Goal: Task Accomplishment & Management: Complete application form

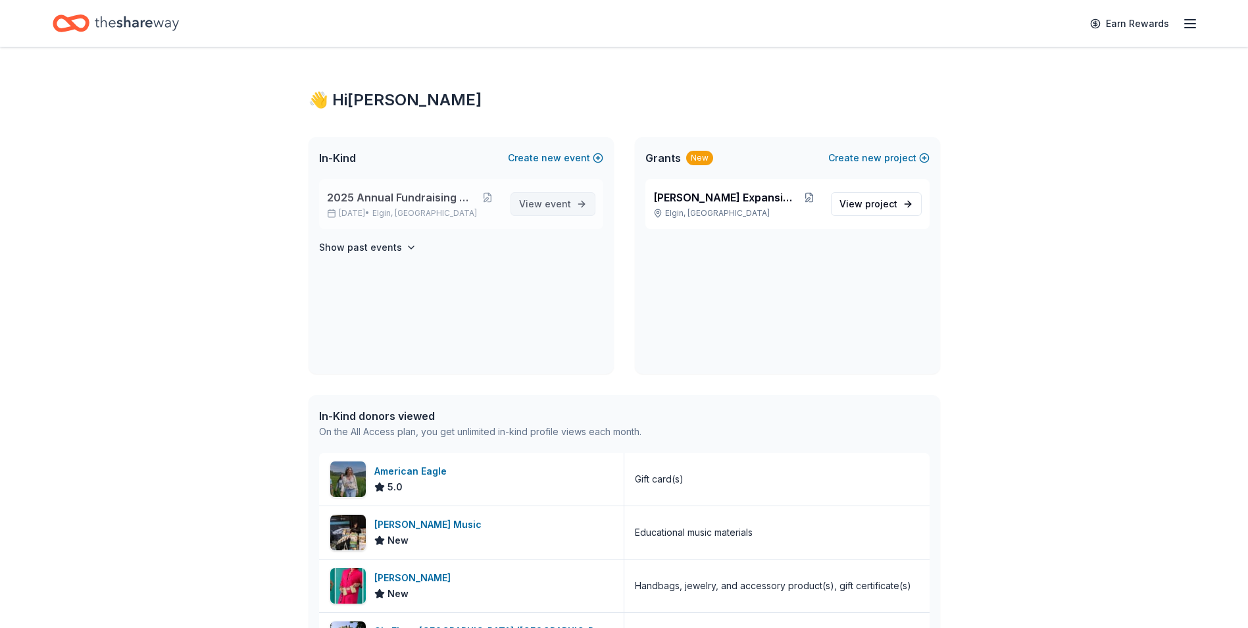
click at [564, 204] on span "event" at bounding box center [558, 203] width 26 height 11
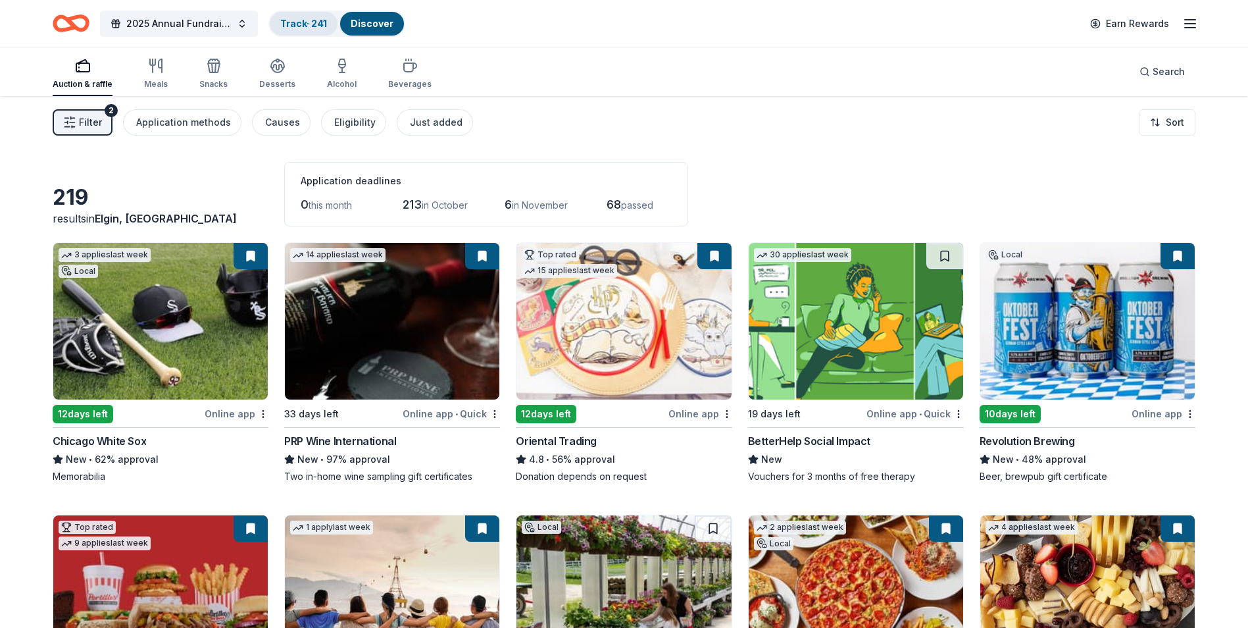
click at [278, 22] on div "Track · 241" at bounding box center [304, 24] width 68 height 24
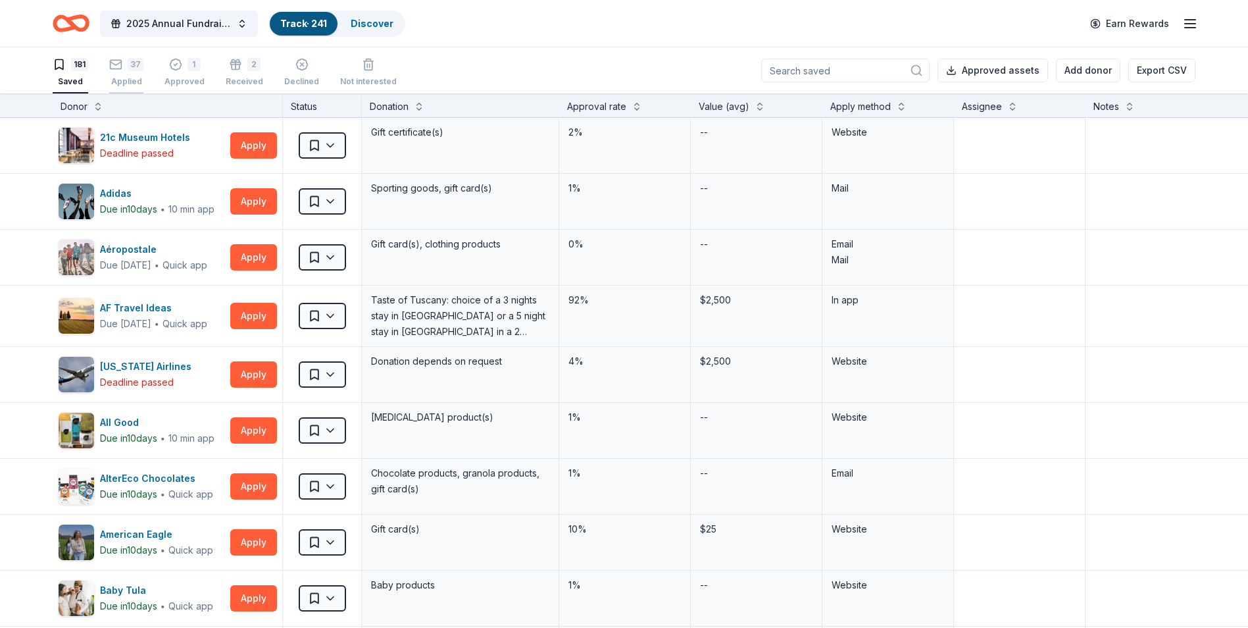
click at [124, 78] on div "Applied" at bounding box center [126, 81] width 34 height 11
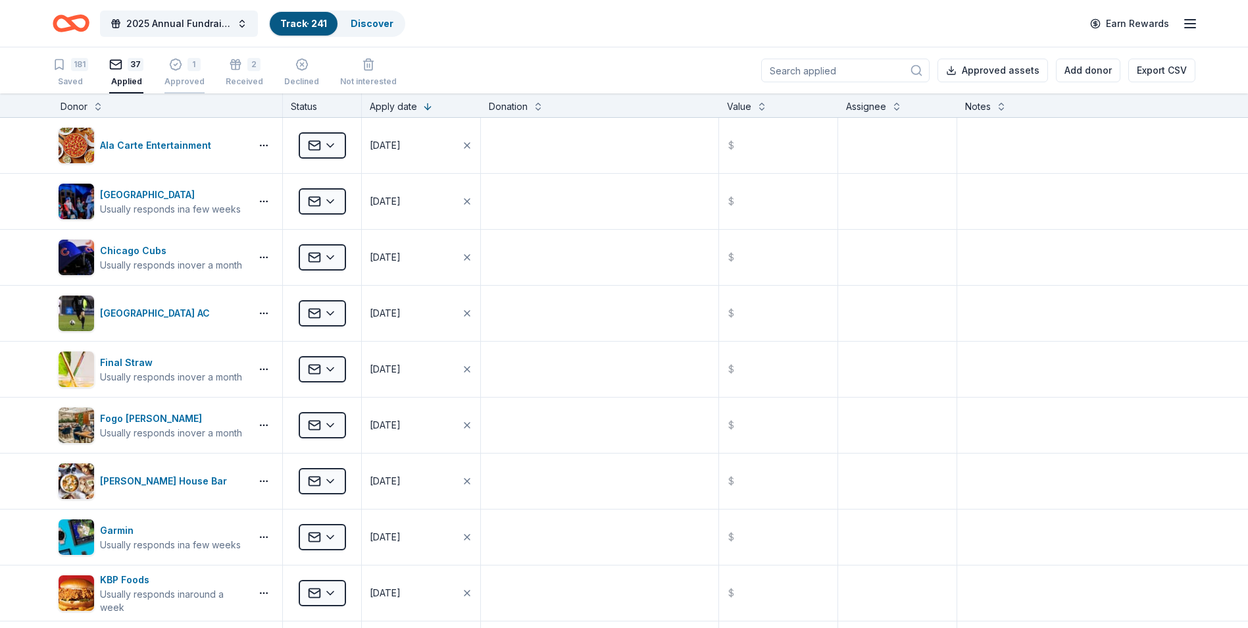
click at [180, 76] on div "Approved" at bounding box center [184, 81] width 40 height 11
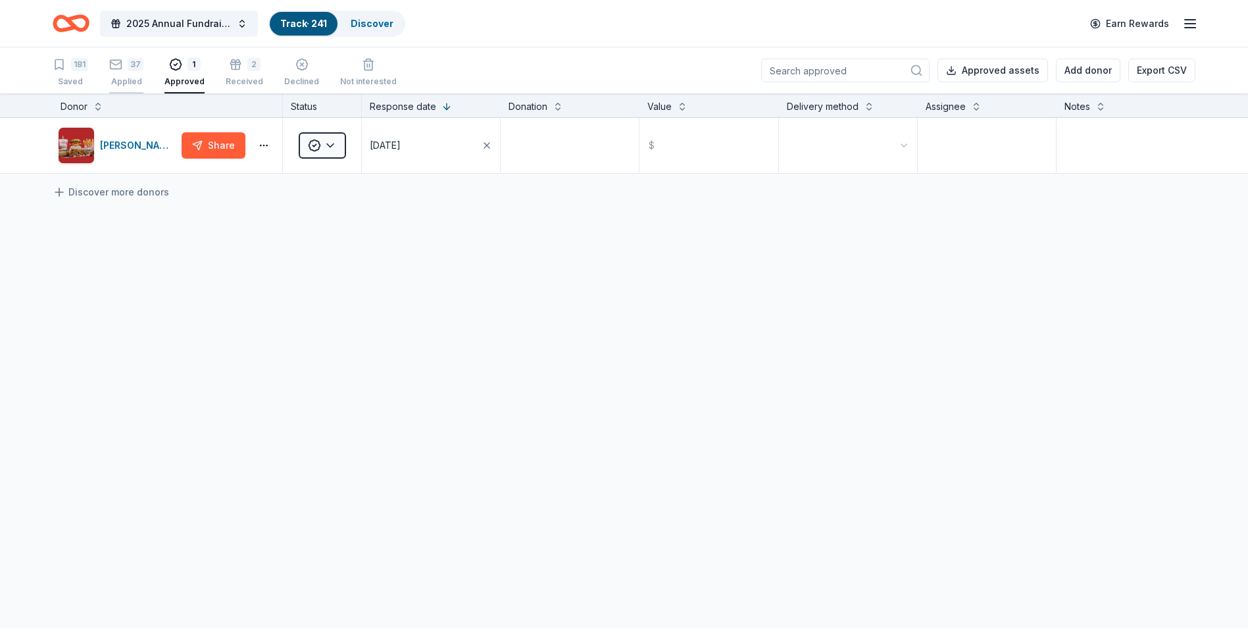
click at [131, 82] on div "Applied" at bounding box center [126, 81] width 34 height 11
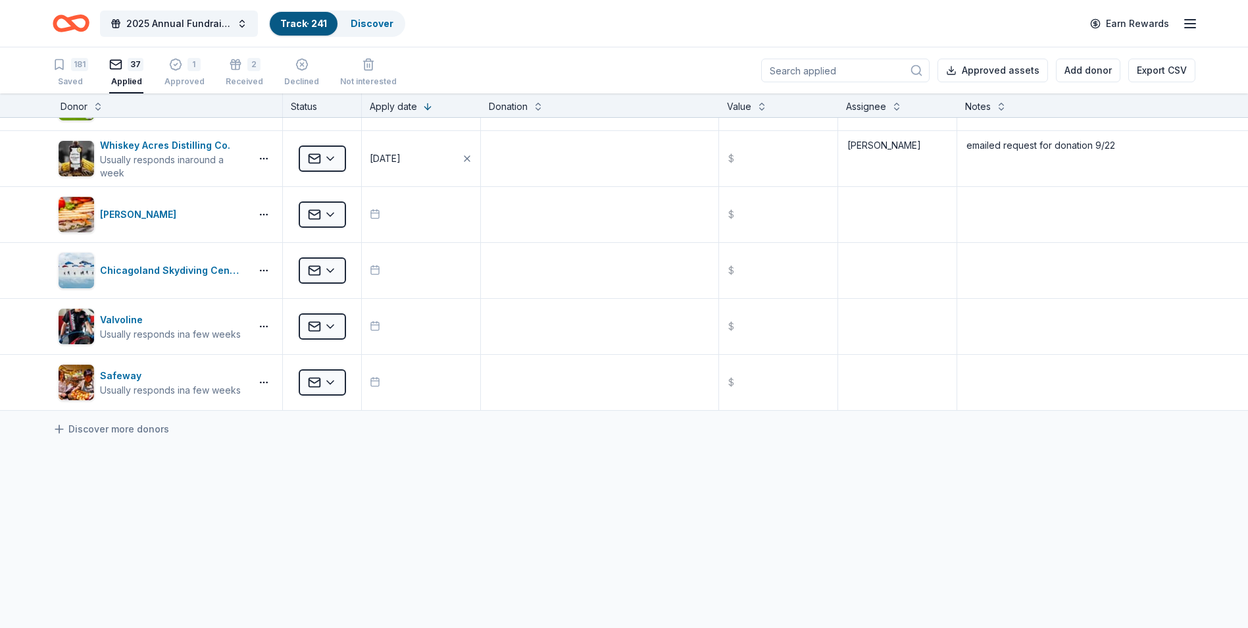
scroll to position [1447, 0]
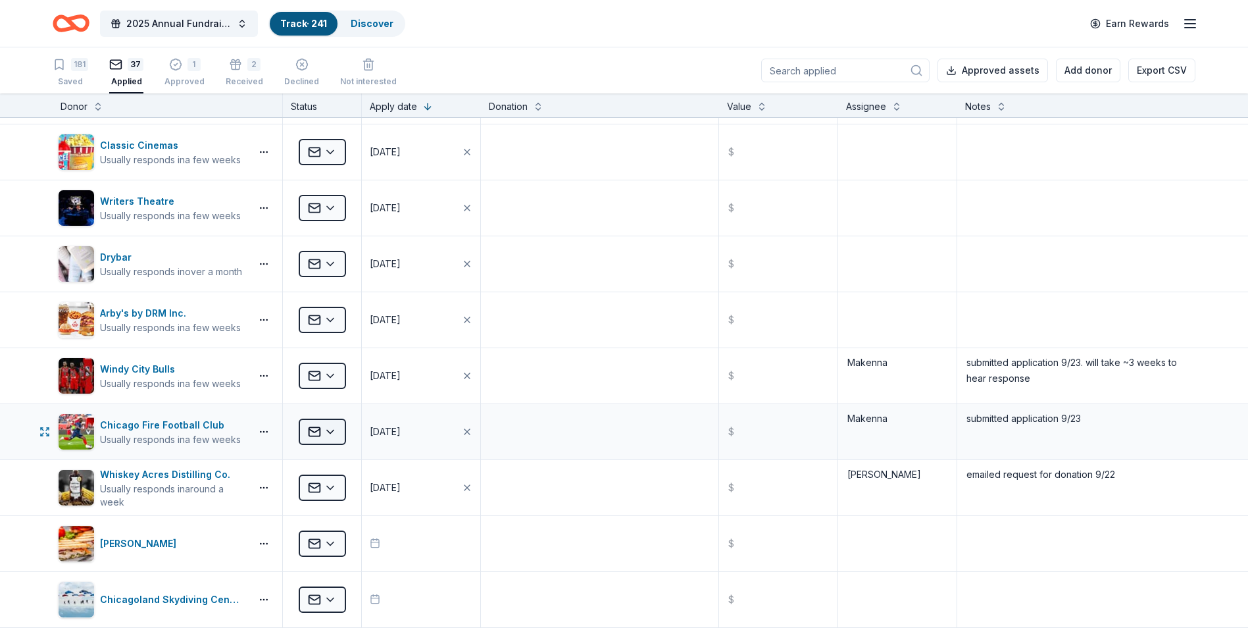
click at [319, 428] on html "2025 Annual Fundraising Gala Track · 241 Discover Earn Rewards 181 Saved 37 App…" at bounding box center [624, 314] width 1248 height 628
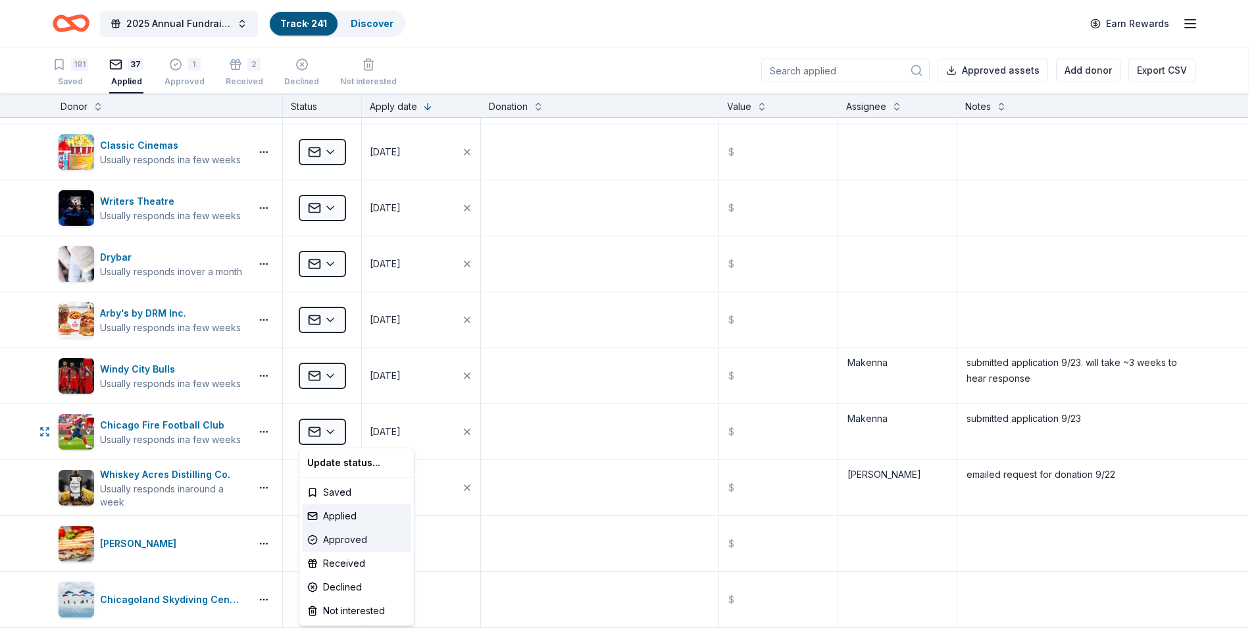
click at [360, 536] on div "Approved" at bounding box center [356, 540] width 109 height 24
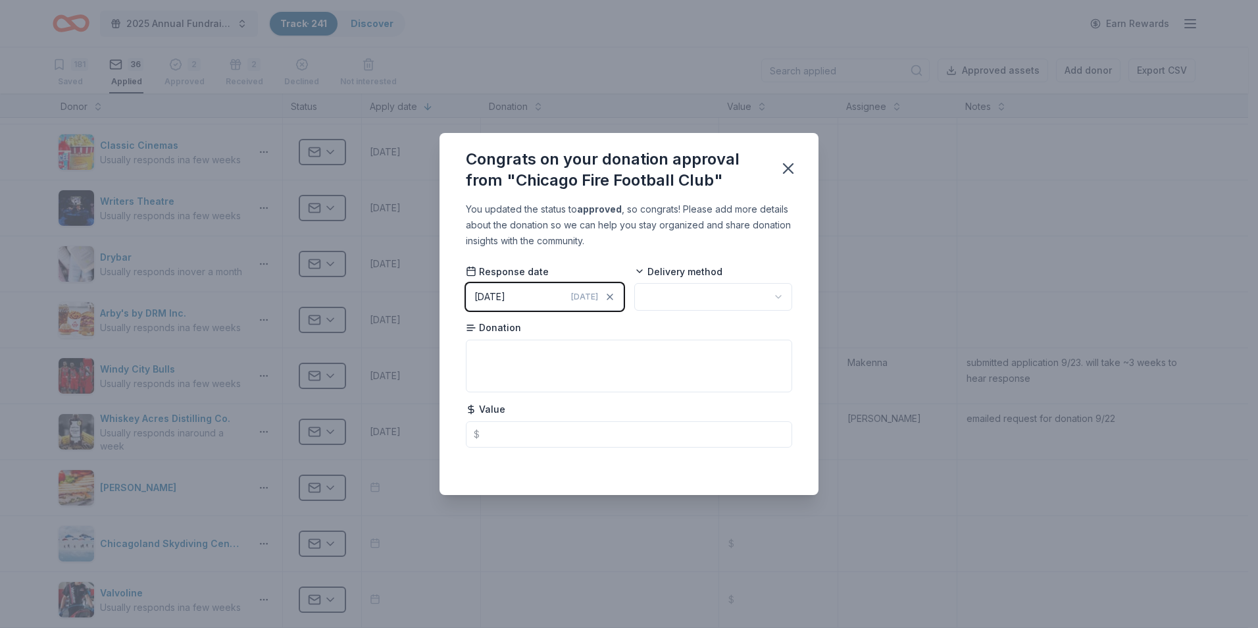
click at [779, 292] on html "2025 Annual Fundraising Gala Track · 241 Discover Earn Rewards 181 Saved 36 App…" at bounding box center [629, 314] width 1258 height 628
click at [603, 378] on textarea at bounding box center [629, 365] width 326 height 53
click at [566, 351] on textarea at bounding box center [629, 365] width 326 height 53
type textarea "4 Club Level Tickets for 2026"
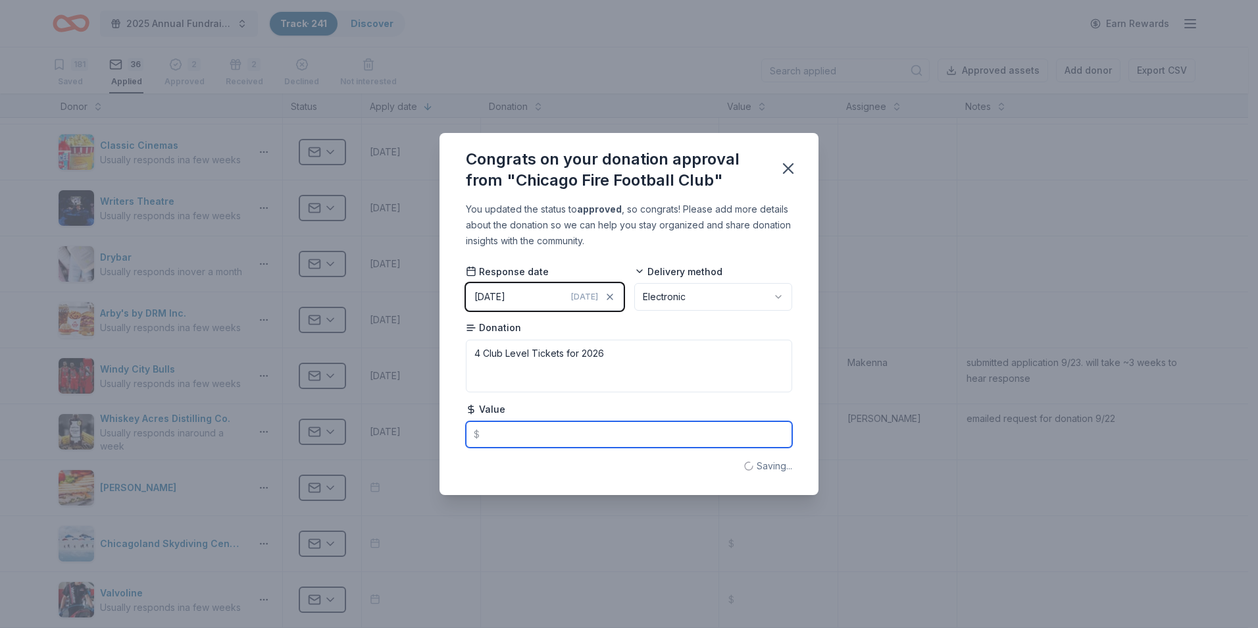
click at [567, 430] on input "text" at bounding box center [629, 434] width 326 height 26
click at [720, 226] on div "You updated the status to approved , so congrats! Please add more details about…" at bounding box center [629, 224] width 326 height 47
click at [583, 428] on input "text" at bounding box center [629, 434] width 326 height 26
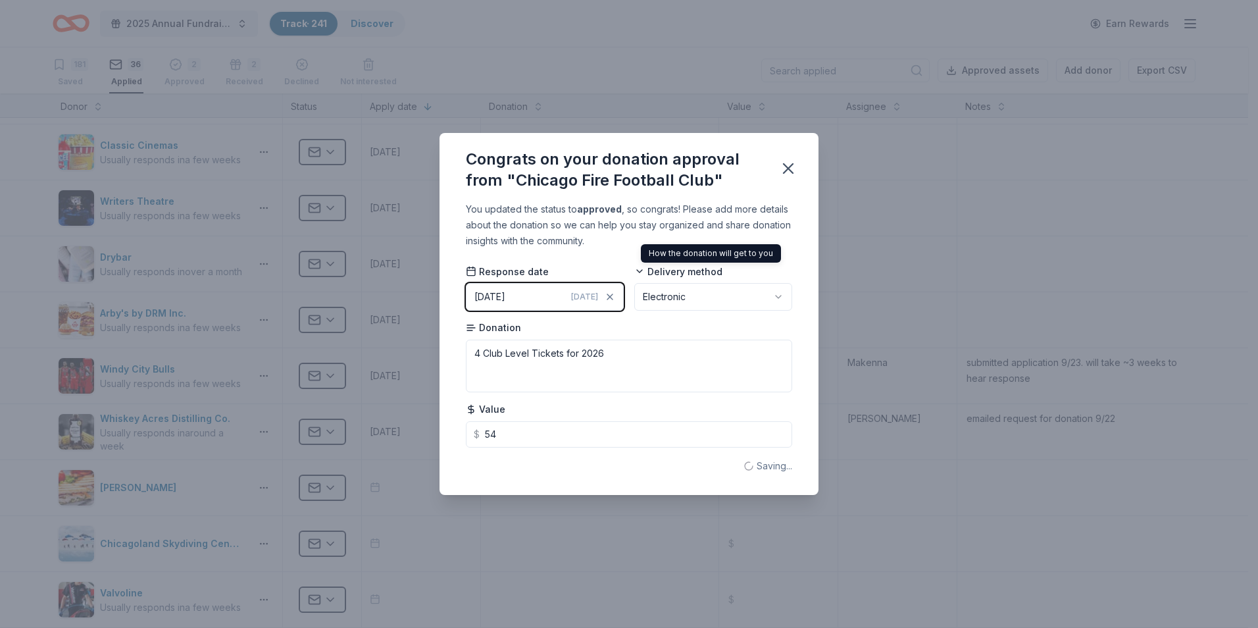
type input "54.00"
click at [667, 249] on div "How the donation will get to you How the donation will get to you" at bounding box center [711, 253] width 140 height 18
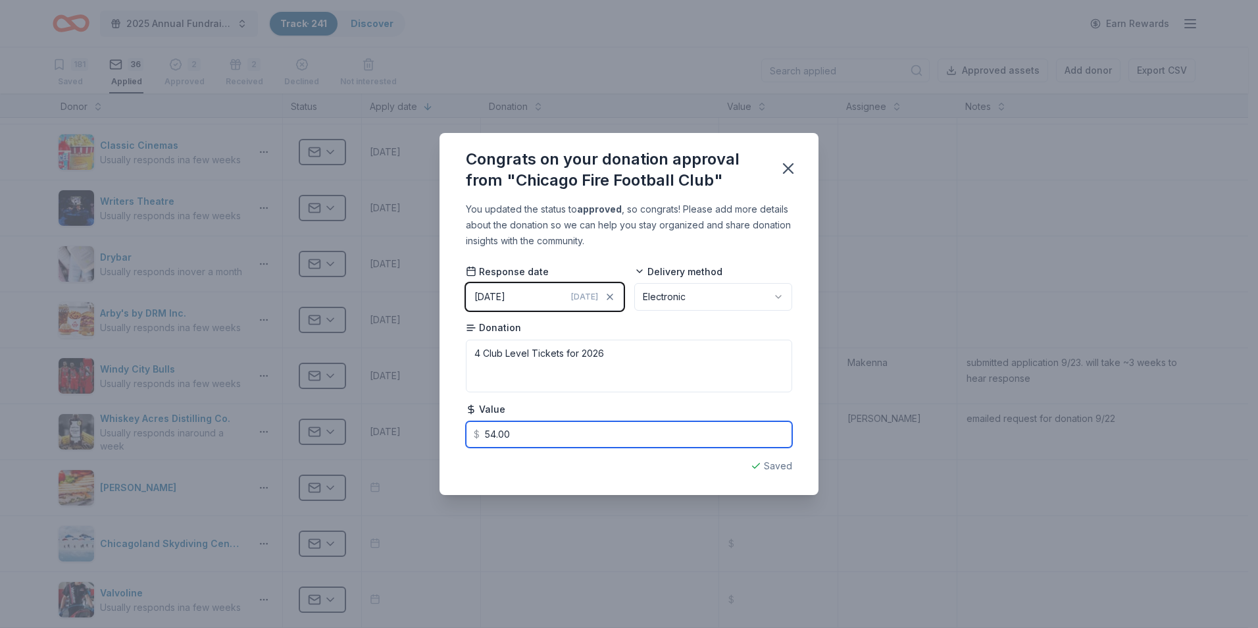
drag, startPoint x: 550, startPoint y: 433, endPoint x: 453, endPoint y: 442, distance: 97.1
click at [453, 442] on div "You updated the status to approved , so congrats! Please add more details about…" at bounding box center [628, 347] width 379 height 293
click at [646, 178] on div "Congrats on your donation approval from "Chicago Fire Football Club"" at bounding box center [614, 170] width 297 height 42
click at [788, 167] on icon "button" at bounding box center [788, 168] width 18 height 18
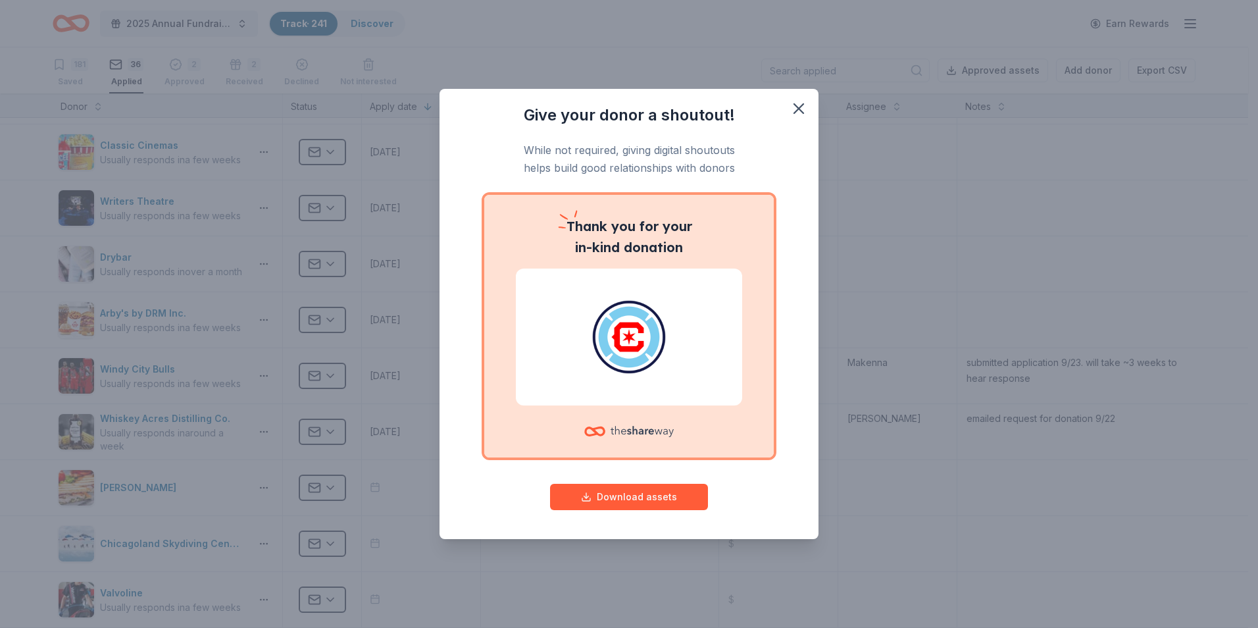
click at [629, 433] on icon at bounding box center [641, 431] width 63 height 27
click at [645, 223] on p "Thank you for your in-kind donation" at bounding box center [629, 237] width 226 height 42
click at [617, 340] on img at bounding box center [628, 337] width 195 height 84
click at [638, 436] on icon at bounding box center [641, 431] width 63 height 27
click at [620, 493] on button "Download assets" at bounding box center [629, 496] width 158 height 26
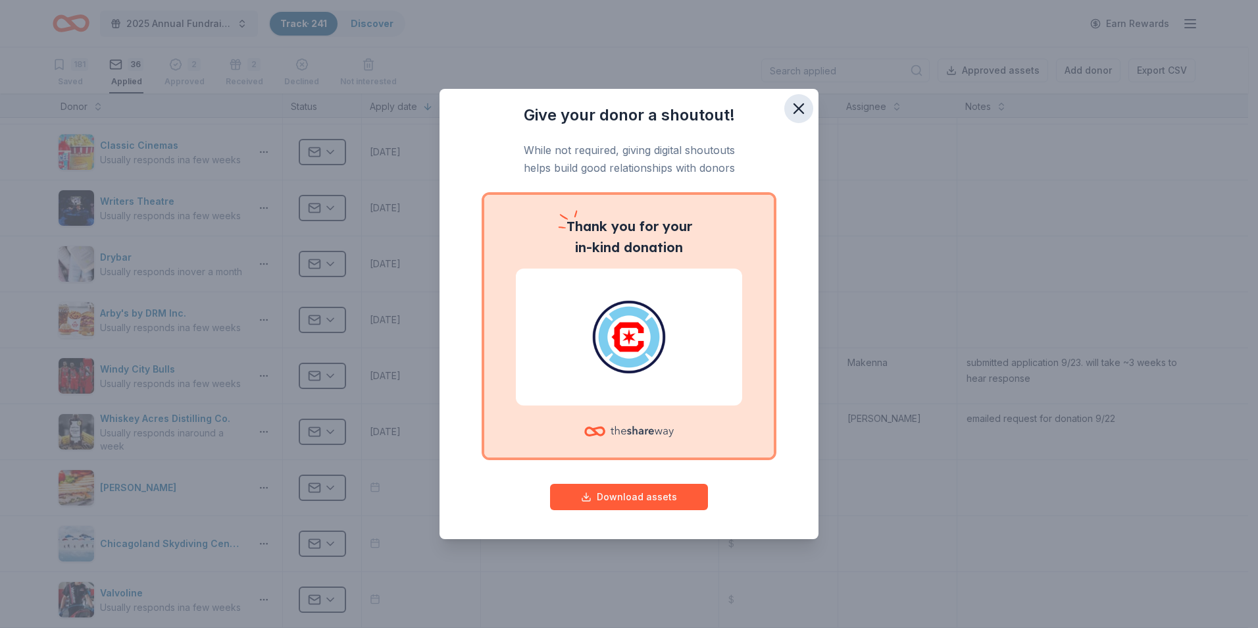
click at [799, 110] on icon "button" at bounding box center [798, 108] width 9 height 9
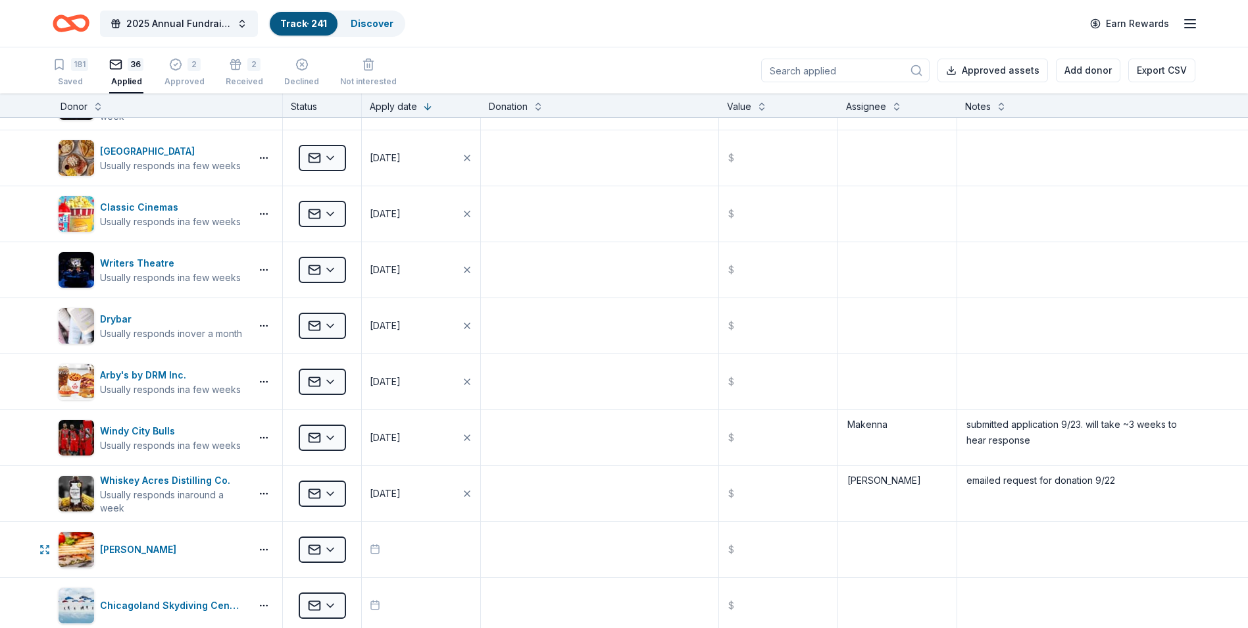
scroll to position [1381, 0]
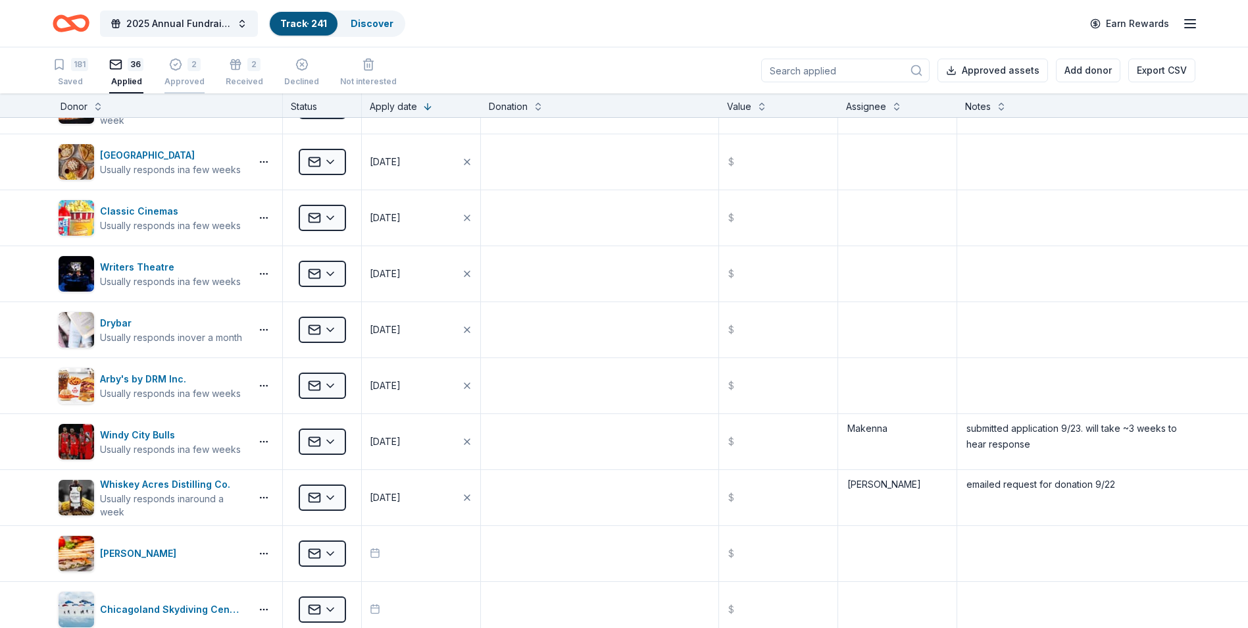
click at [186, 80] on div "Approved" at bounding box center [184, 81] width 40 height 11
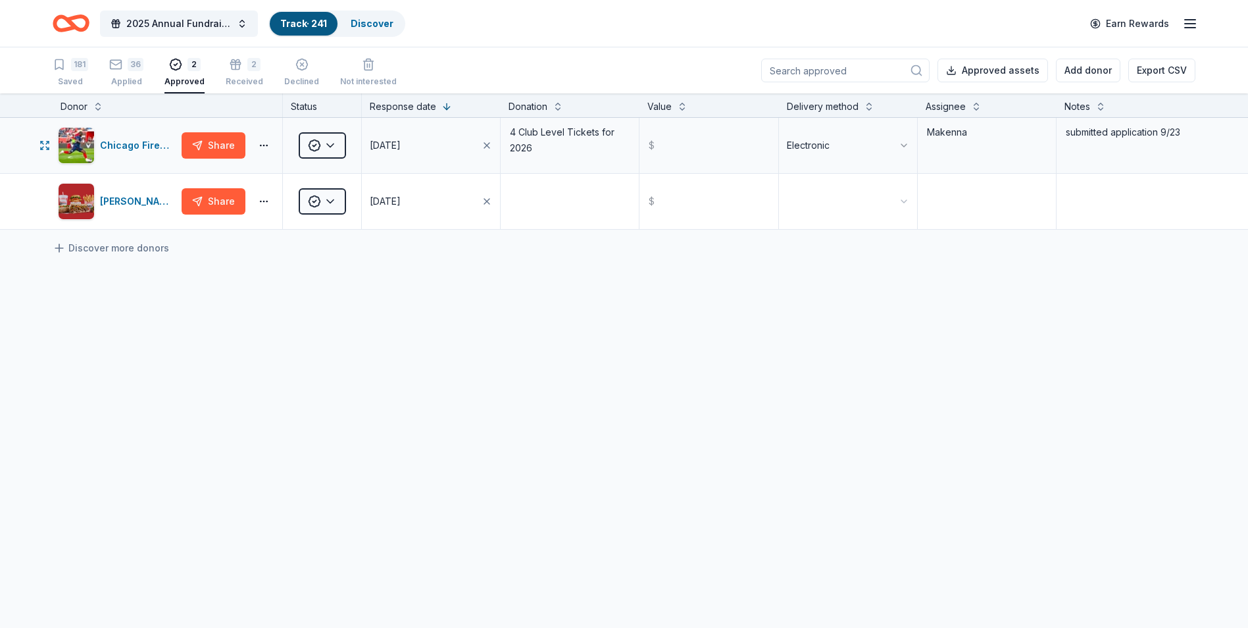
click at [1210, 140] on div "Chicago Fire Football Club Share Approved 09/29/2025 4 Club Level Tickets for 2…" at bounding box center [624, 145] width 1248 height 55
click at [1197, 135] on div "Chicago Fire Football Club Share Approved 09/29/2025 4 Club Level Tickets for 2…" at bounding box center [624, 145] width 1248 height 55
click at [1179, 132] on textarea "submitted application 9/23" at bounding box center [1126, 145] width 136 height 53
click at [790, 301] on div "Chicago Fire Football Club Share Approved 09/29/2025 4 Club Level Tickets for 2…" at bounding box center [624, 297] width 1248 height 359
click at [130, 74] on div "36 Applied" at bounding box center [126, 72] width 34 height 29
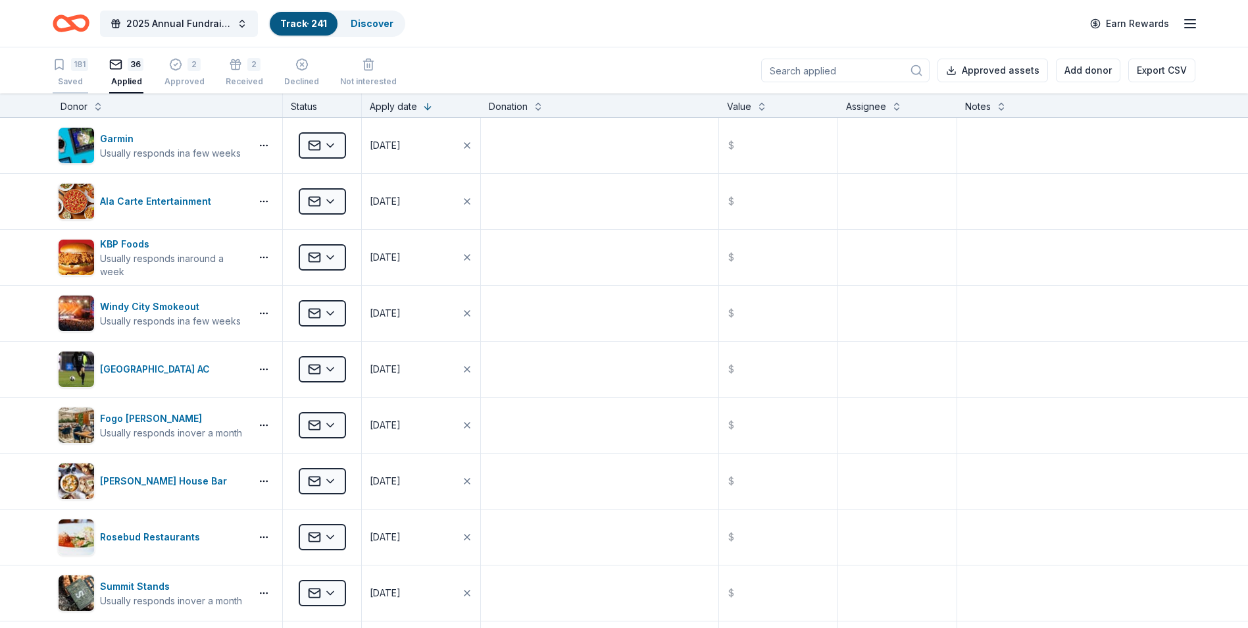
click at [80, 77] on div "Saved" at bounding box center [71, 81] width 36 height 11
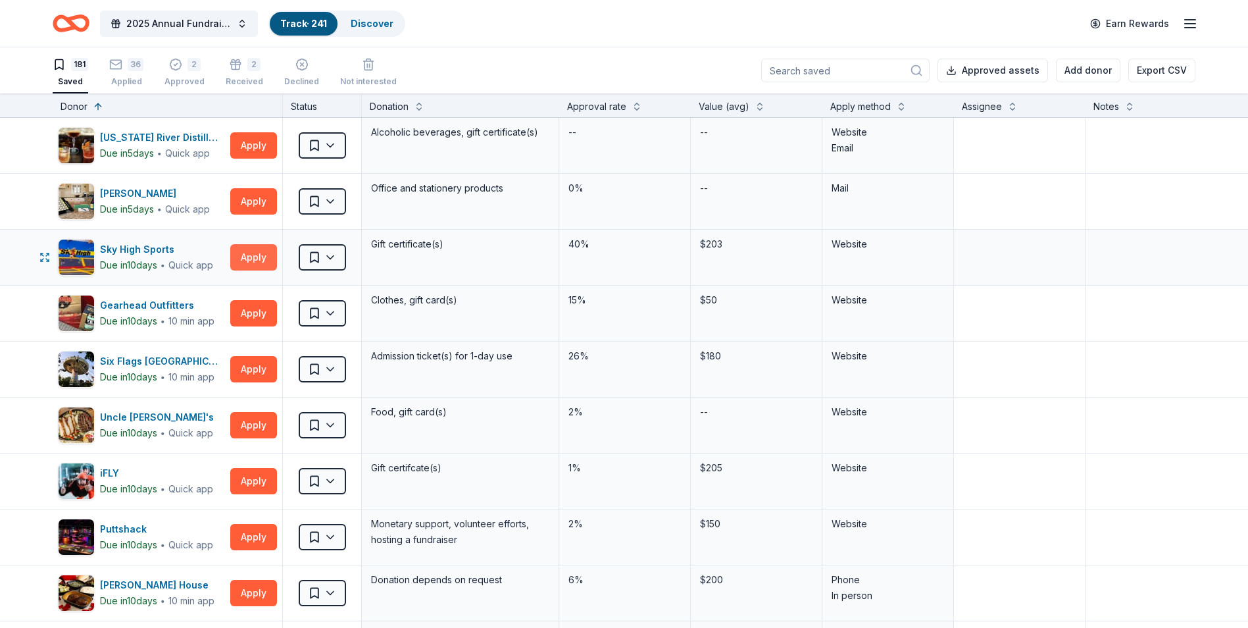
click at [260, 260] on button "Apply" at bounding box center [253, 257] width 47 height 26
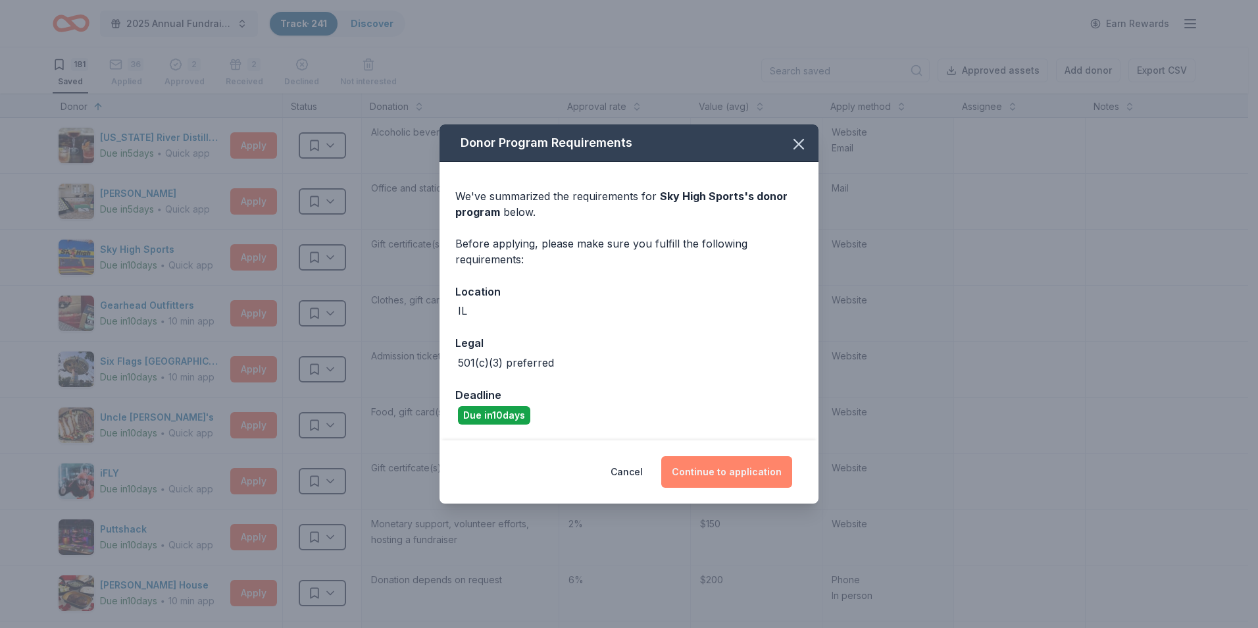
click at [737, 466] on button "Continue to application" at bounding box center [726, 472] width 131 height 32
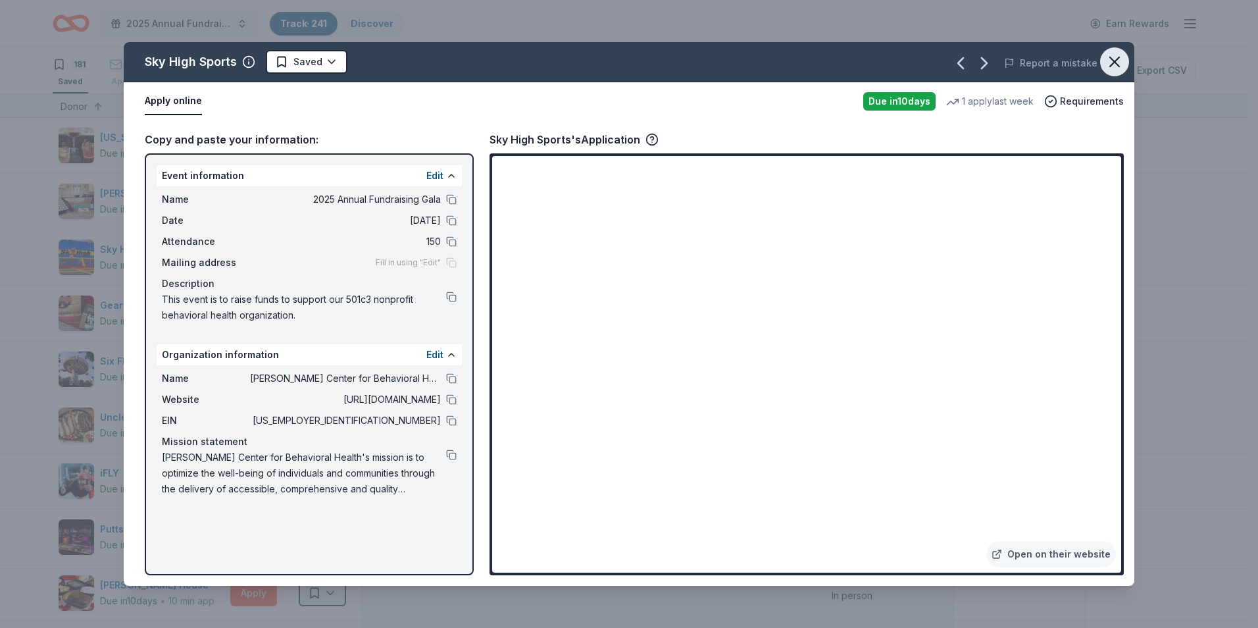
click at [1113, 57] on icon "button" at bounding box center [1114, 62] width 18 height 18
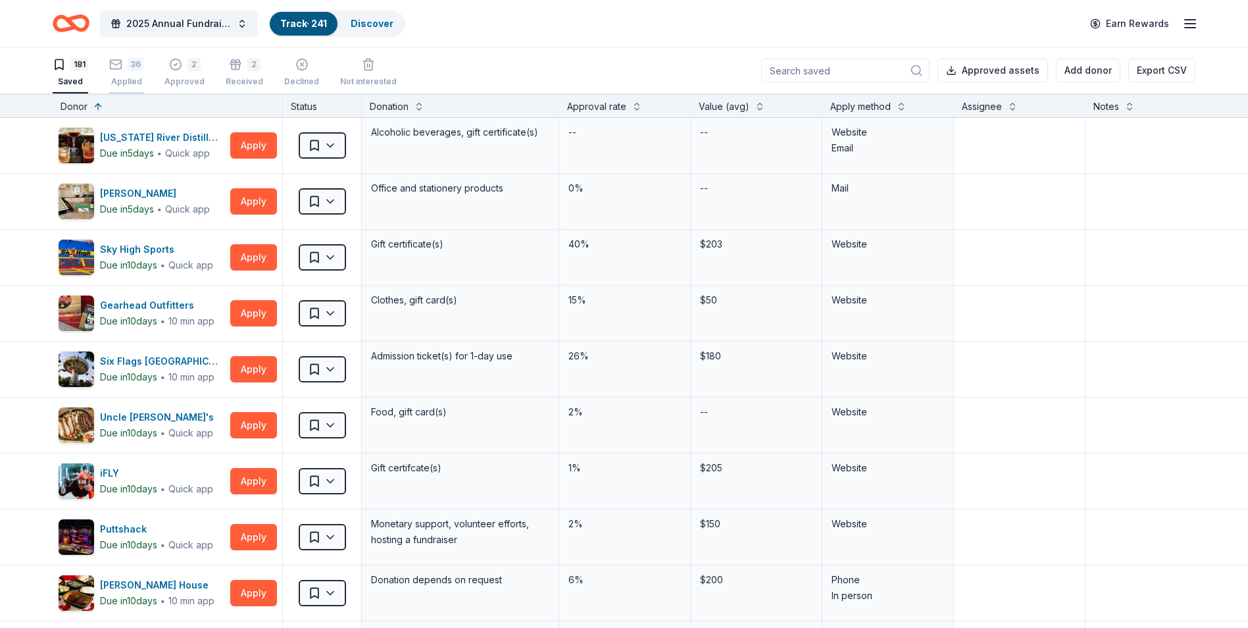
click at [119, 77] on div "Applied" at bounding box center [126, 81] width 34 height 11
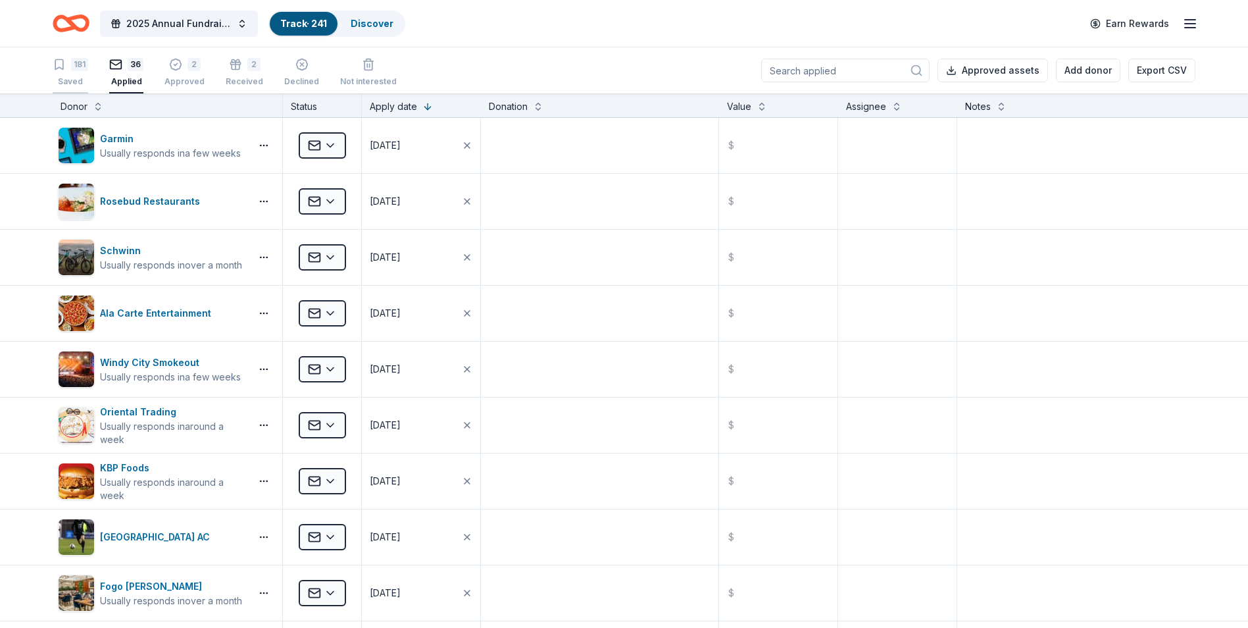
click at [76, 78] on div "Saved" at bounding box center [71, 81] width 36 height 11
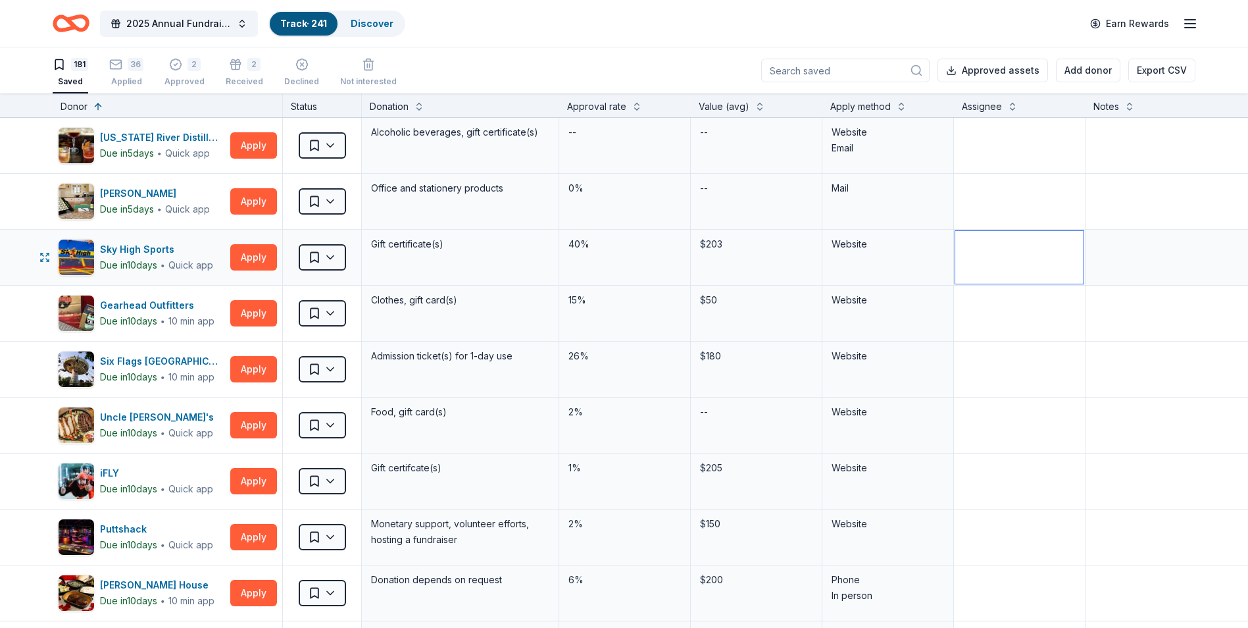
click at [1016, 260] on textarea at bounding box center [1019, 257] width 128 height 53
type textarea "Makenna"
click at [877, 277] on div "Website" at bounding box center [888, 257] width 132 height 55
click at [256, 260] on button "Apply" at bounding box center [253, 257] width 47 height 26
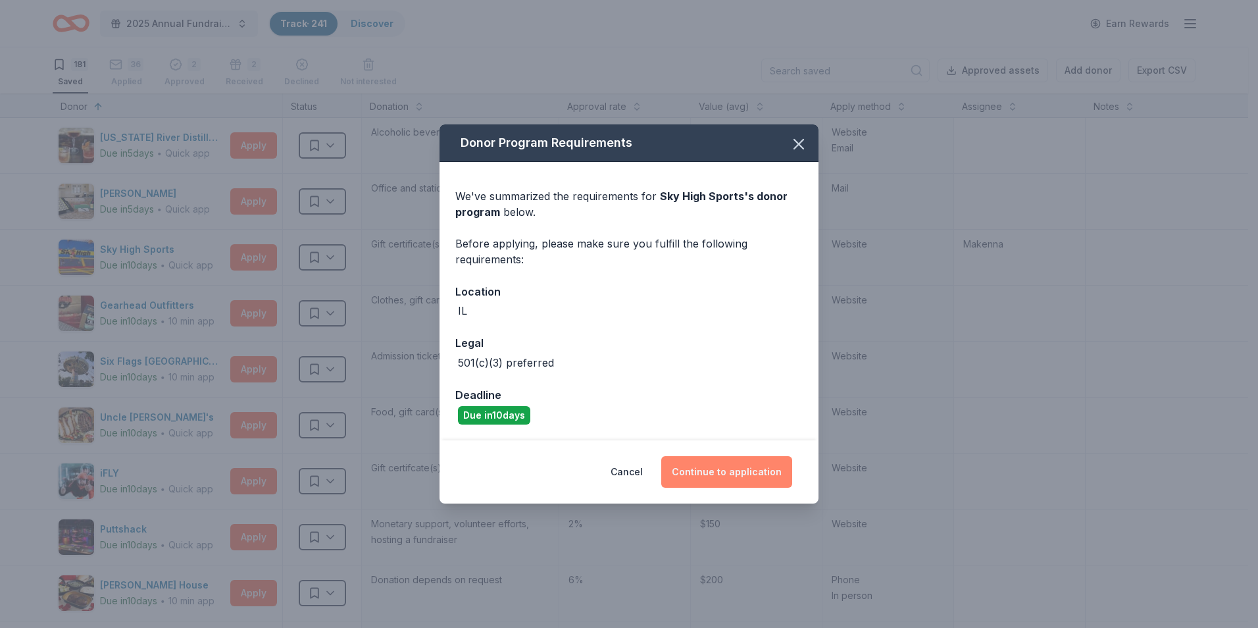
click at [726, 460] on button "Continue to application" at bounding box center [726, 472] width 131 height 32
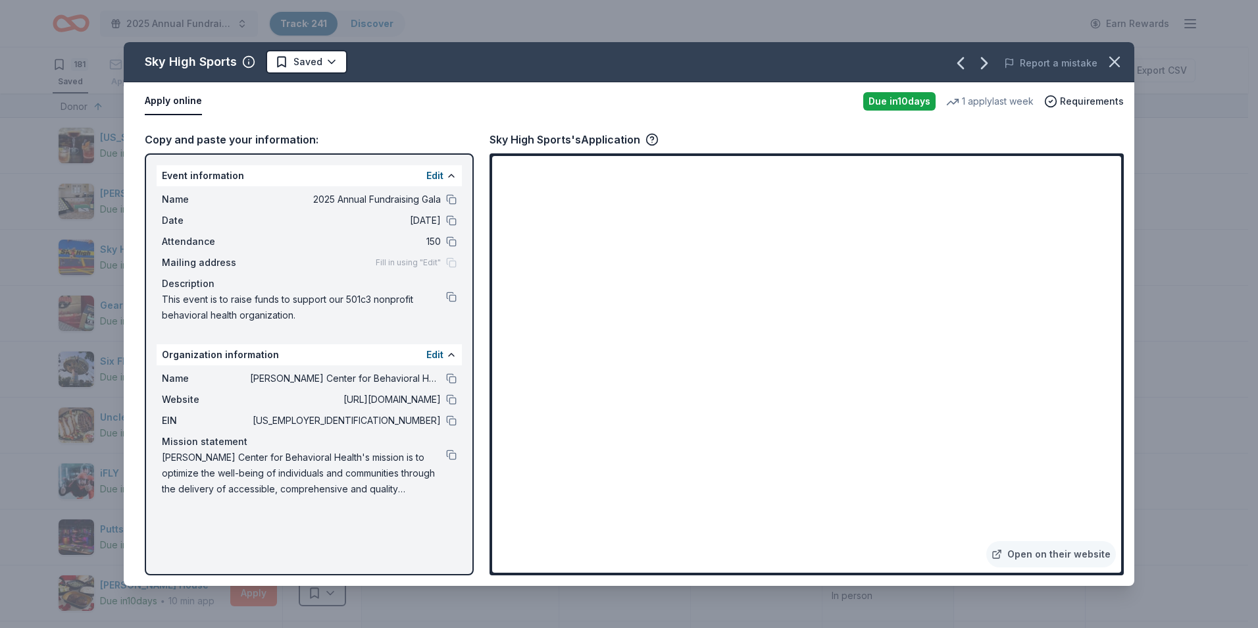
click at [202, 525] on div "Event information Edit Name 2025 Annual Fundraising Gala Date 11/08/25 Attendan…" at bounding box center [309, 364] width 329 height 422
click at [1110, 62] on icon "button" at bounding box center [1114, 62] width 18 height 18
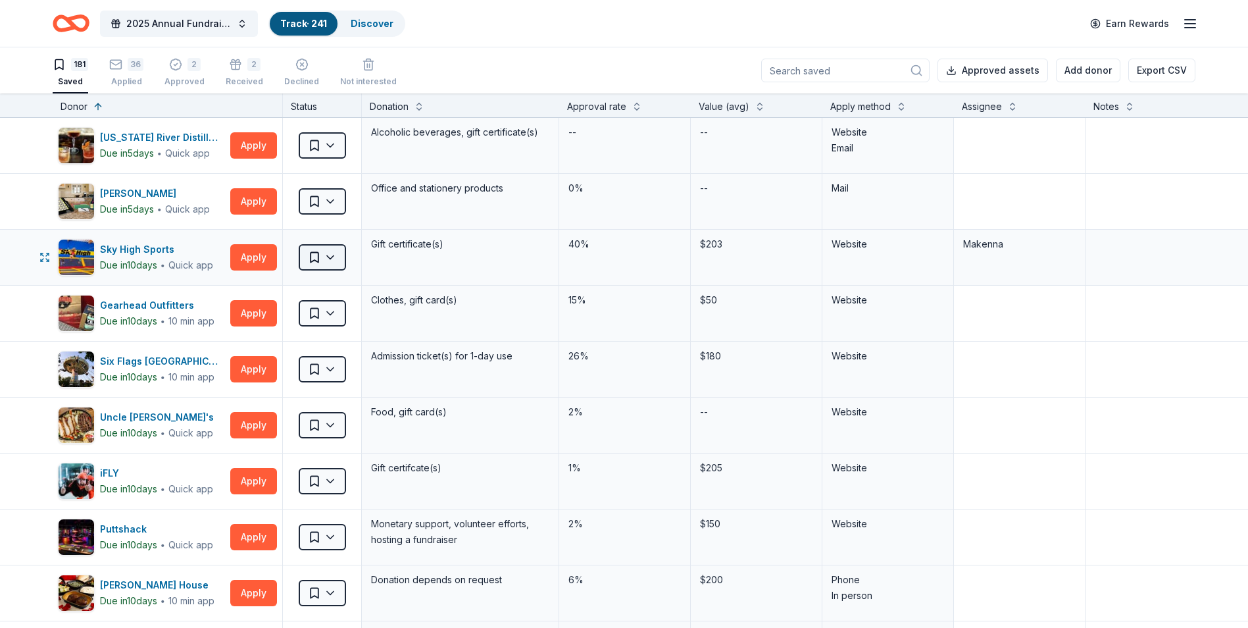
click at [322, 257] on html "2025 Annual Fundraising Gala Track · 241 Discover Earn Rewards 181 Saved 36 App…" at bounding box center [624, 314] width 1248 height 628
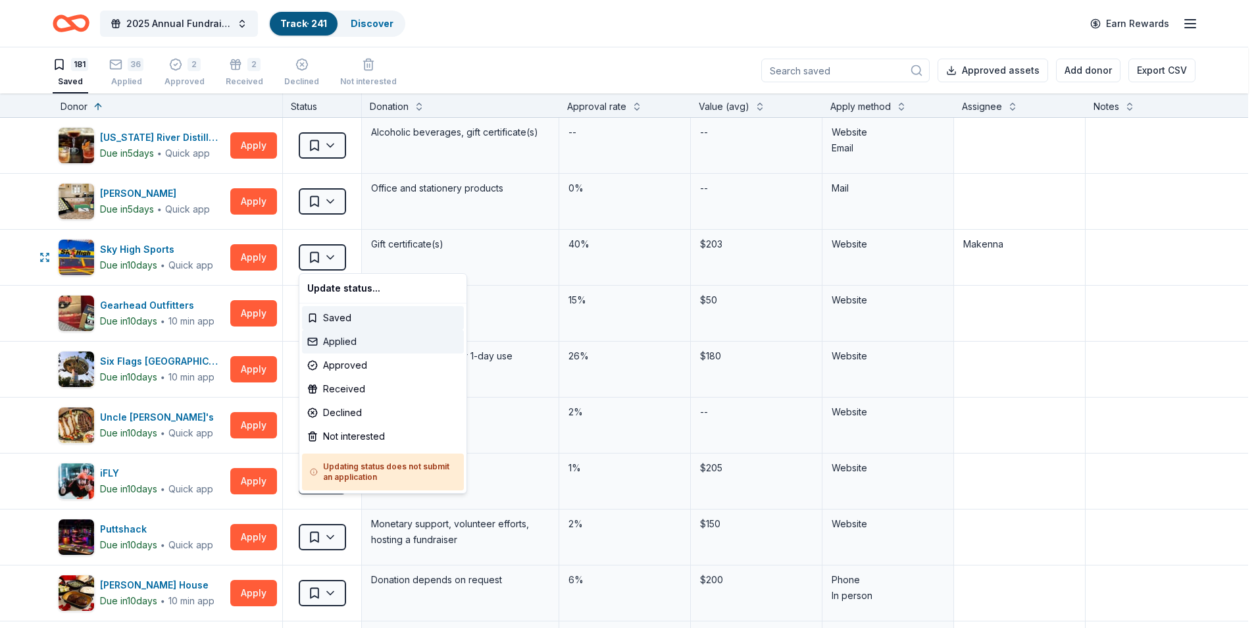
click at [355, 343] on div "Applied" at bounding box center [383, 342] width 162 height 24
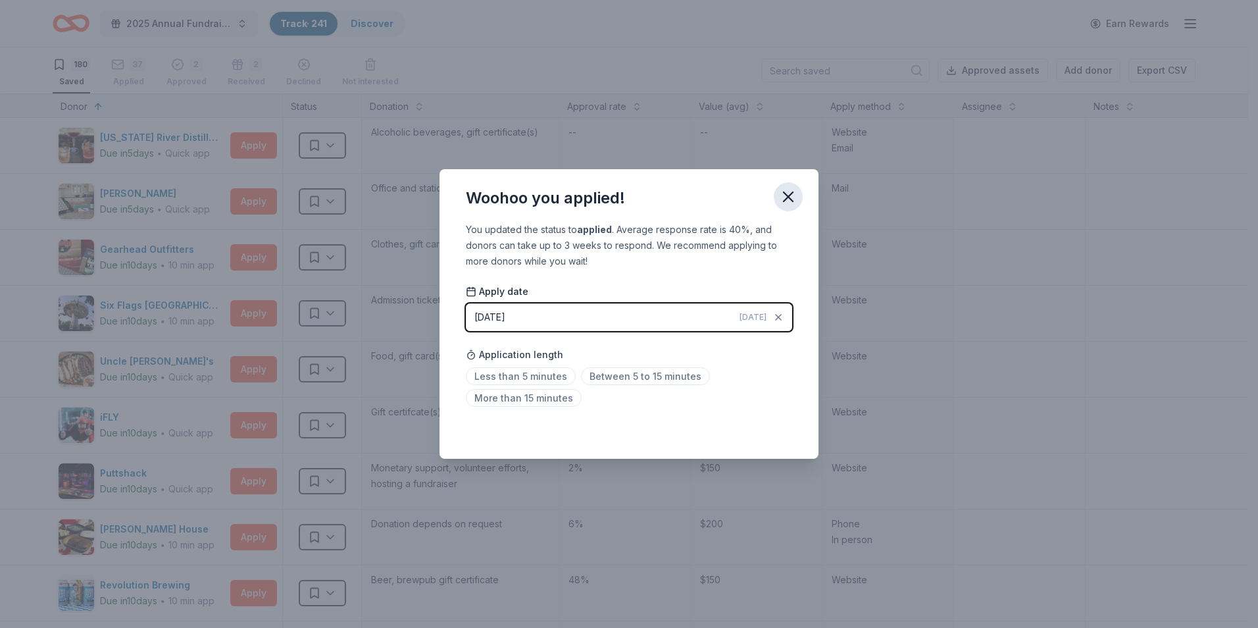
click at [789, 188] on icon "button" at bounding box center [788, 196] width 18 height 18
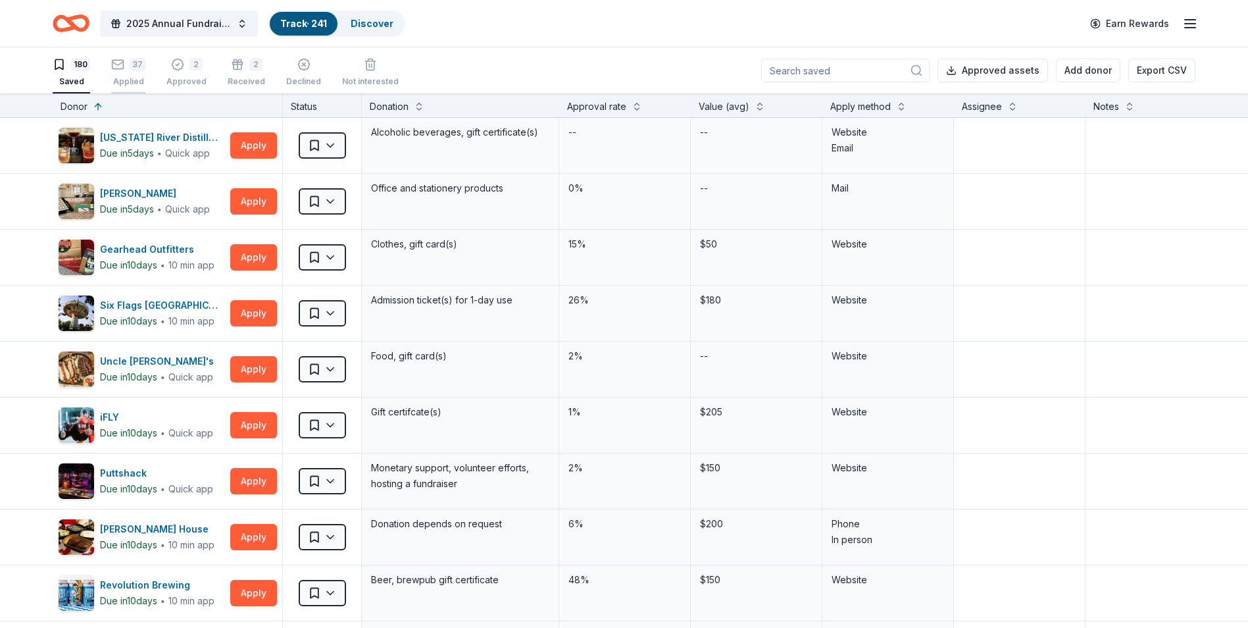
click at [129, 73] on div "Applied" at bounding box center [128, 76] width 34 height 11
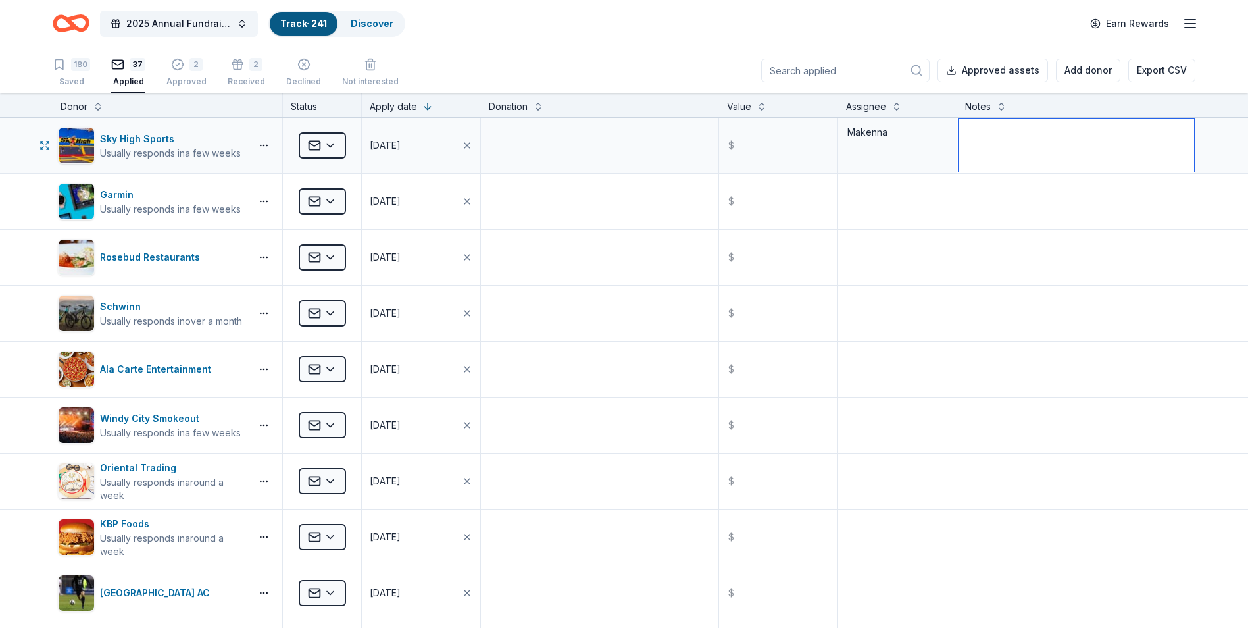
click at [1008, 146] on textarea at bounding box center [1075, 145] width 235 height 53
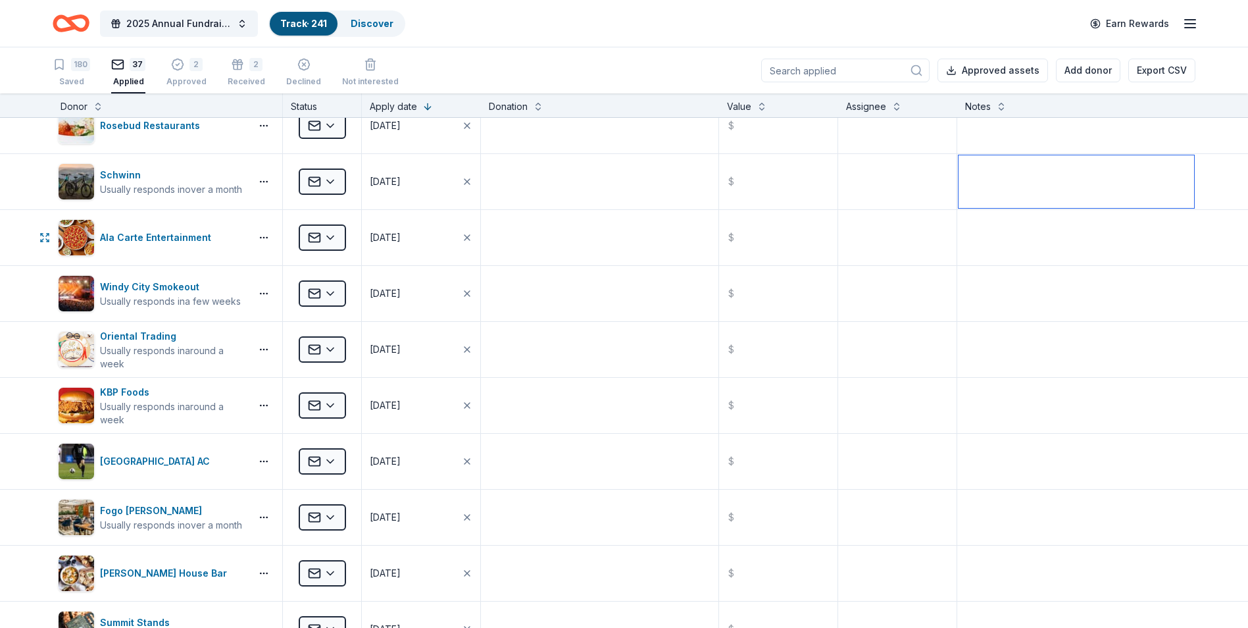
scroll to position [59, 0]
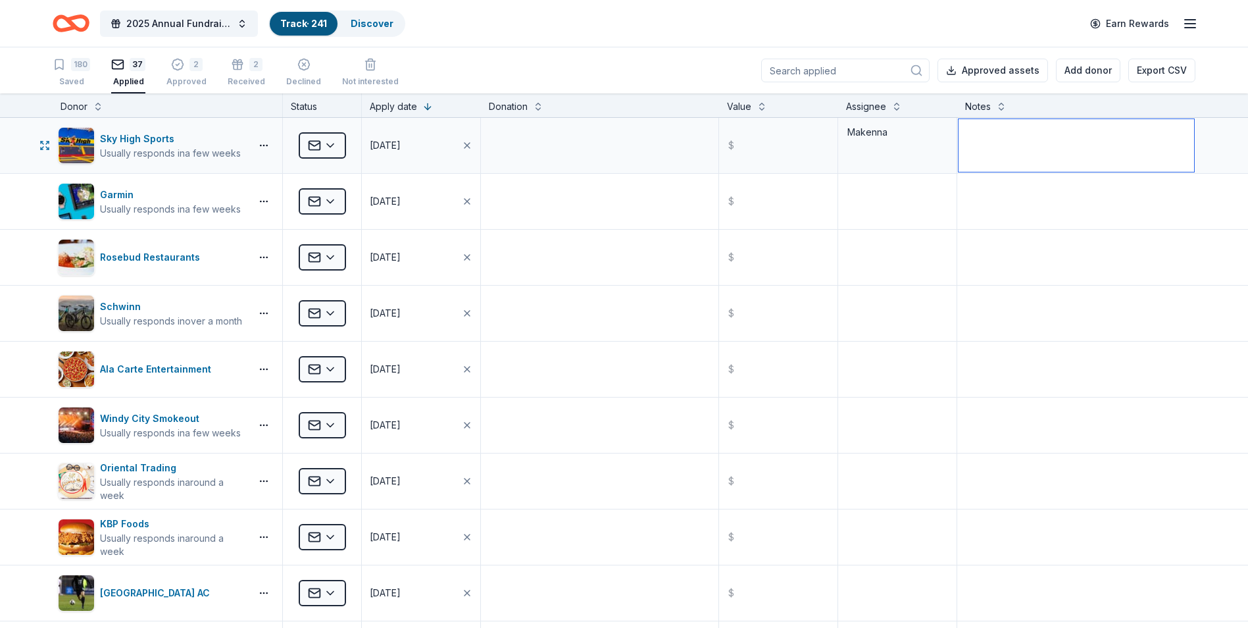
click at [1030, 141] on textarea at bounding box center [1075, 145] width 235 height 53
type textarea "submitted application via their website 9/29"
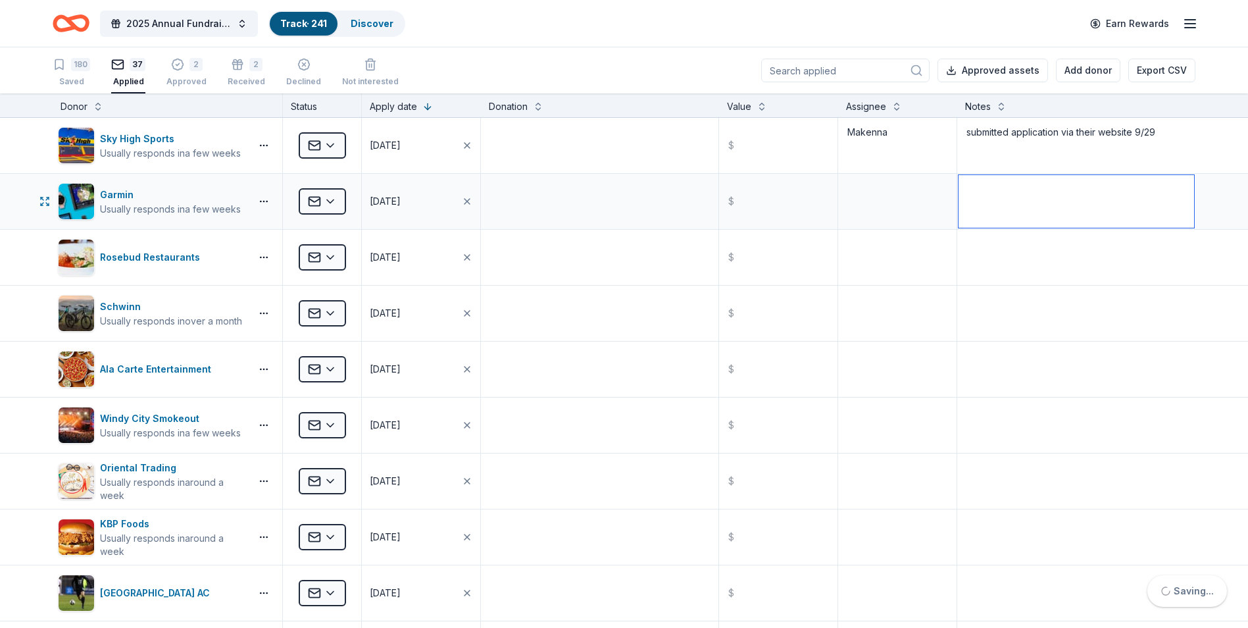
click at [995, 191] on textarea at bounding box center [1075, 201] width 235 height 53
click at [66, 70] on div "180" at bounding box center [71, 64] width 37 height 13
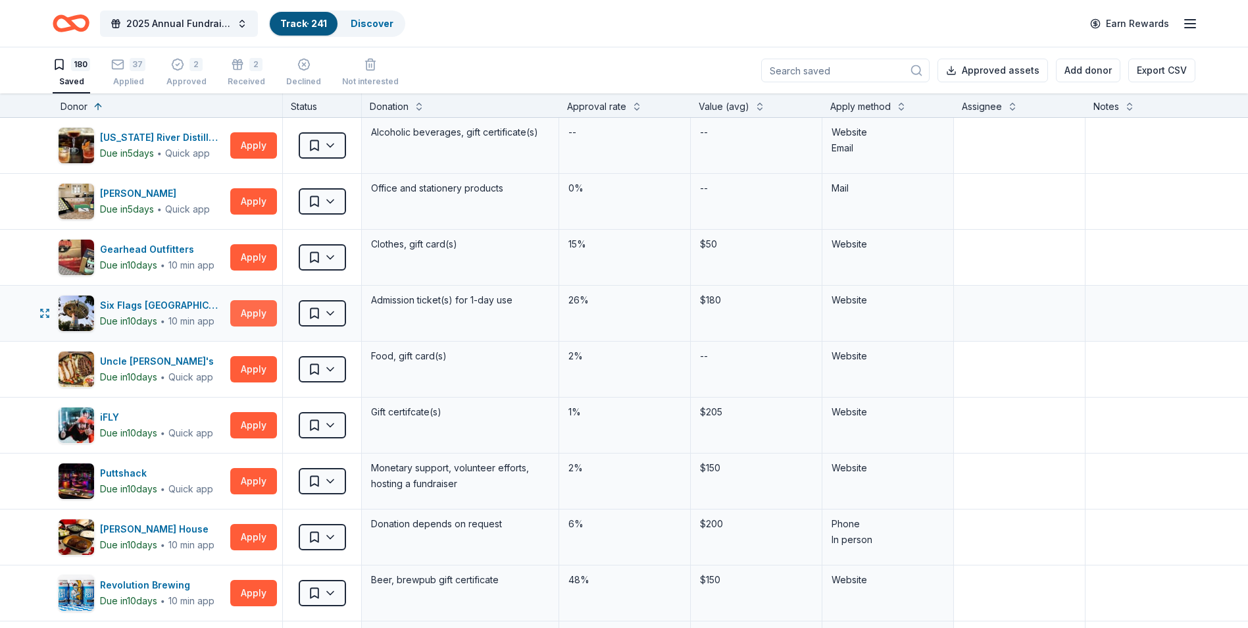
click at [258, 311] on button "Apply" at bounding box center [253, 313] width 47 height 26
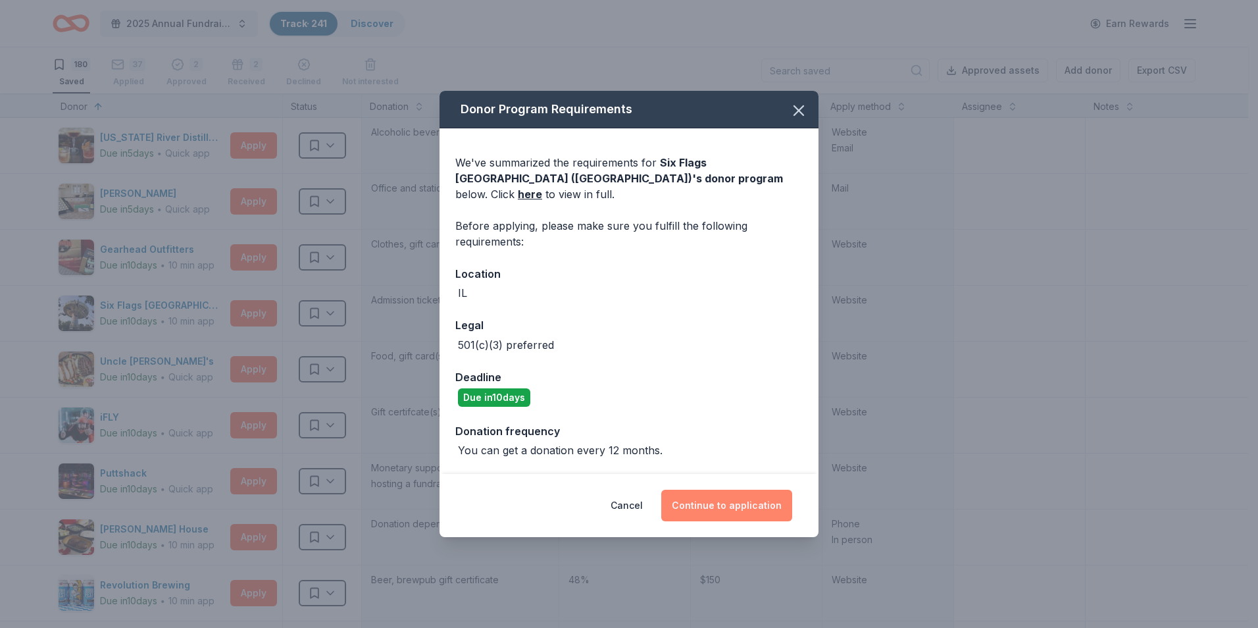
click at [754, 501] on button "Continue to application" at bounding box center [726, 505] width 131 height 32
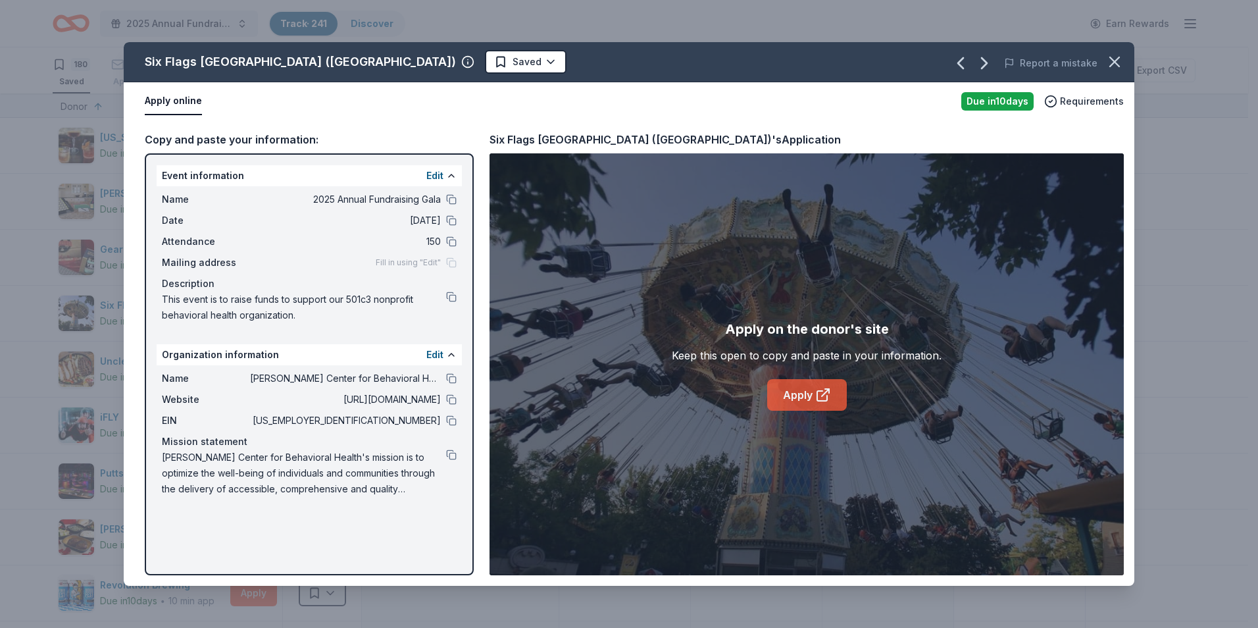
click at [809, 396] on link "Apply" at bounding box center [807, 395] width 80 height 32
click at [435, 422] on div "EIN 36-2312495" at bounding box center [309, 420] width 295 height 16
click at [453, 418] on button at bounding box center [451, 420] width 11 height 11
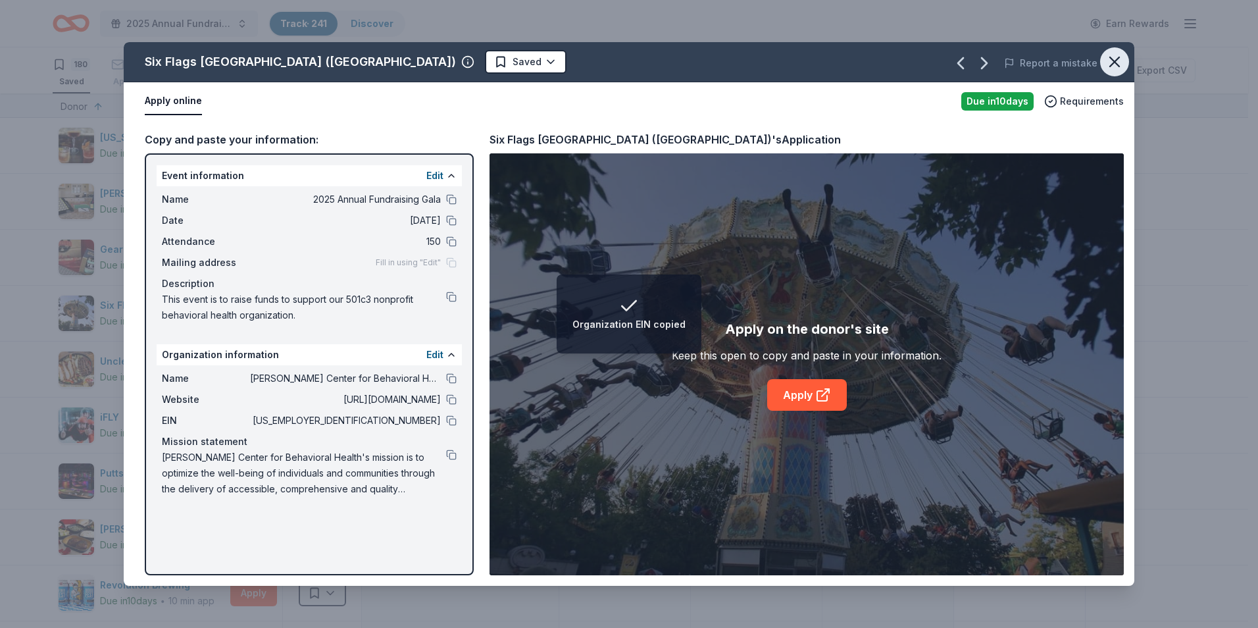
click at [1118, 53] on icon "button" at bounding box center [1114, 62] width 18 height 18
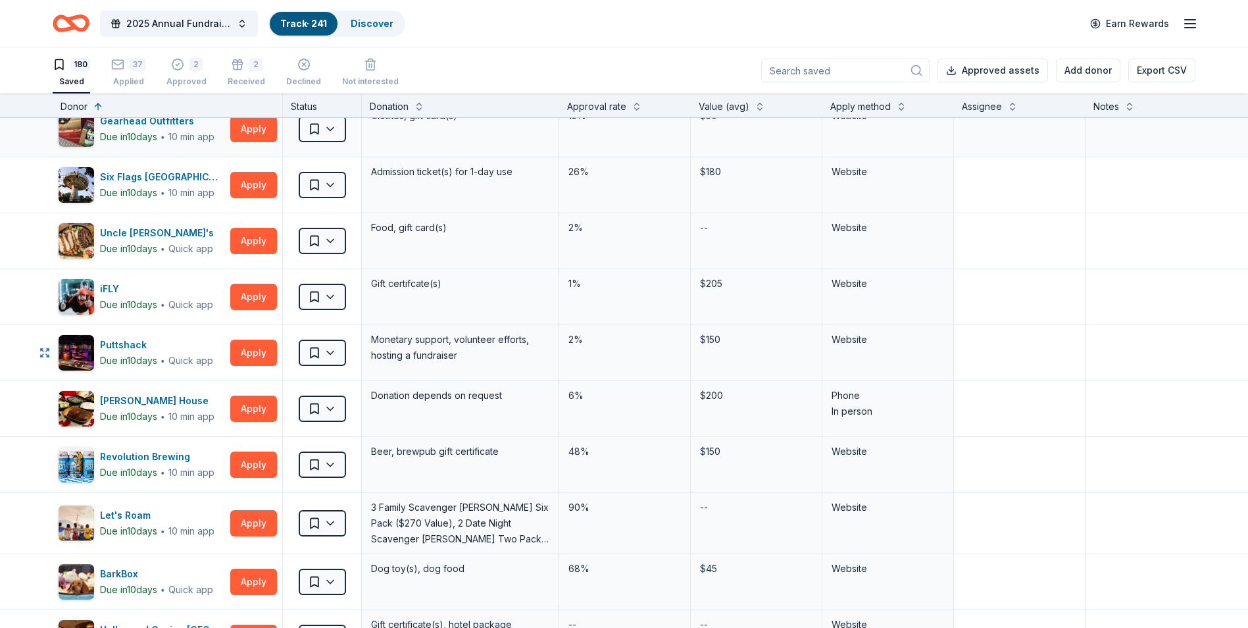
scroll to position [197, 0]
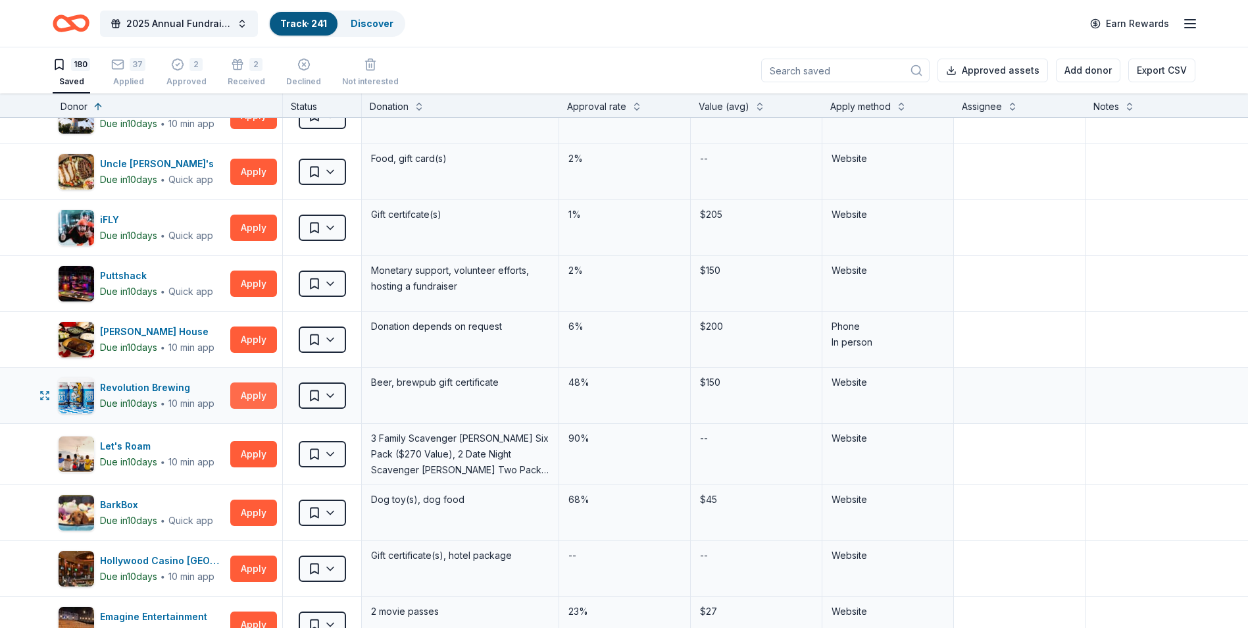
click at [257, 396] on button "Apply" at bounding box center [253, 395] width 47 height 26
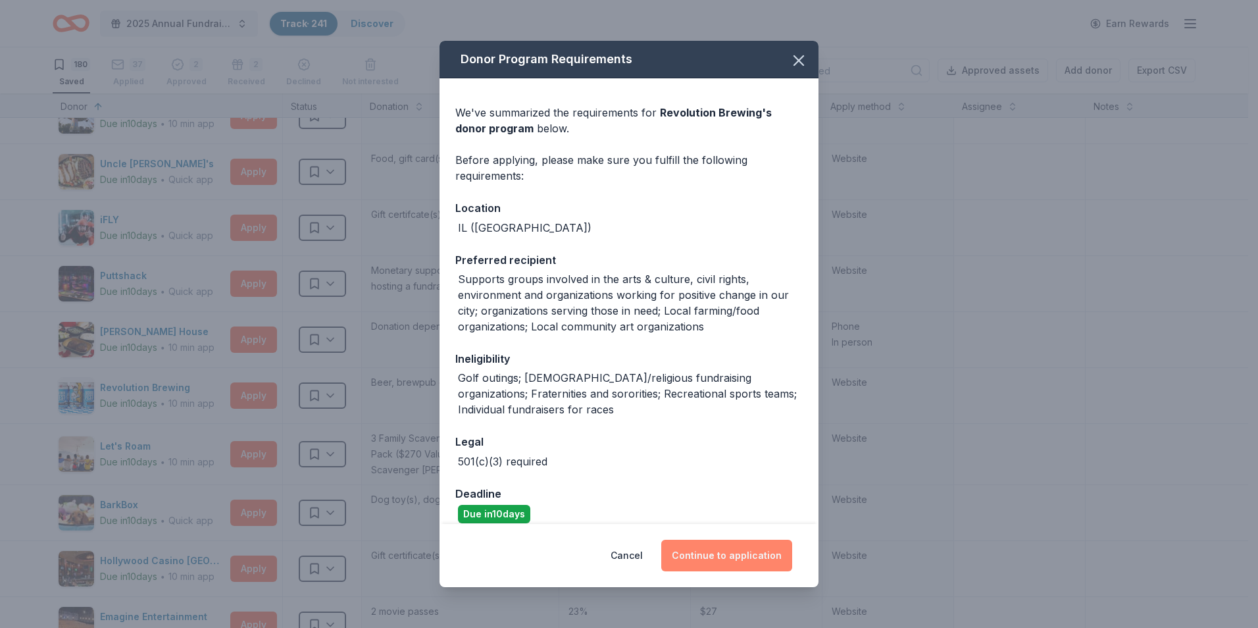
click at [715, 551] on button "Continue to application" at bounding box center [726, 555] width 131 height 32
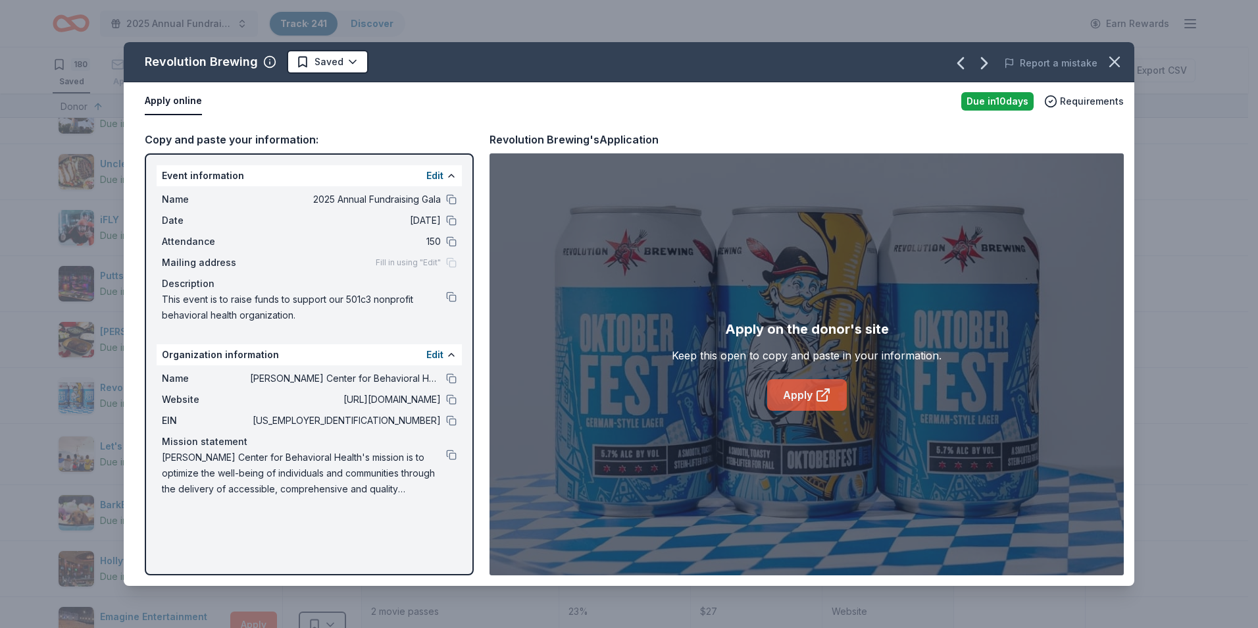
click at [809, 397] on link "Apply" at bounding box center [807, 395] width 80 height 32
click at [1109, 62] on icon "button" at bounding box center [1114, 62] width 18 height 18
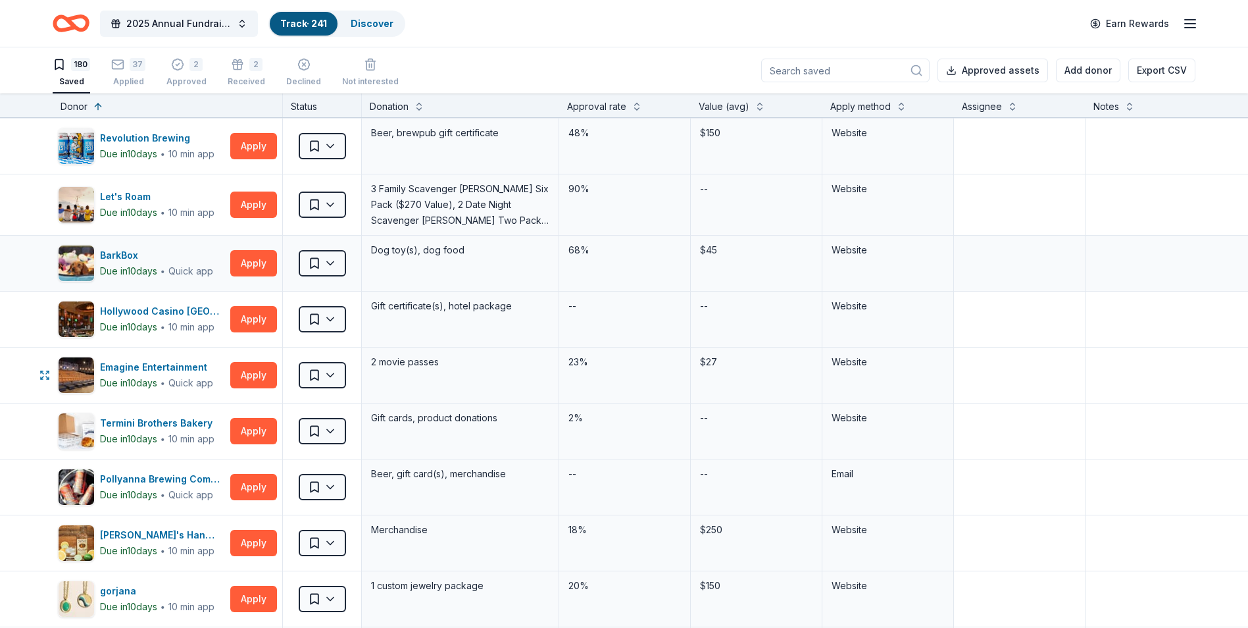
scroll to position [460, 0]
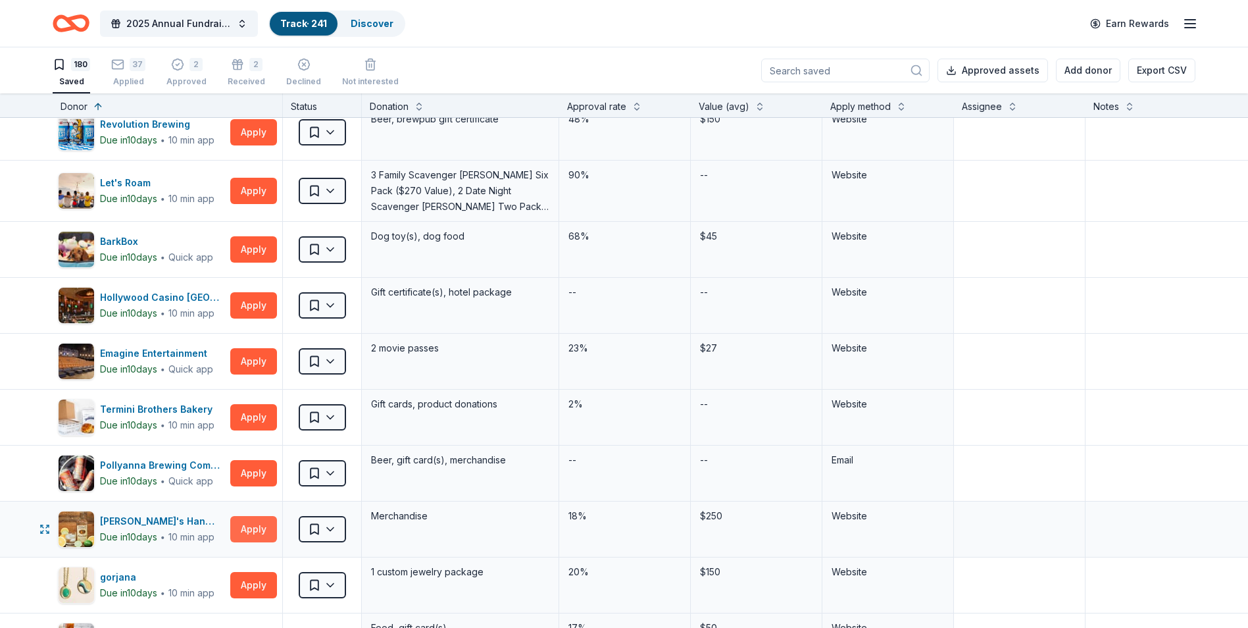
click at [258, 530] on button "Apply" at bounding box center [253, 529] width 47 height 26
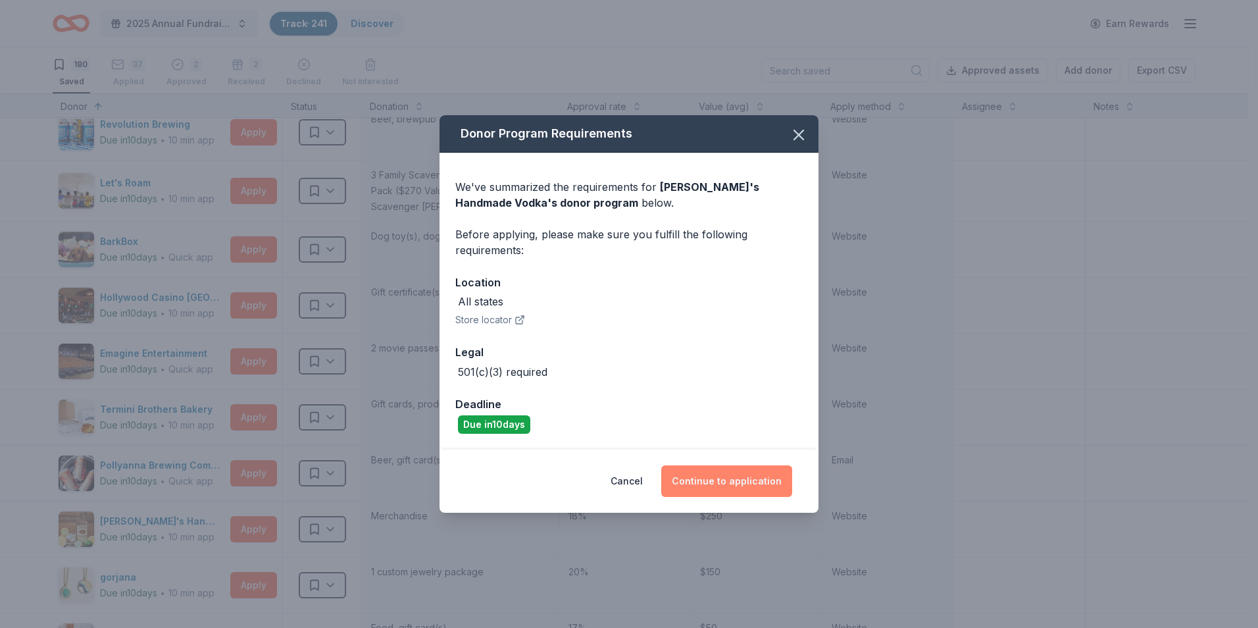
click at [726, 473] on button "Continue to application" at bounding box center [726, 481] width 131 height 32
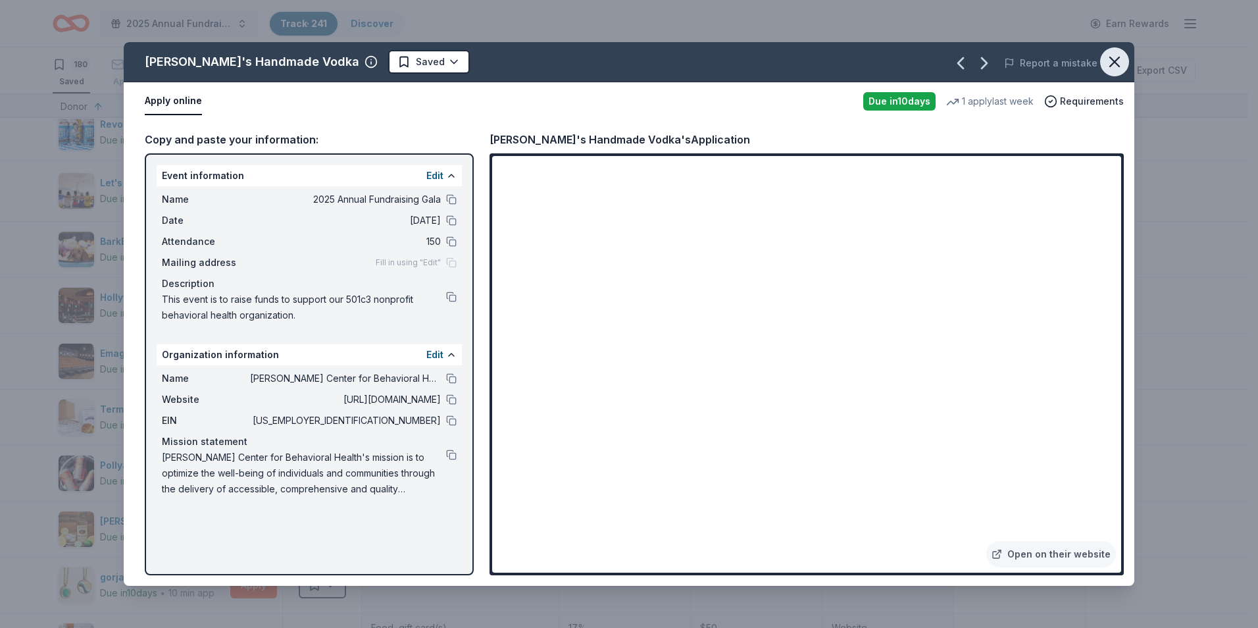
click at [1112, 64] on icon "button" at bounding box center [1114, 61] width 9 height 9
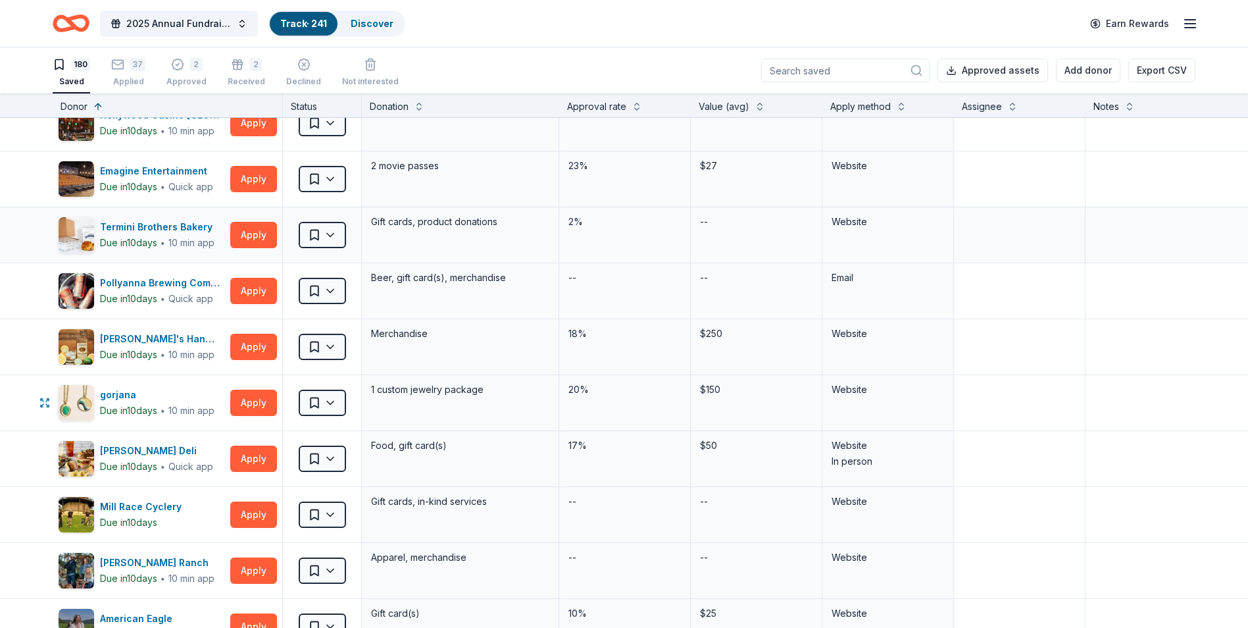
scroll to position [658, 0]
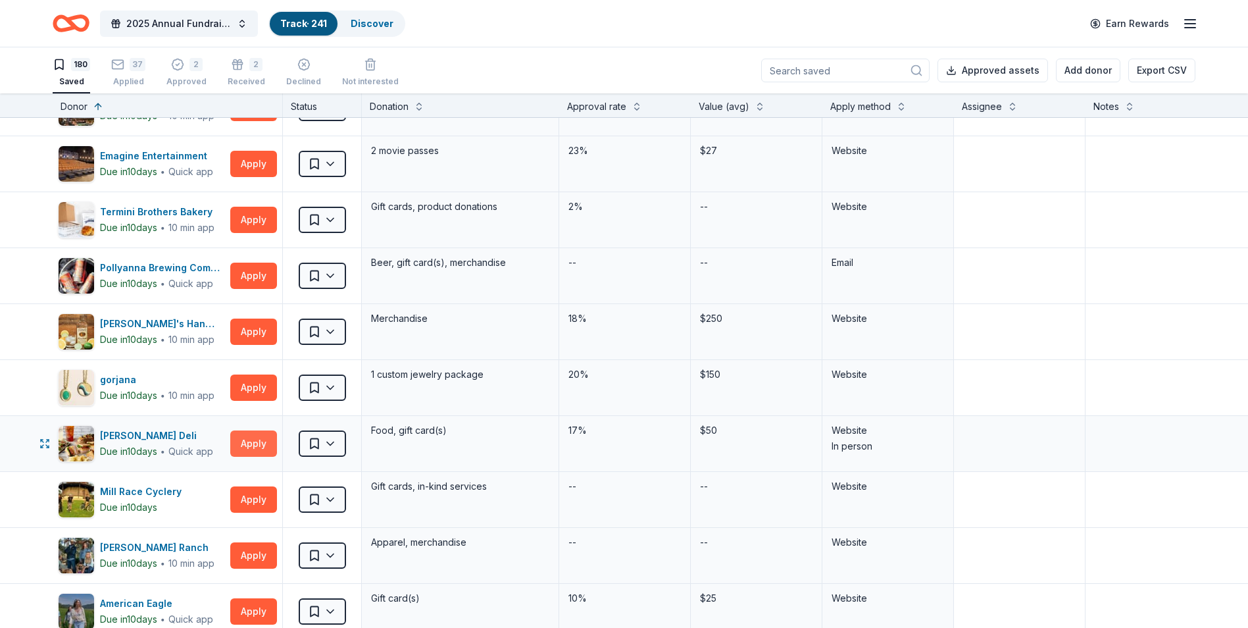
click at [257, 448] on button "Apply" at bounding box center [253, 443] width 47 height 26
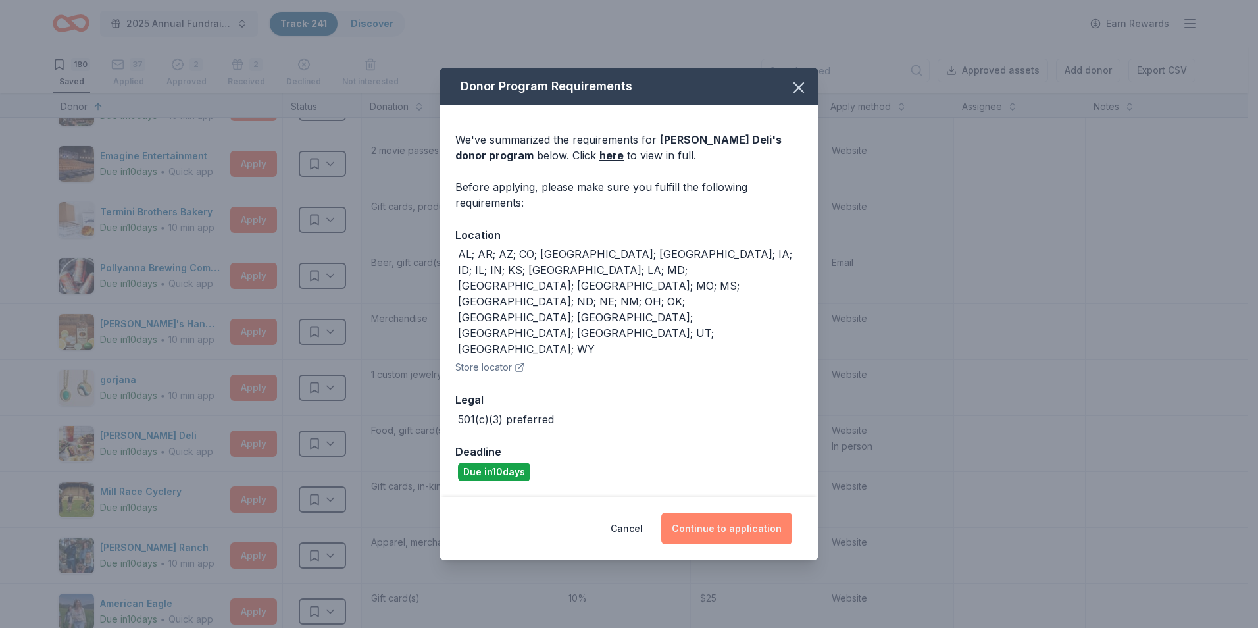
click at [695, 512] on button "Continue to application" at bounding box center [726, 528] width 131 height 32
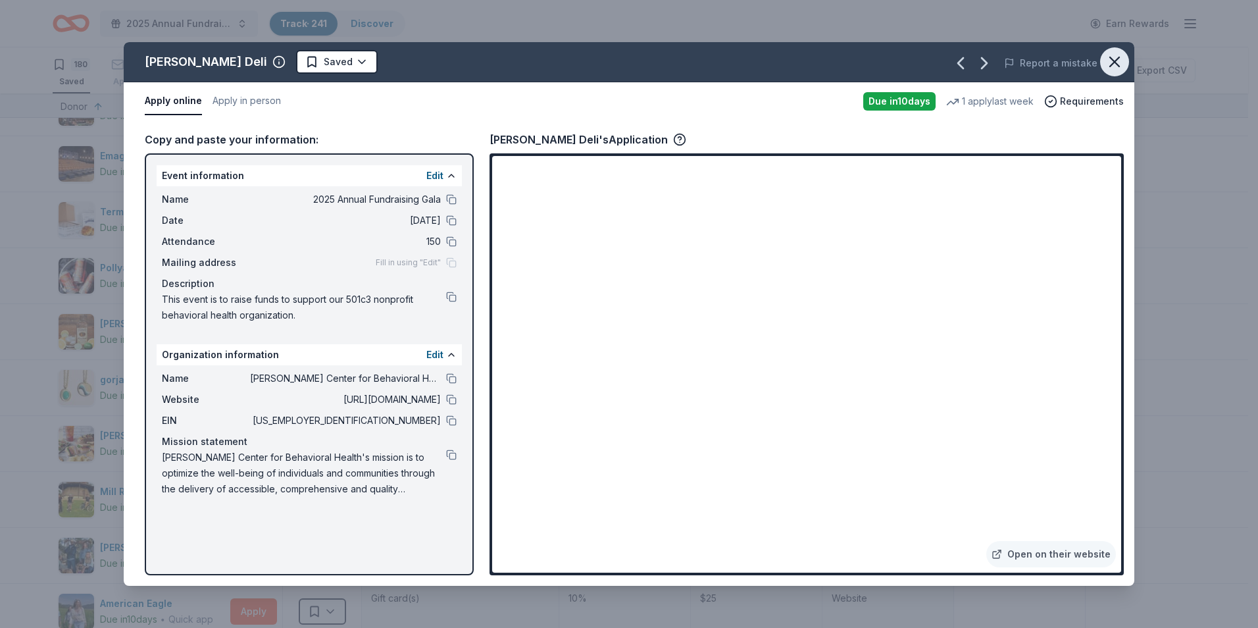
click at [1110, 56] on icon "button" at bounding box center [1114, 62] width 18 height 18
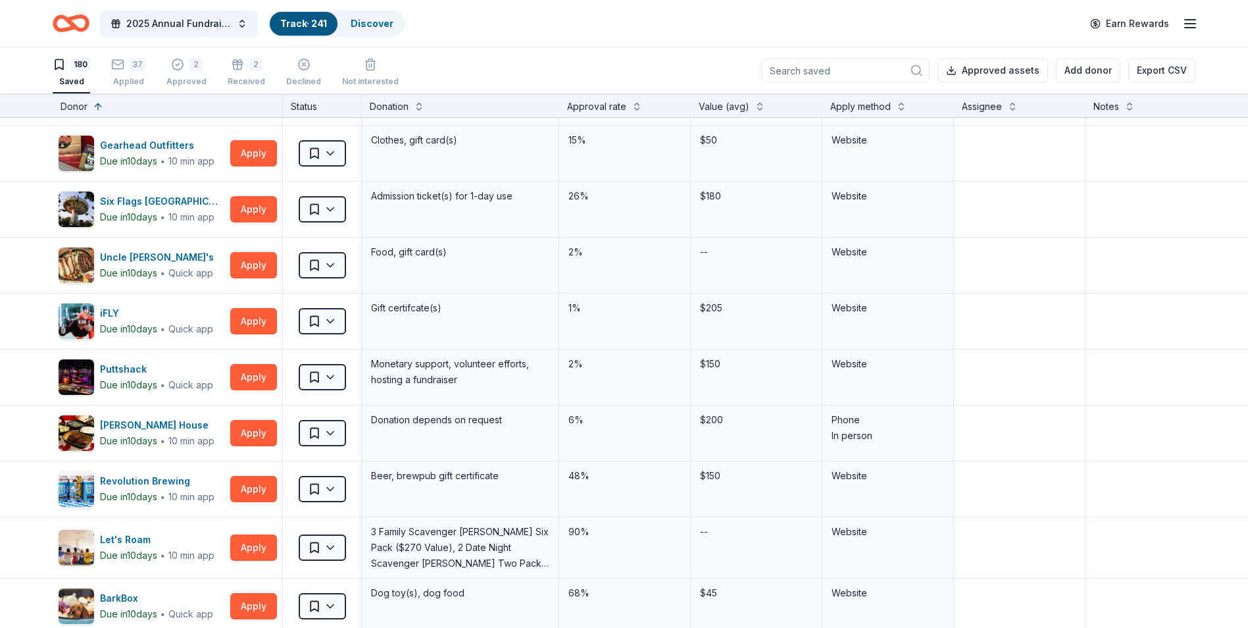
scroll to position [0, 0]
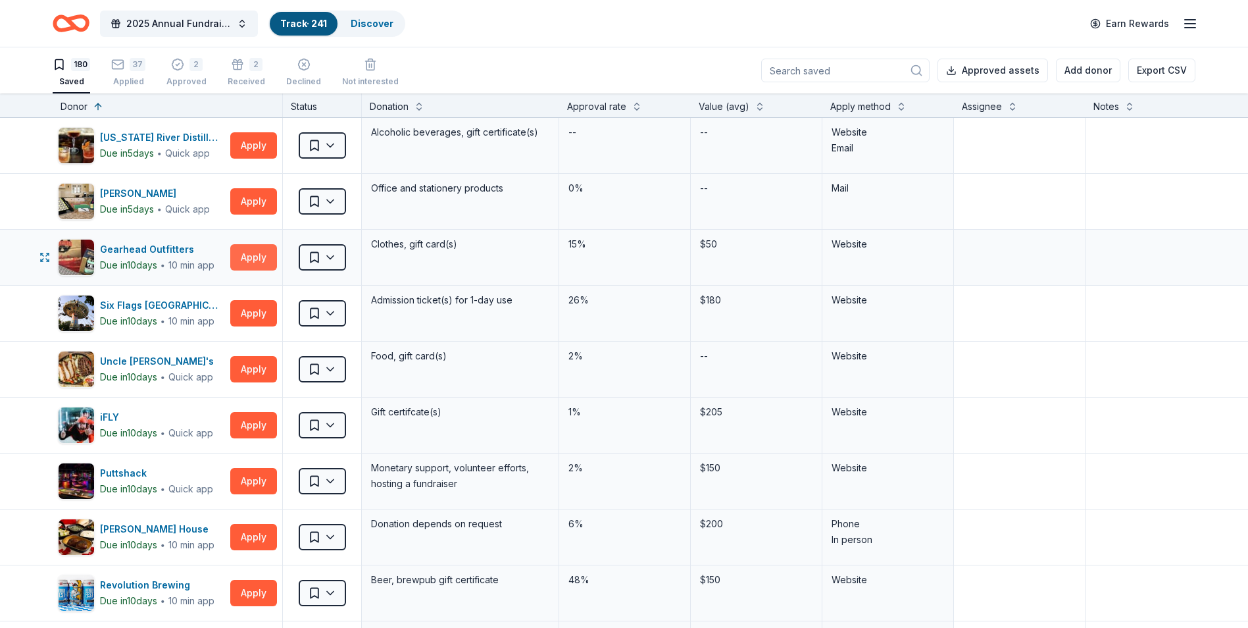
click at [257, 255] on button "Apply" at bounding box center [253, 257] width 47 height 26
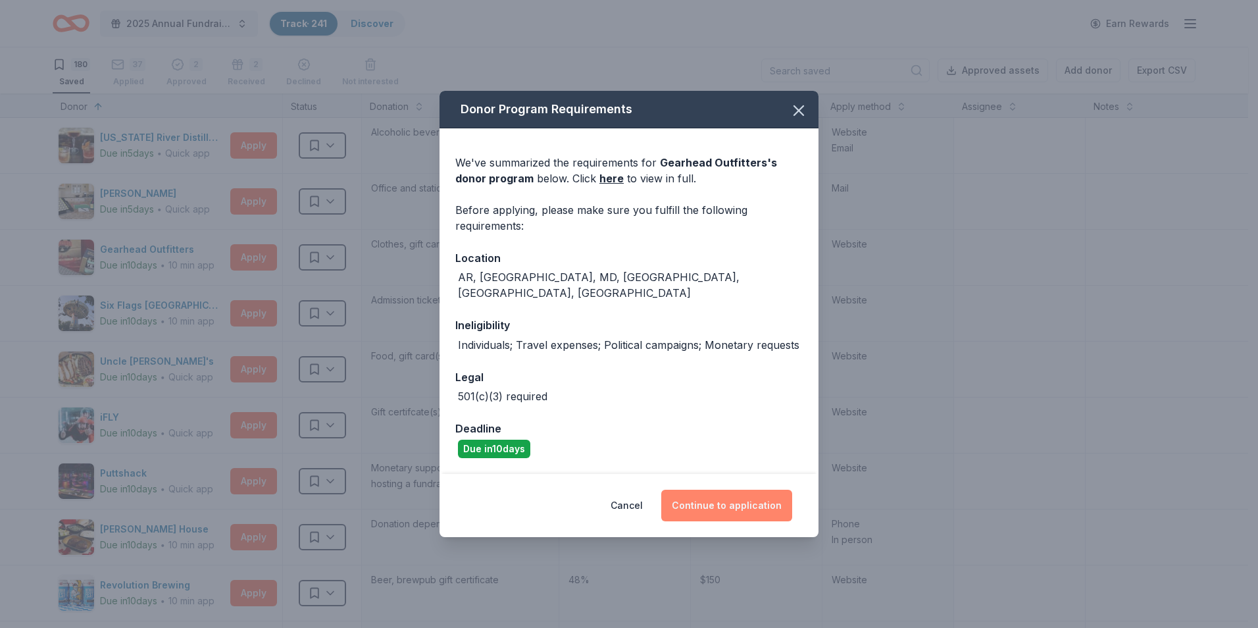
click at [756, 495] on button "Continue to application" at bounding box center [726, 505] width 131 height 32
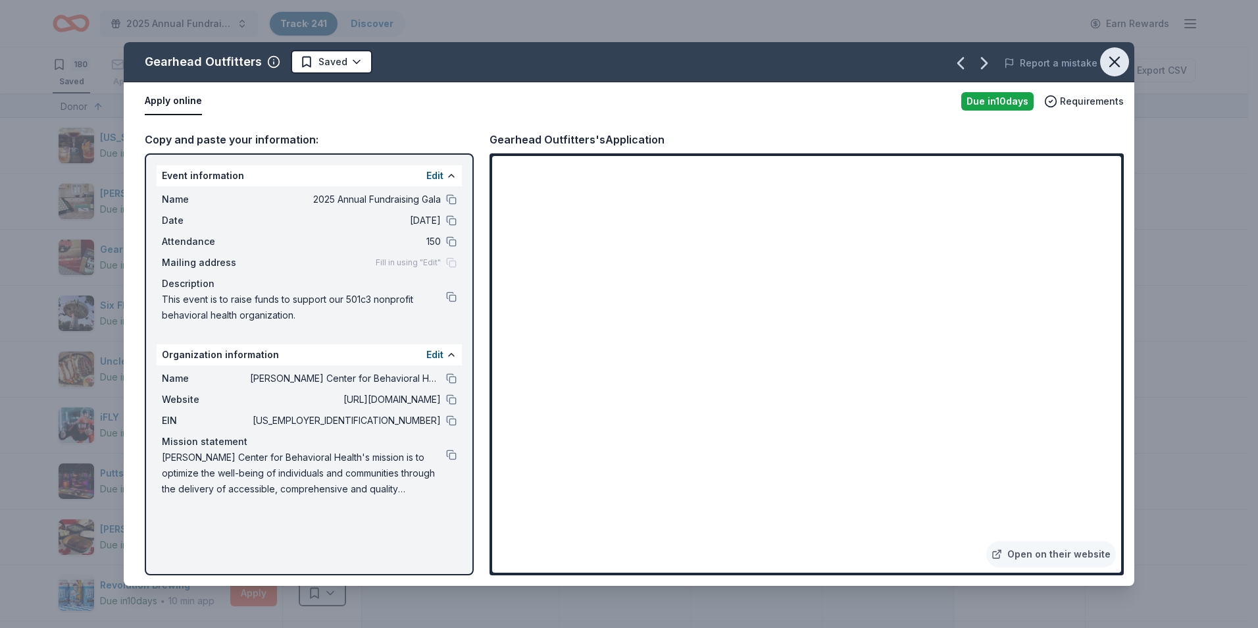
click at [1116, 62] on icon "button" at bounding box center [1114, 62] width 18 height 18
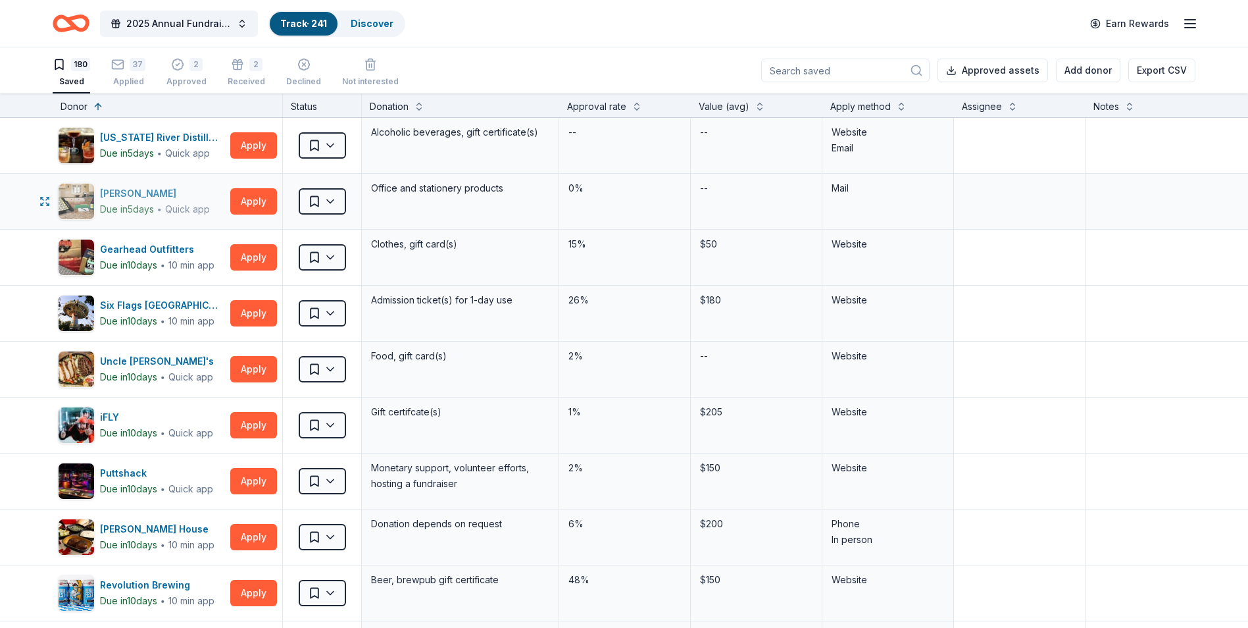
drag, startPoint x: 252, startPoint y: 143, endPoint x: 203, endPoint y: 198, distance: 73.6
click at [243, 475] on button "Apply" at bounding box center [253, 481] width 47 height 26
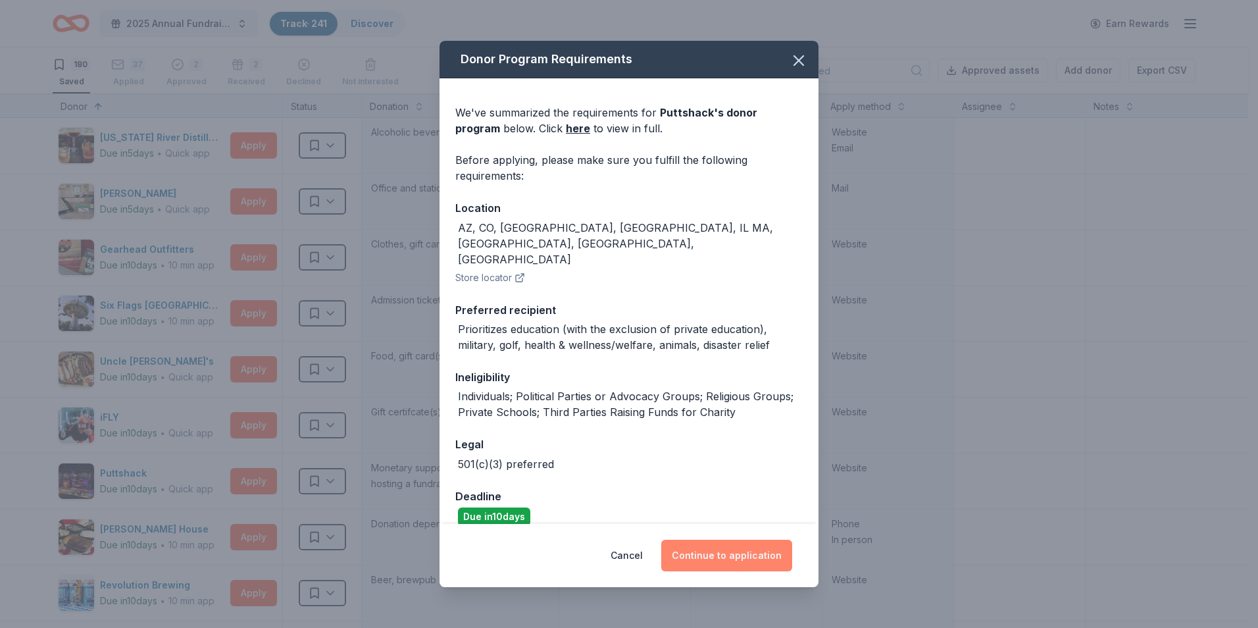
click at [765, 545] on button "Continue to application" at bounding box center [726, 555] width 131 height 32
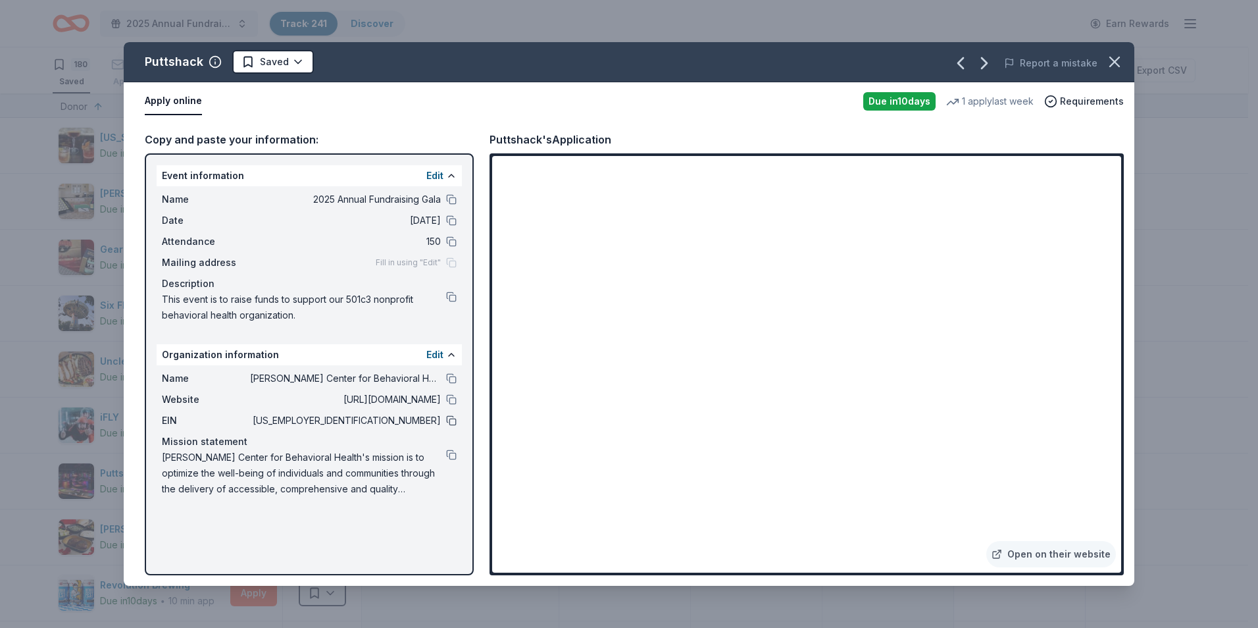
click at [452, 424] on button at bounding box center [451, 420] width 11 height 11
click at [1115, 66] on icon "button" at bounding box center [1114, 62] width 18 height 18
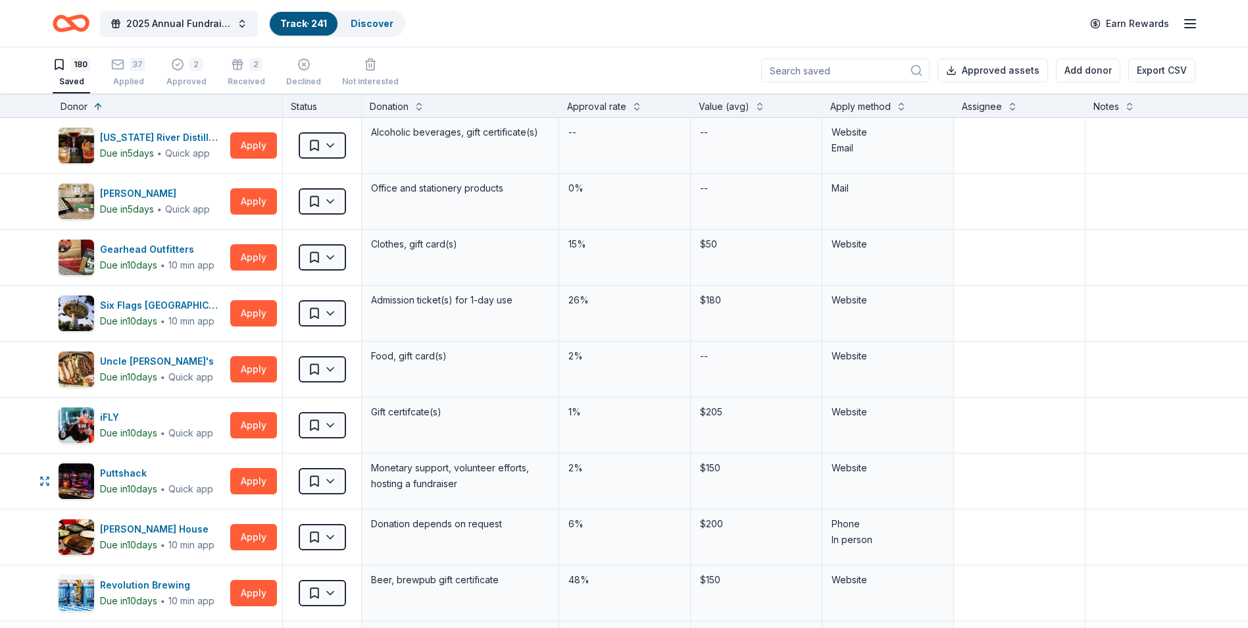
click at [322, 477] on html "2025 Annual Fundraising Gala Track · 241 Discover Earn Rewards 180 Saved 37 App…" at bounding box center [624, 314] width 1248 height 628
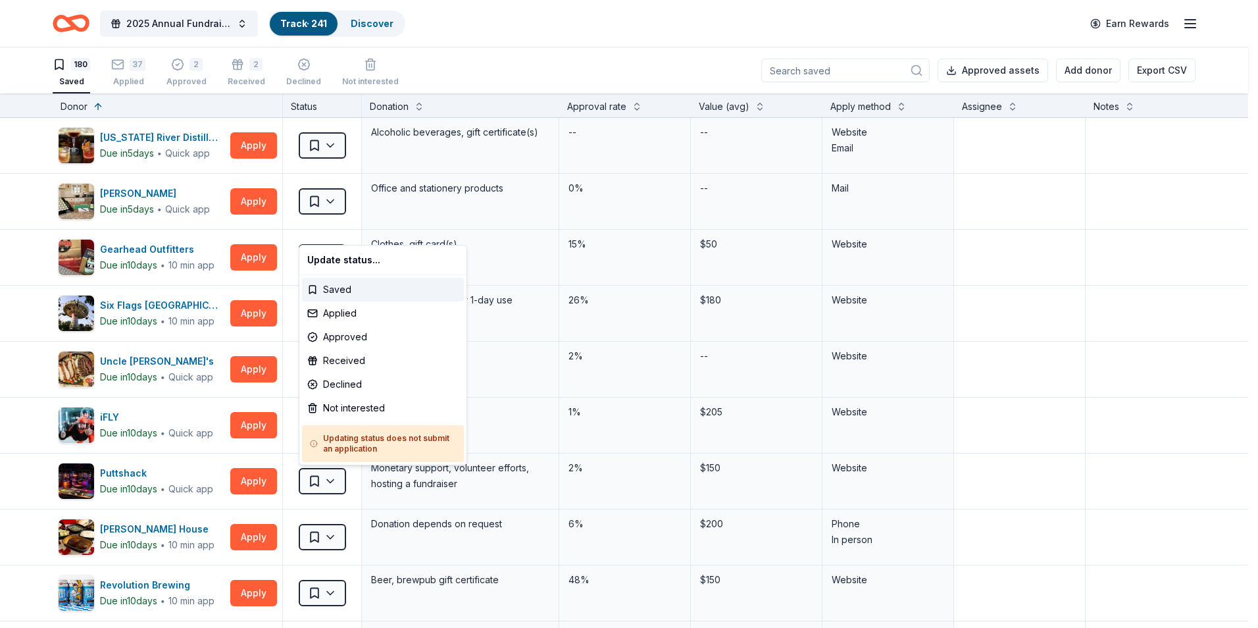
click at [1031, 437] on html "2025 Annual Fundraising Gala Track · 241 Discover Earn Rewards 180 Saved 37 App…" at bounding box center [629, 314] width 1258 height 628
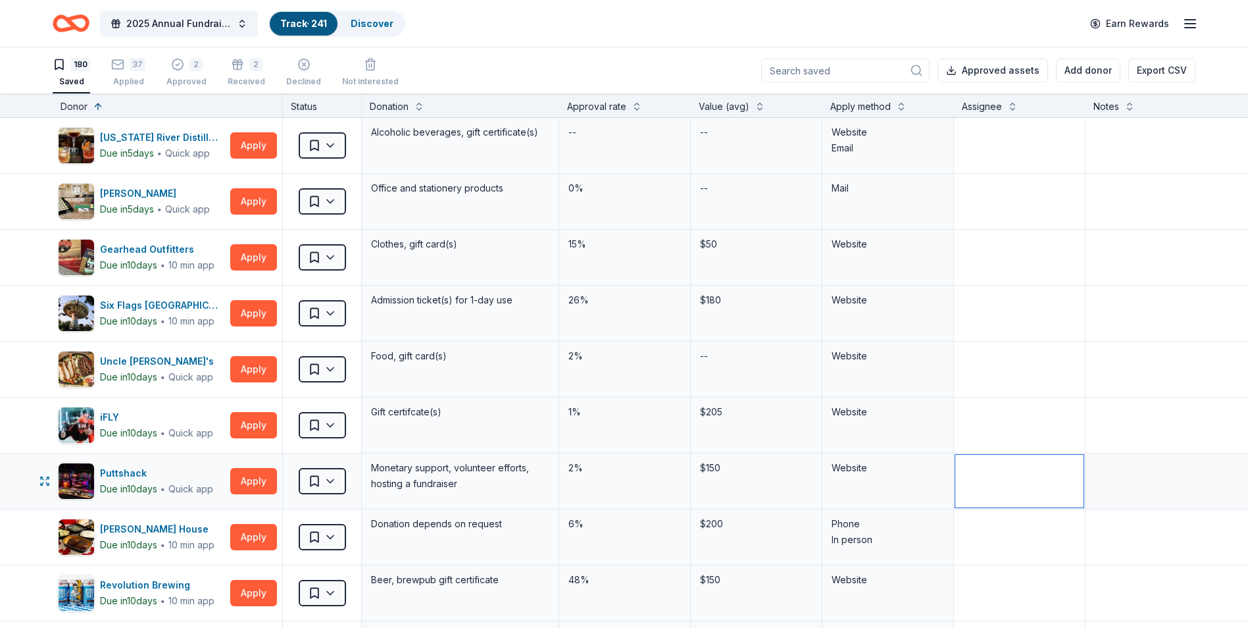
click at [1020, 478] on textarea at bounding box center [1019, 481] width 128 height 53
type textarea "Makenna"
click at [1103, 477] on textarea at bounding box center [1184, 481] width 195 height 53
type textarea "Applied via Puttshack's website"
click at [329, 483] on html "2025 Annual Fundraising Gala Track · 241 Discover Earn Rewards 180 Saved 37 App…" at bounding box center [624, 314] width 1248 height 628
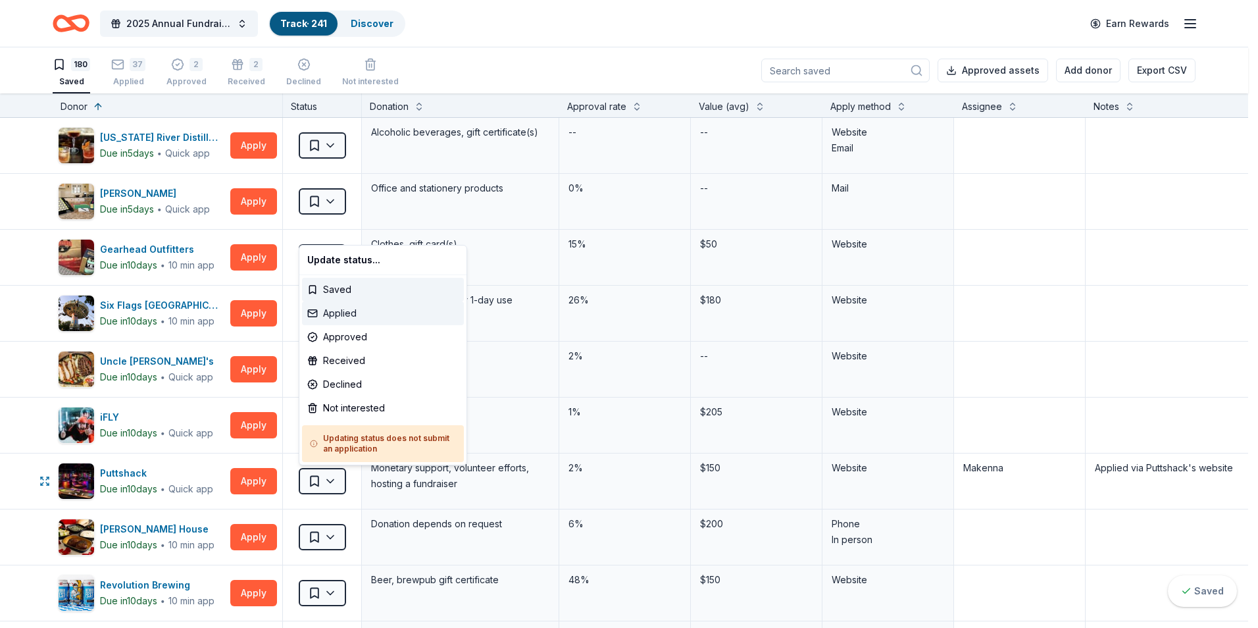
click at [335, 314] on div "Applied" at bounding box center [383, 313] width 162 height 24
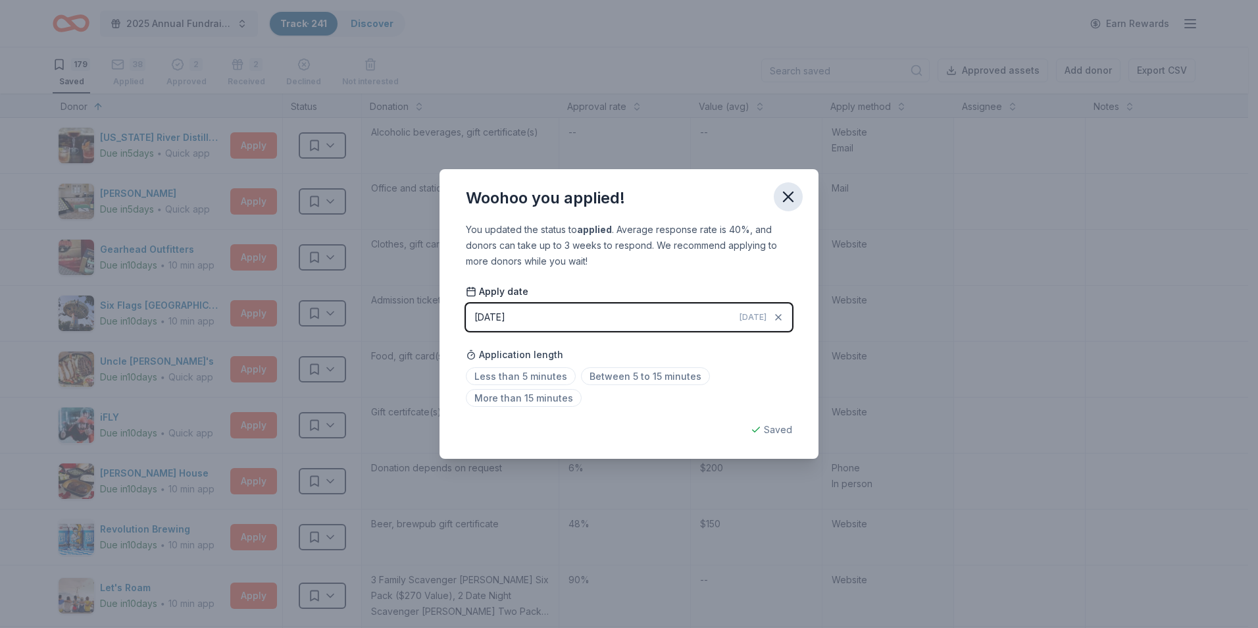
click at [793, 193] on icon "button" at bounding box center [788, 196] width 18 height 18
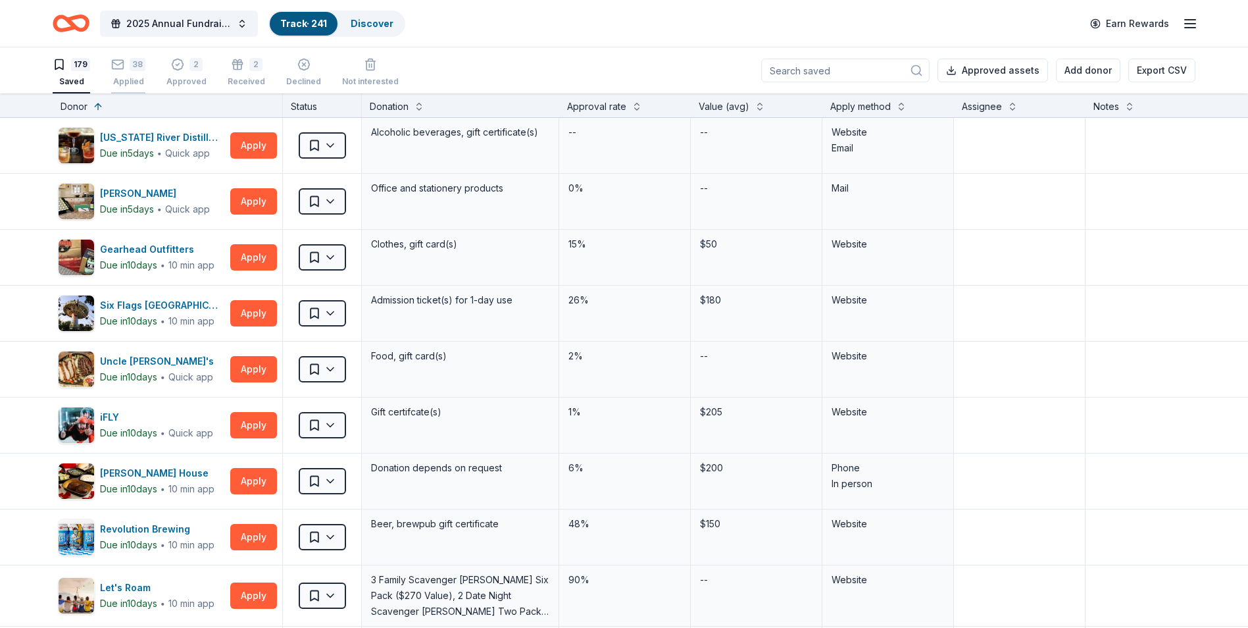
click at [132, 80] on div "Applied" at bounding box center [128, 79] width 34 height 11
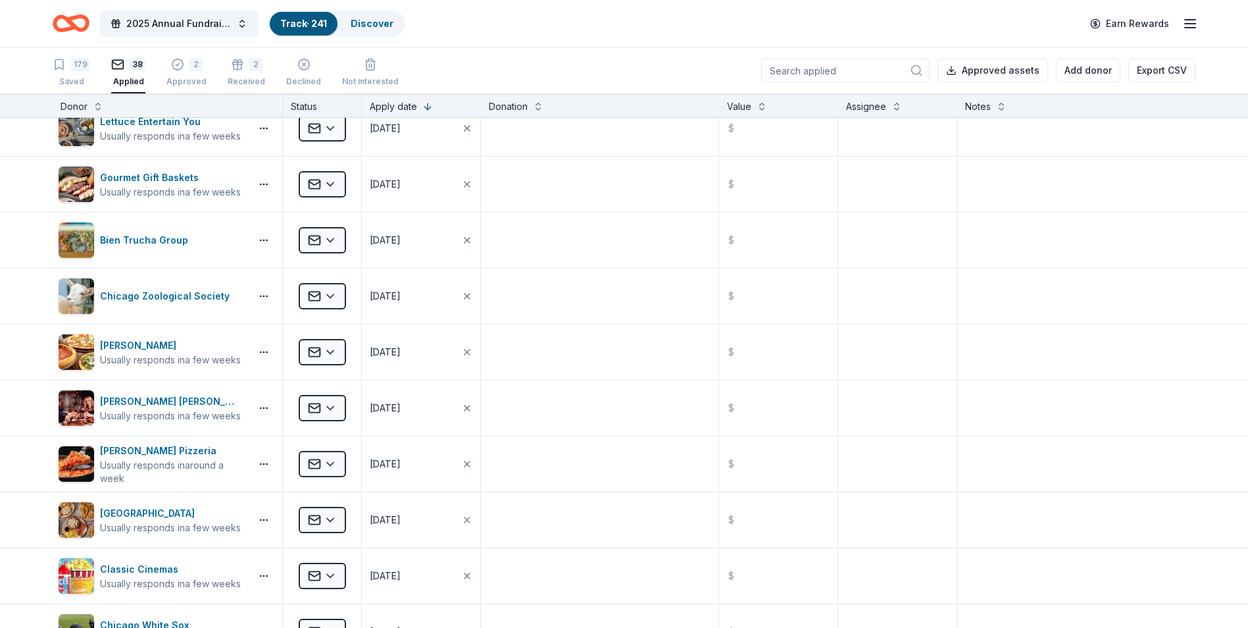
scroll to position [921, 0]
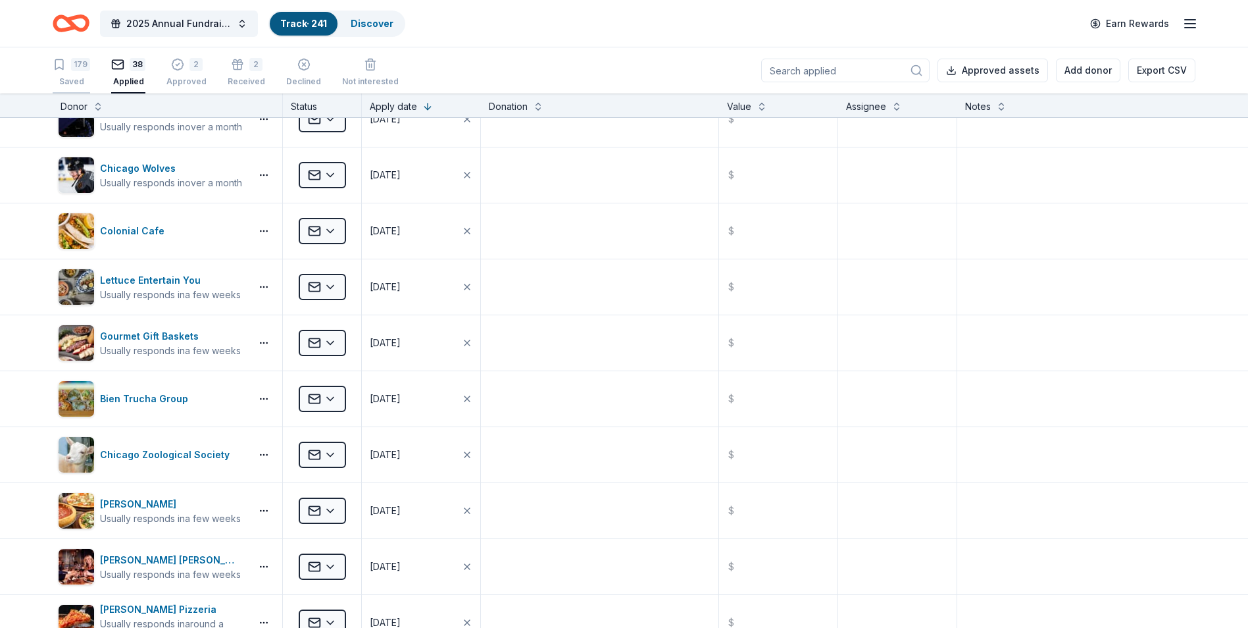
click at [61, 71] on div "179 Saved" at bounding box center [71, 72] width 37 height 29
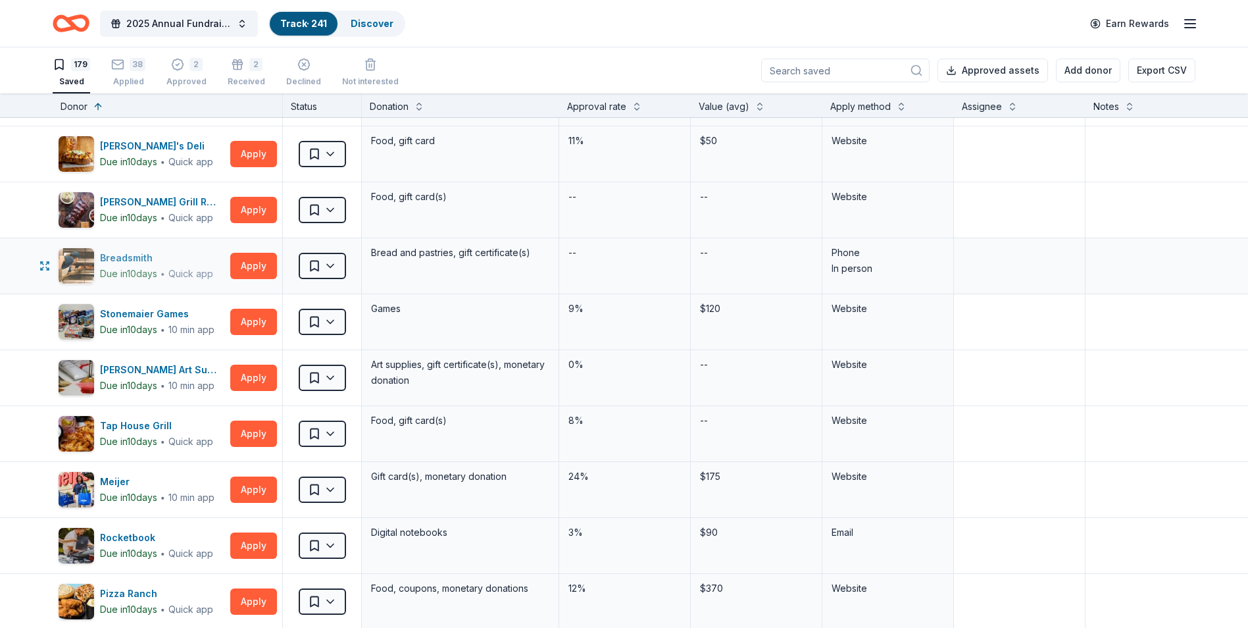
scroll to position [1250, 0]
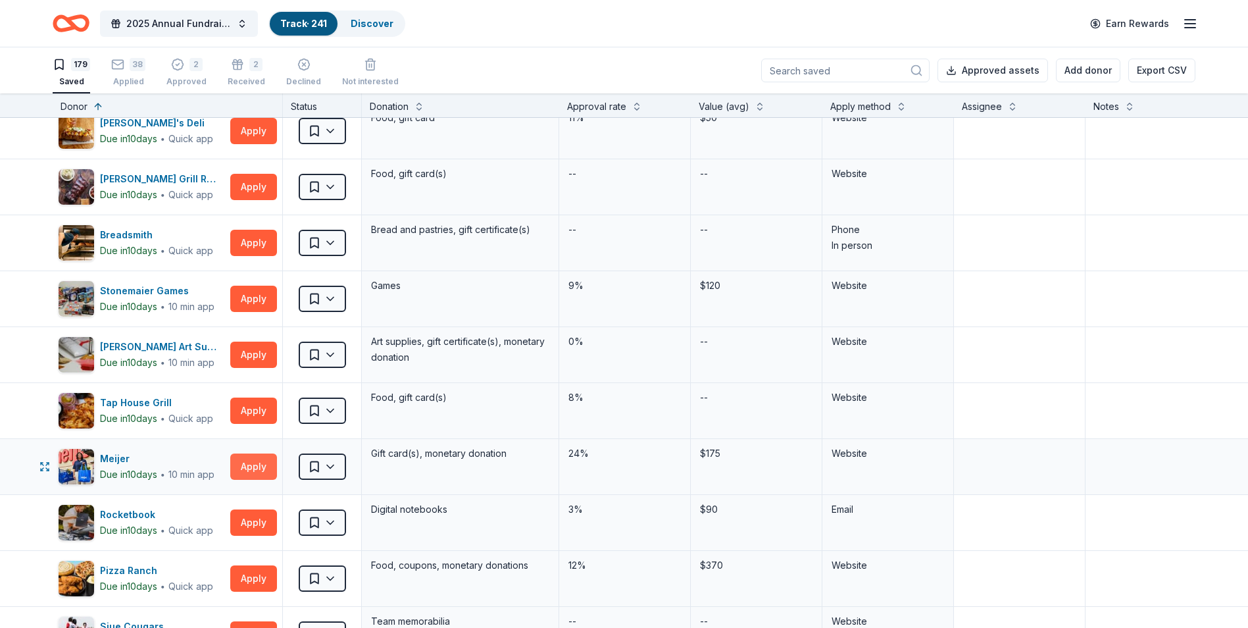
click at [251, 466] on button "Apply" at bounding box center [253, 466] width 47 height 26
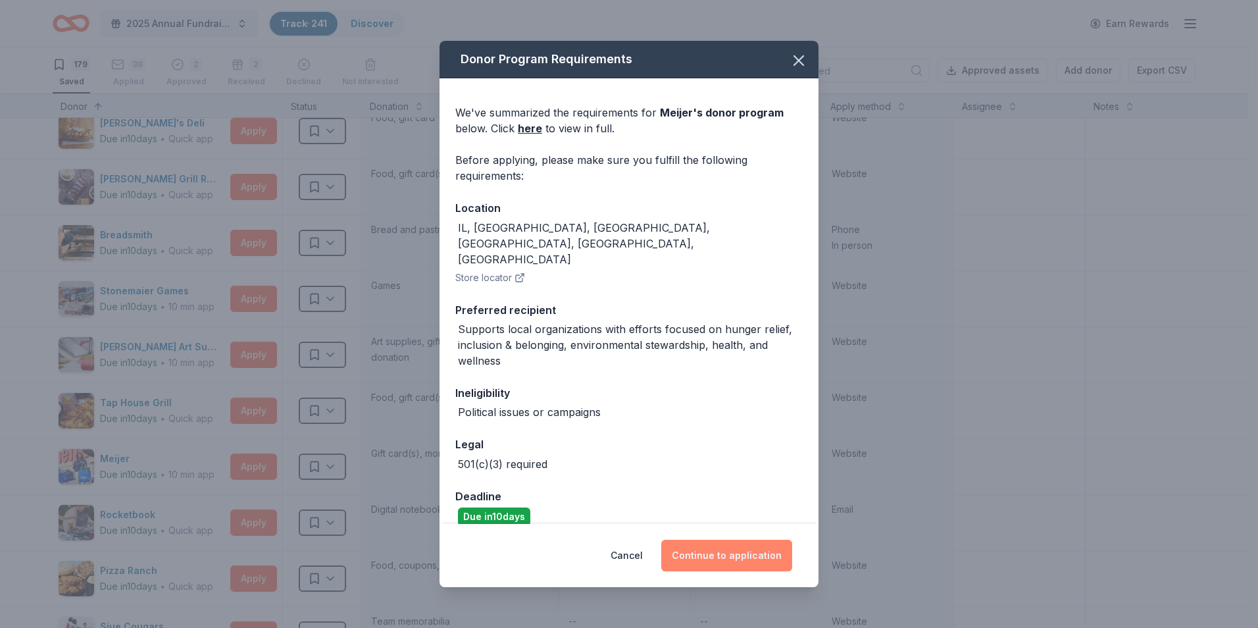
click at [735, 560] on button "Continue to application" at bounding box center [726, 555] width 131 height 32
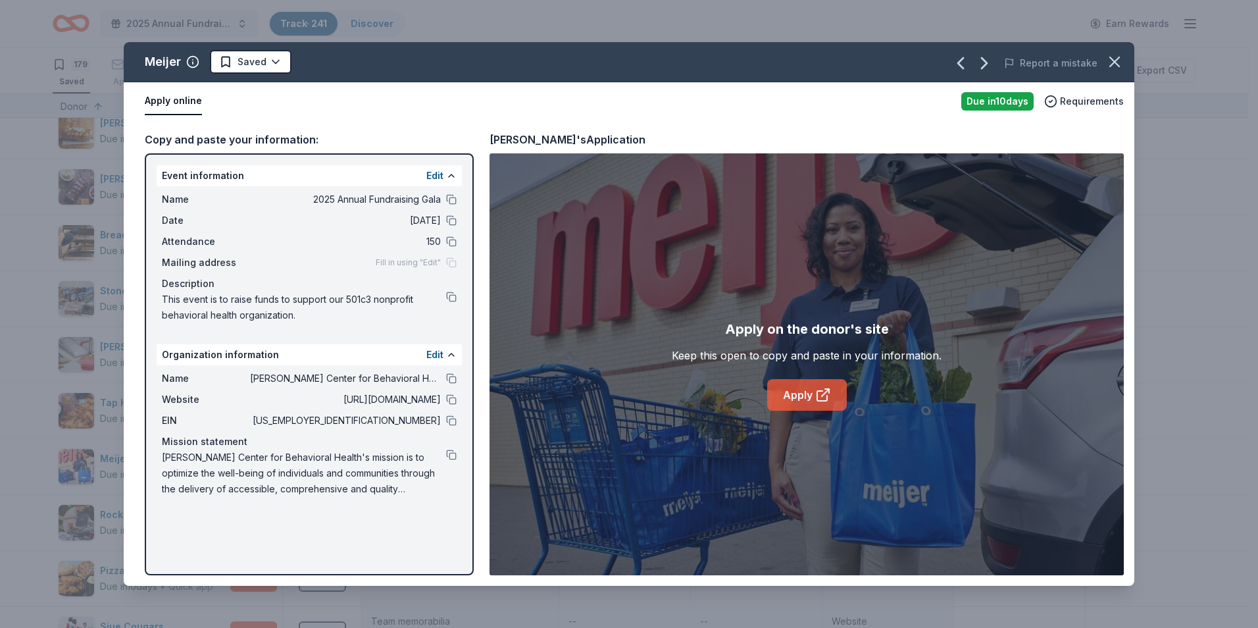
click at [792, 401] on link "Apply" at bounding box center [807, 395] width 80 height 32
click at [445, 421] on div "EIN 36-2312495" at bounding box center [309, 420] width 295 height 16
click at [455, 418] on div "Name Ecker Center for Behavioral Health Website http://www.eckercenter.org EIN …" at bounding box center [309, 433] width 305 height 137
click at [451, 420] on button at bounding box center [451, 420] width 11 height 11
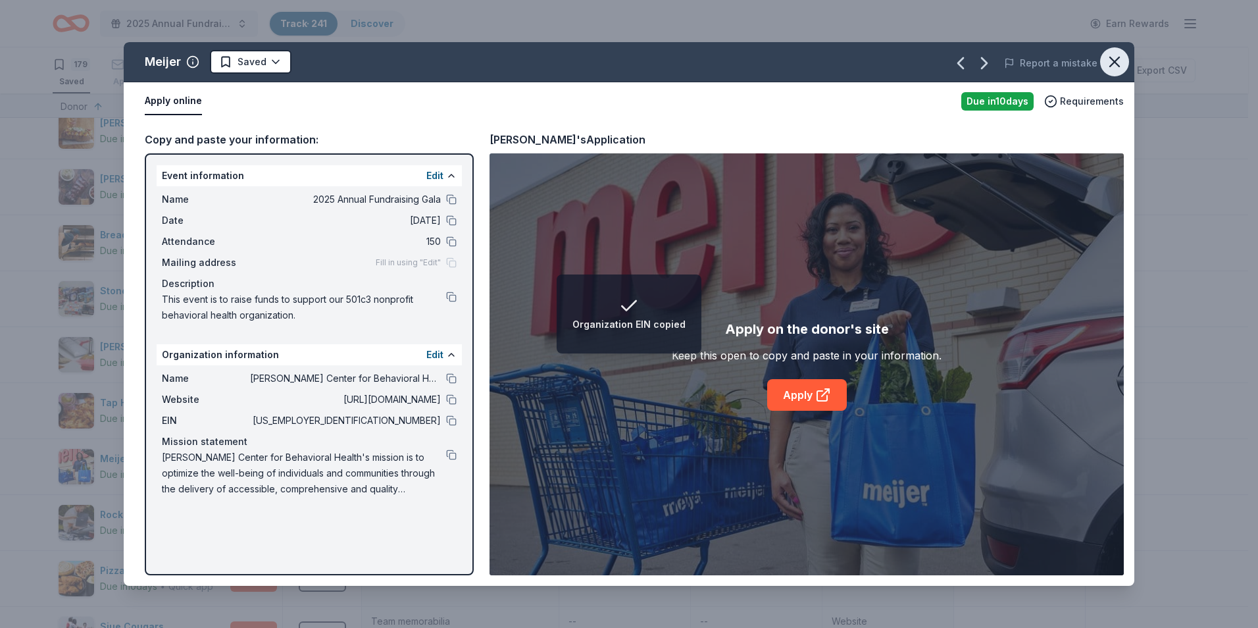
click at [1108, 59] on icon "button" at bounding box center [1114, 62] width 18 height 18
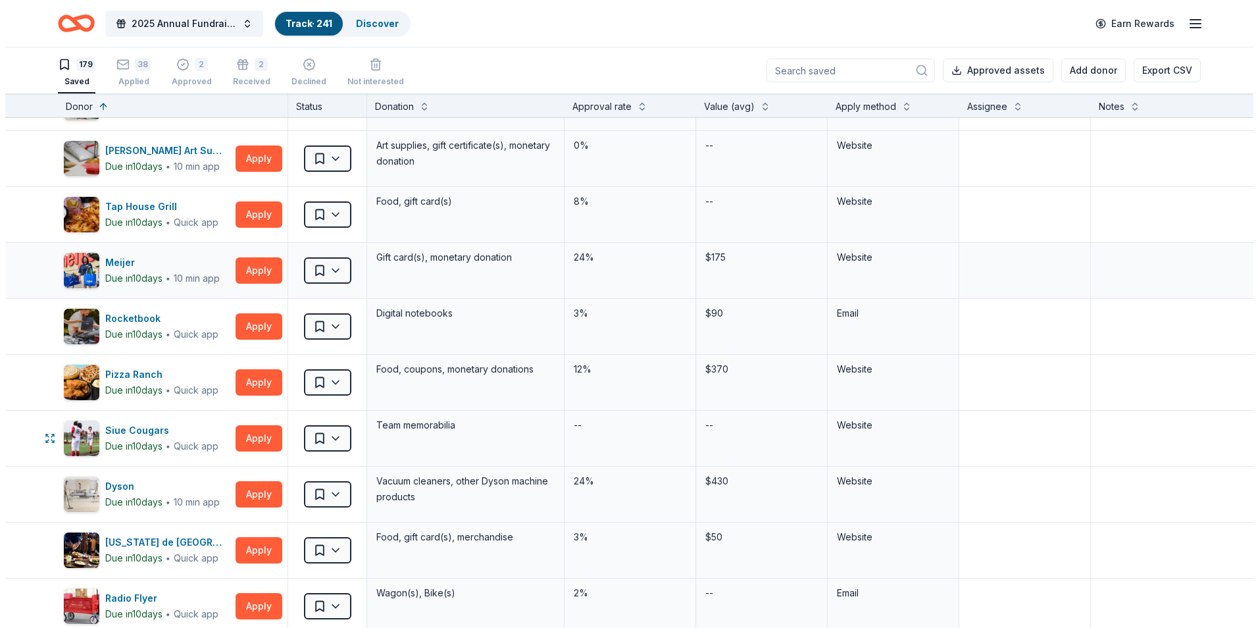
scroll to position [1447, 0]
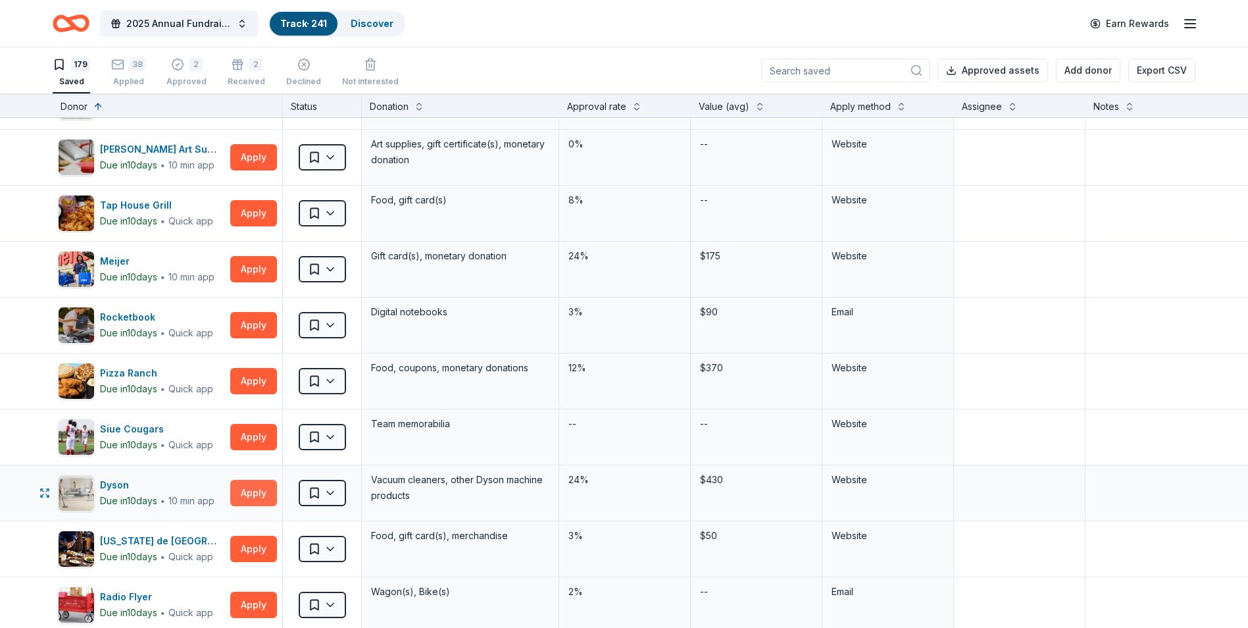
click at [247, 491] on button "Apply" at bounding box center [253, 493] width 47 height 26
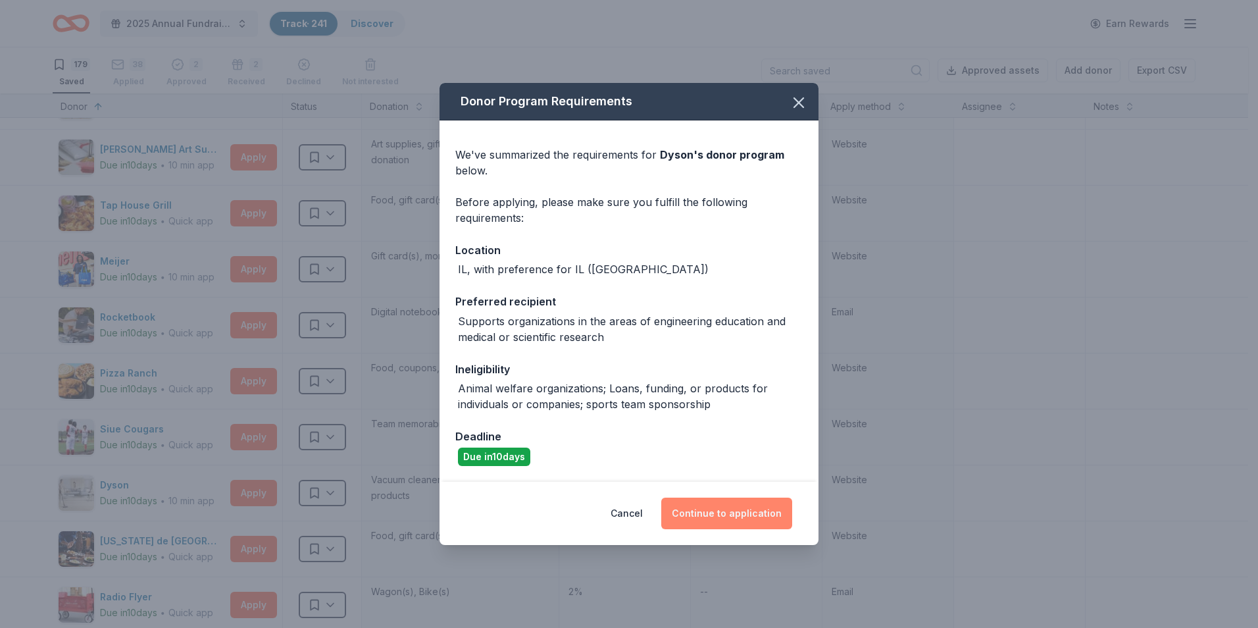
click at [716, 514] on button "Continue to application" at bounding box center [726, 513] width 131 height 32
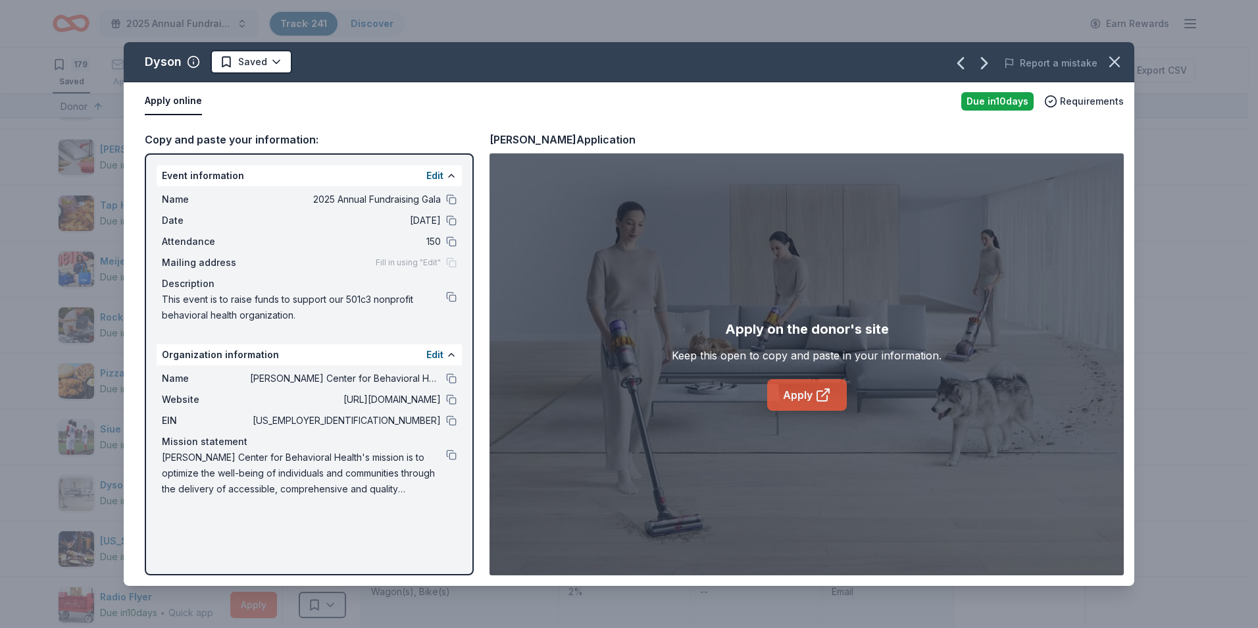
click at [814, 403] on link "Apply" at bounding box center [807, 395] width 80 height 32
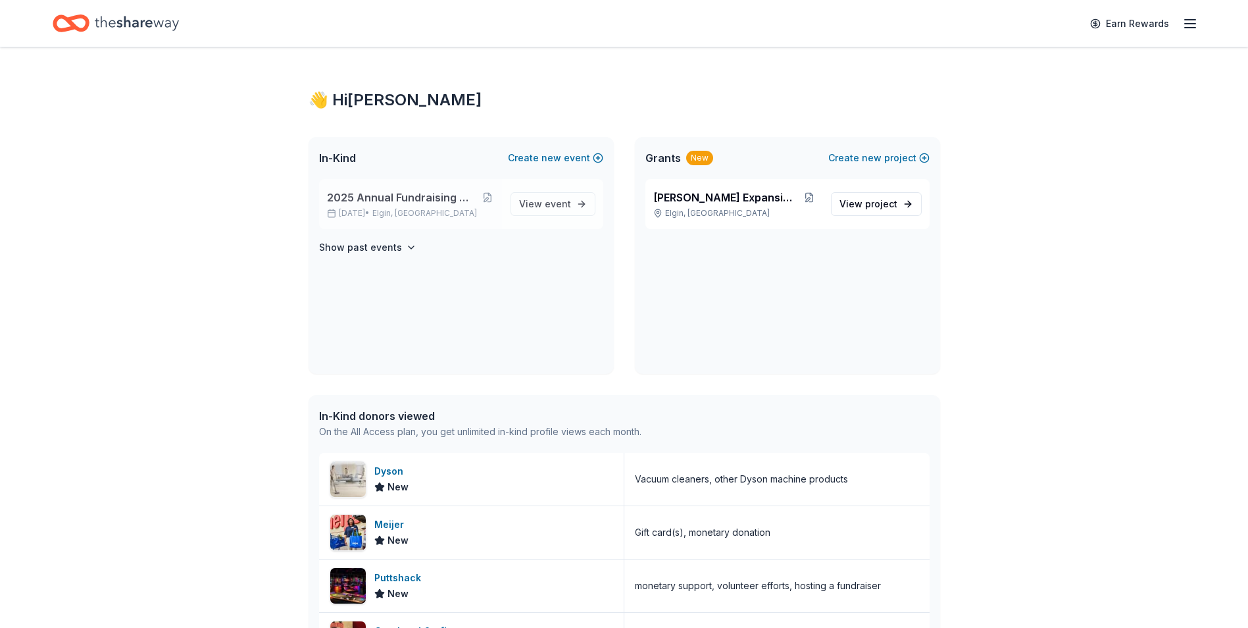
click at [416, 190] on span "2025 Annual Fundraising Gala" at bounding box center [401, 197] width 148 height 16
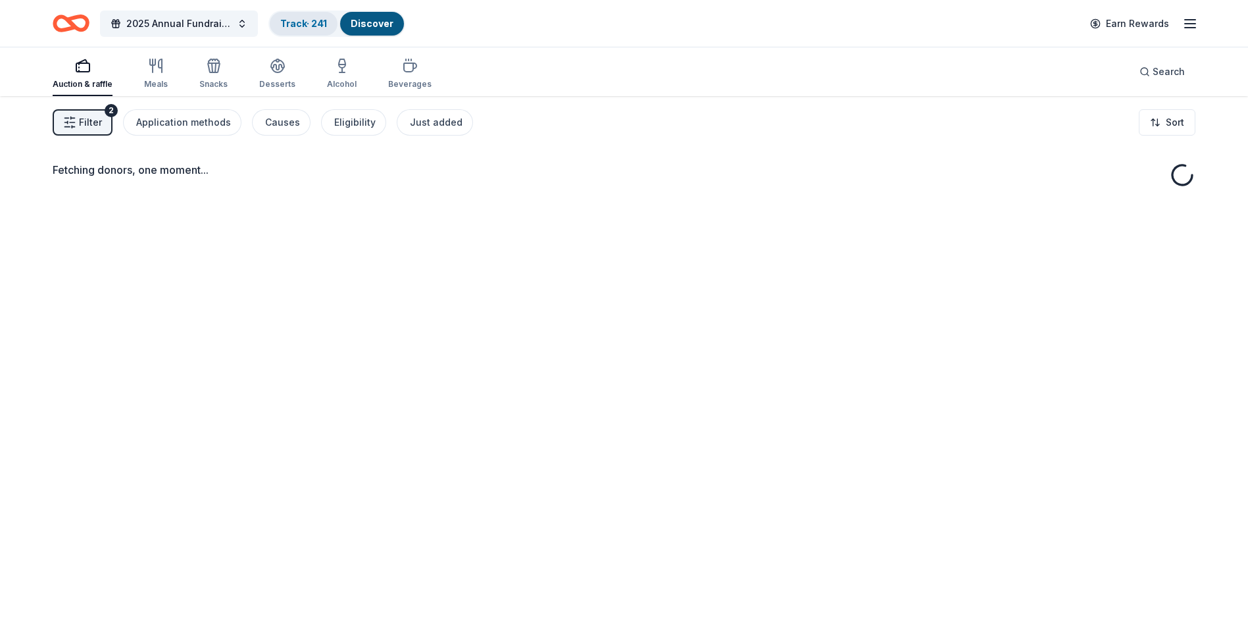
click at [299, 19] on link "Track · 241" at bounding box center [303, 23] width 47 height 11
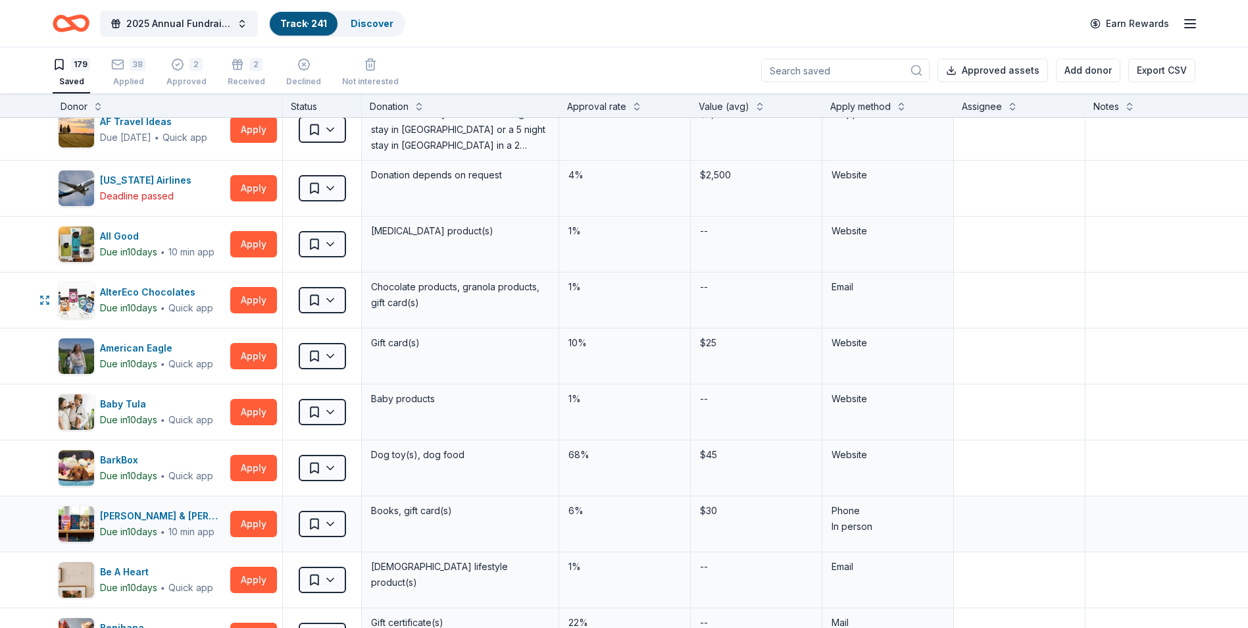
scroll to position [197, 0]
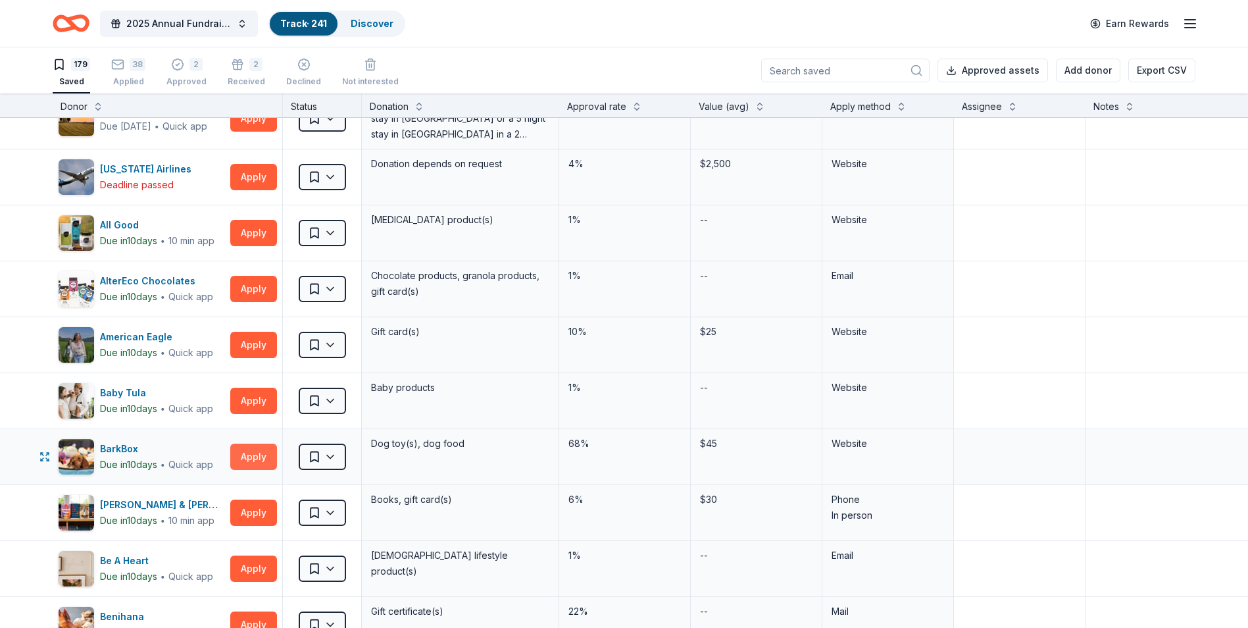
click at [231, 456] on button "Apply" at bounding box center [253, 456] width 47 height 26
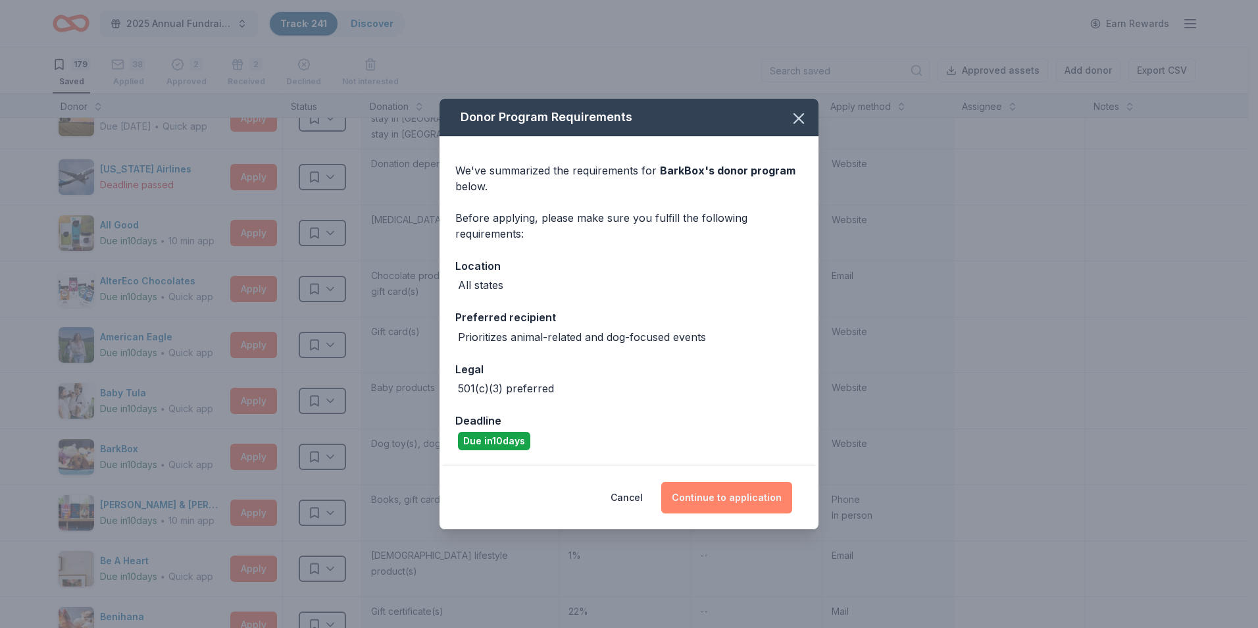
click at [759, 493] on button "Continue to application" at bounding box center [726, 497] width 131 height 32
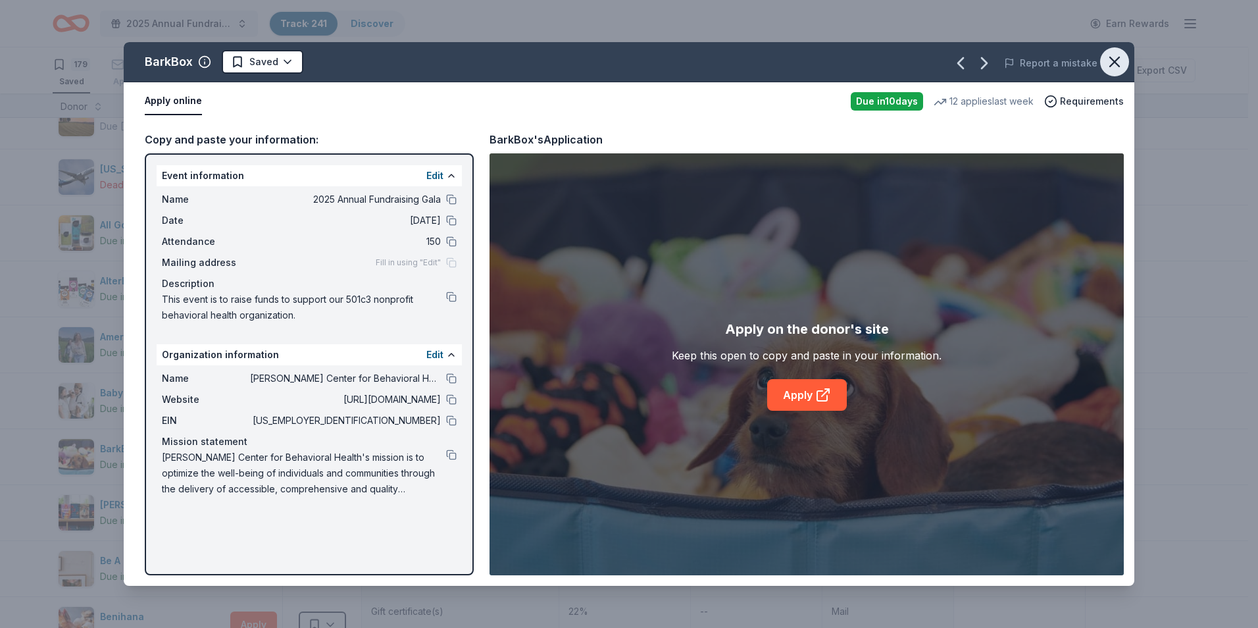
click at [1111, 59] on icon "button" at bounding box center [1114, 61] width 9 height 9
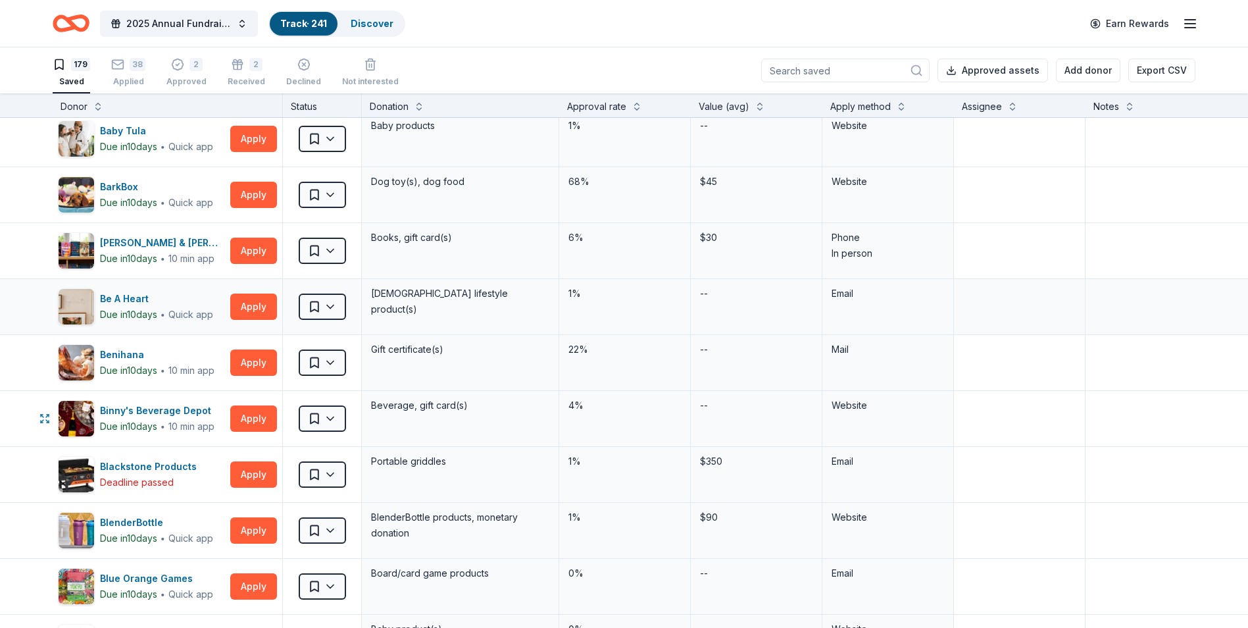
scroll to position [460, 0]
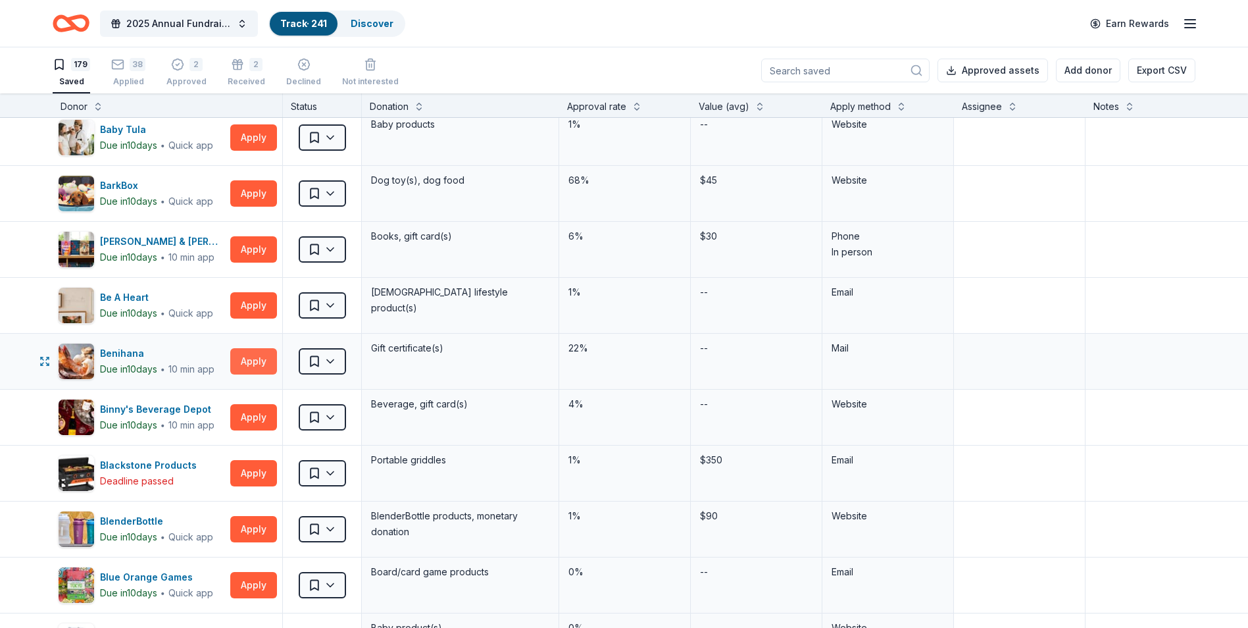
click at [247, 357] on button "Apply" at bounding box center [253, 361] width 47 height 26
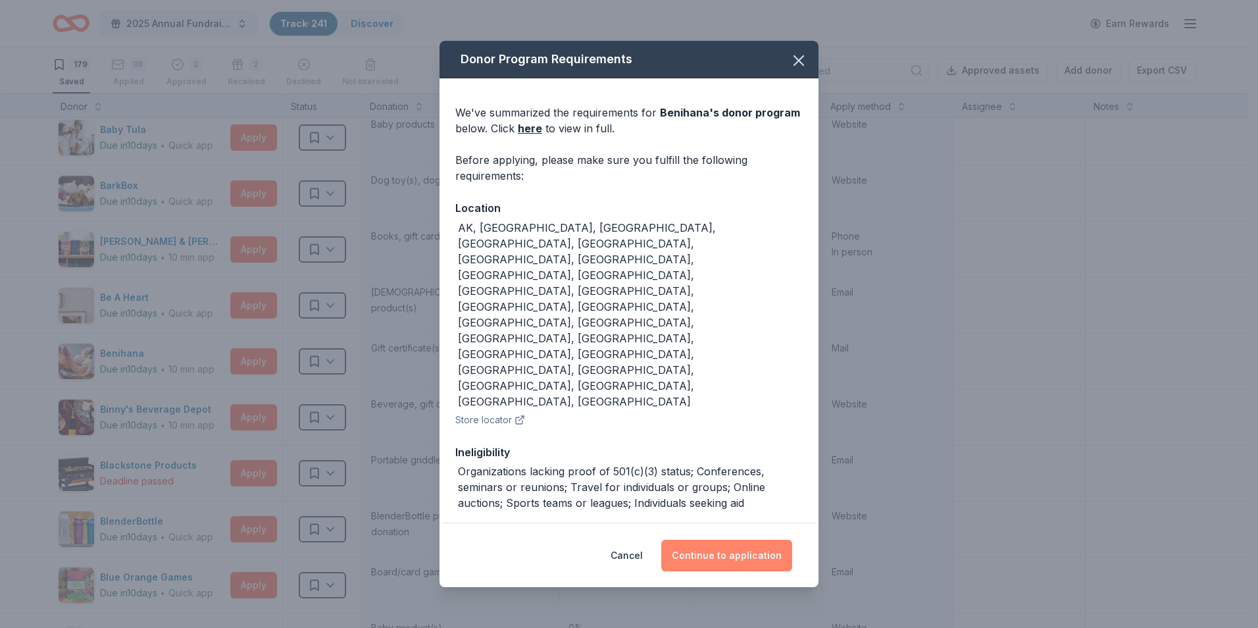
click at [758, 539] on button "Continue to application" at bounding box center [726, 555] width 131 height 32
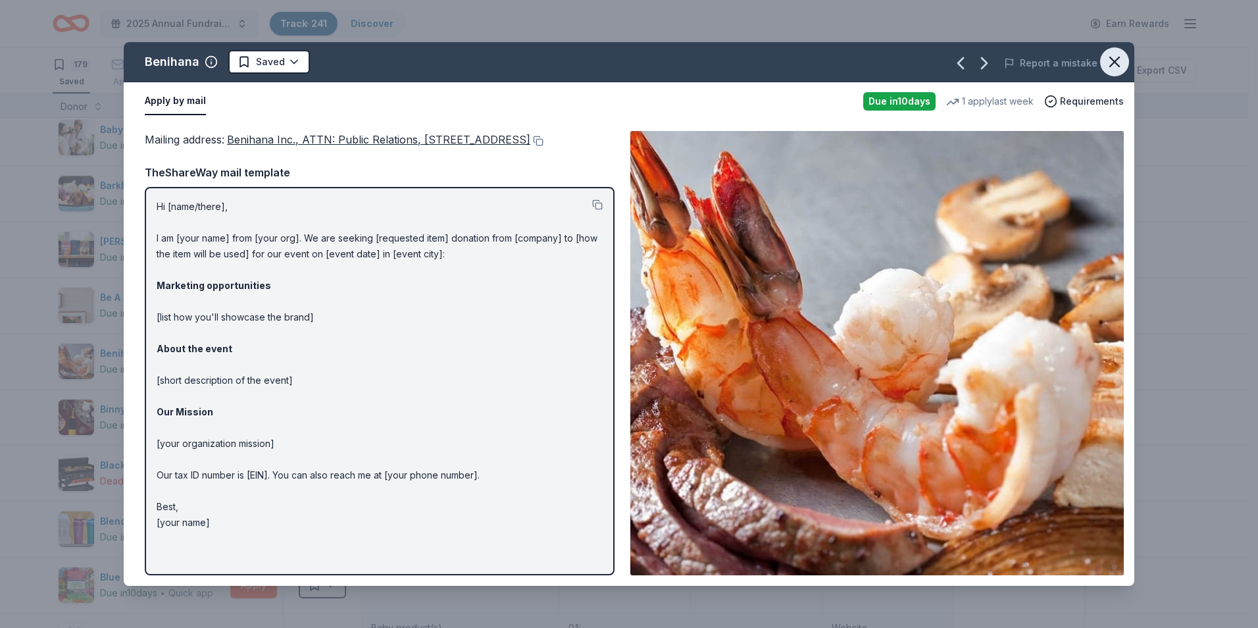
click at [1118, 61] on icon "button" at bounding box center [1114, 62] width 18 height 18
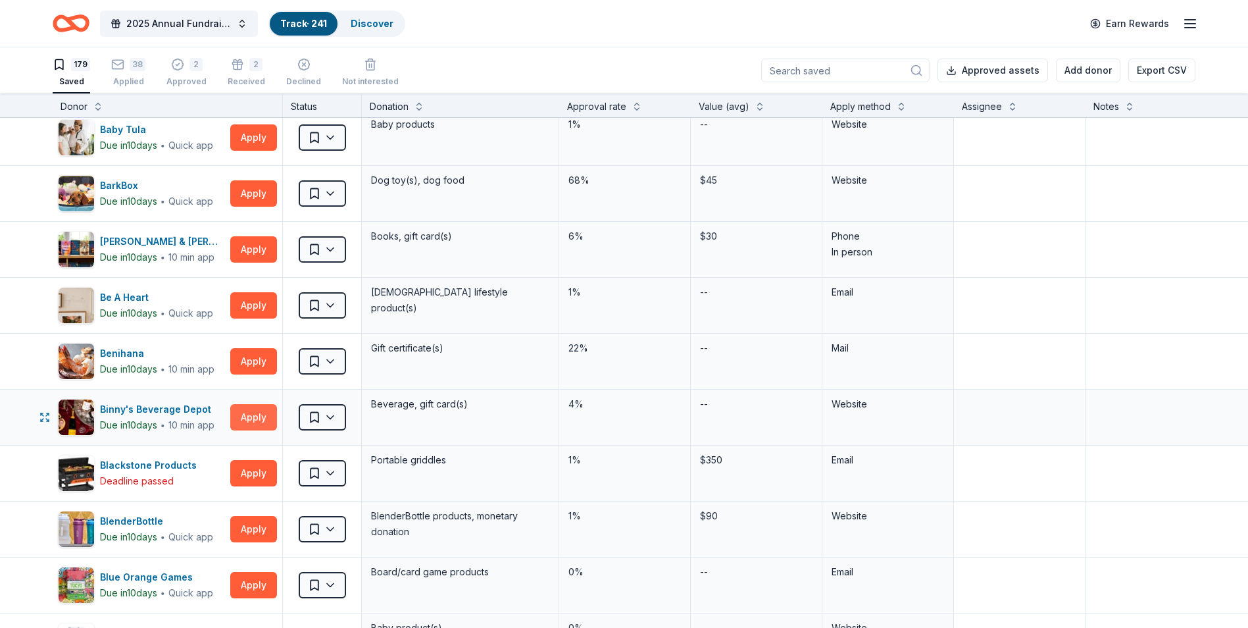
click at [252, 420] on button "Apply" at bounding box center [253, 417] width 47 height 26
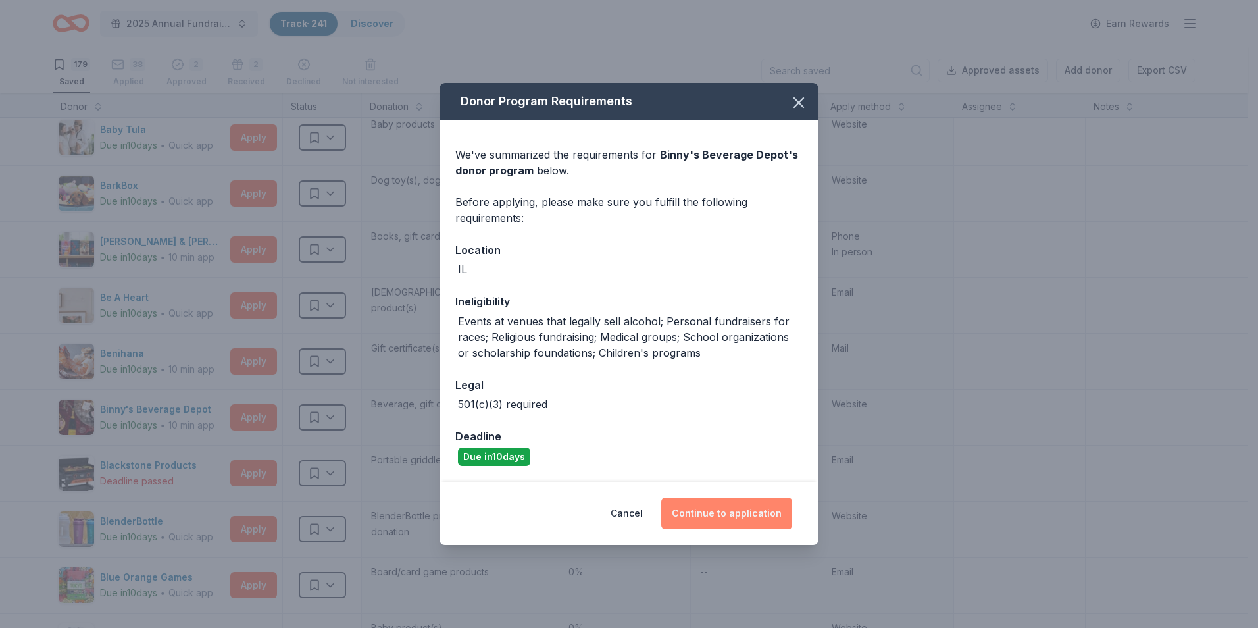
click at [754, 507] on button "Continue to application" at bounding box center [726, 513] width 131 height 32
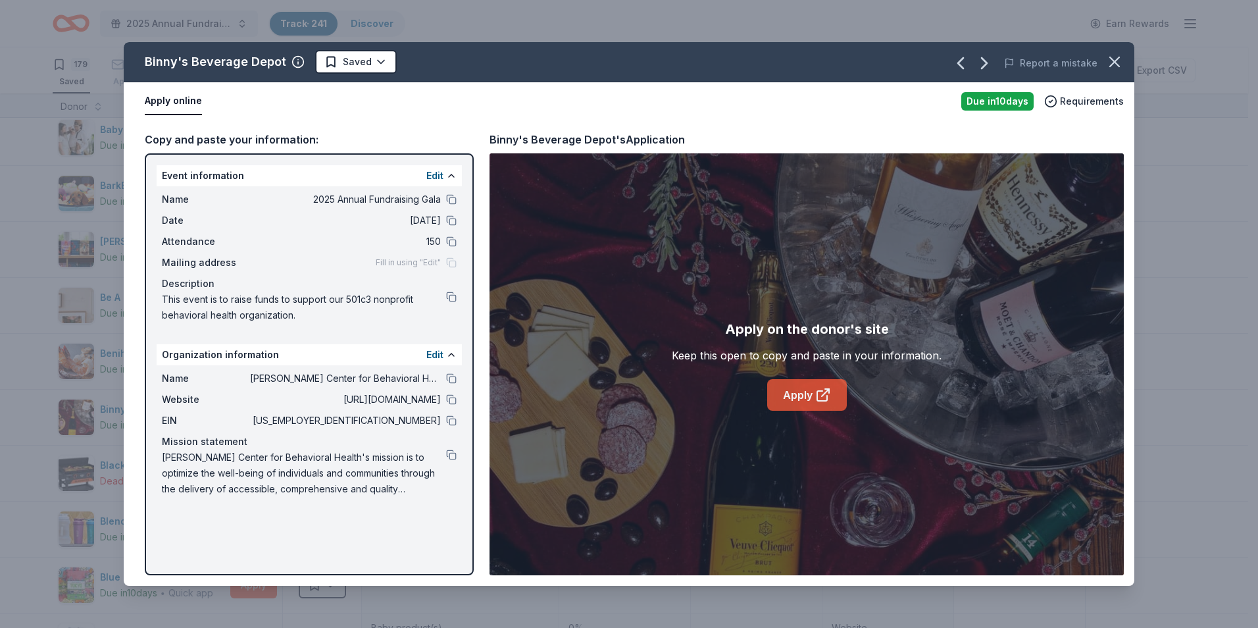
click at [793, 398] on link "Apply" at bounding box center [807, 395] width 80 height 32
click at [1128, 66] on button "button" at bounding box center [1114, 61] width 29 height 29
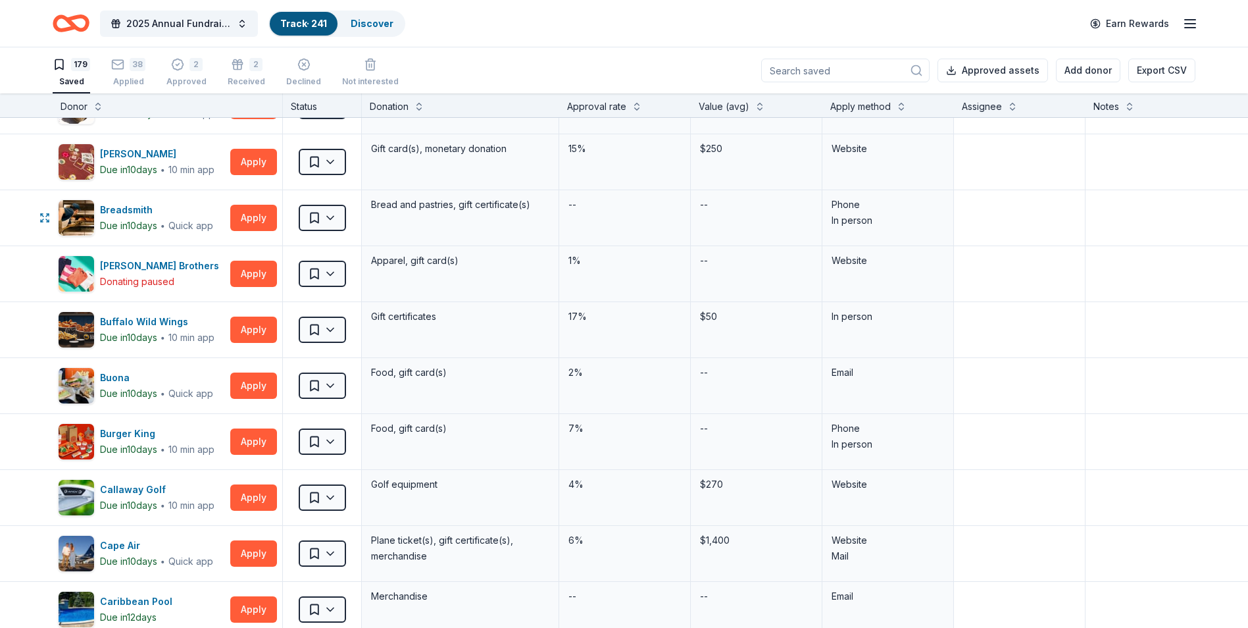
scroll to position [1118, 0]
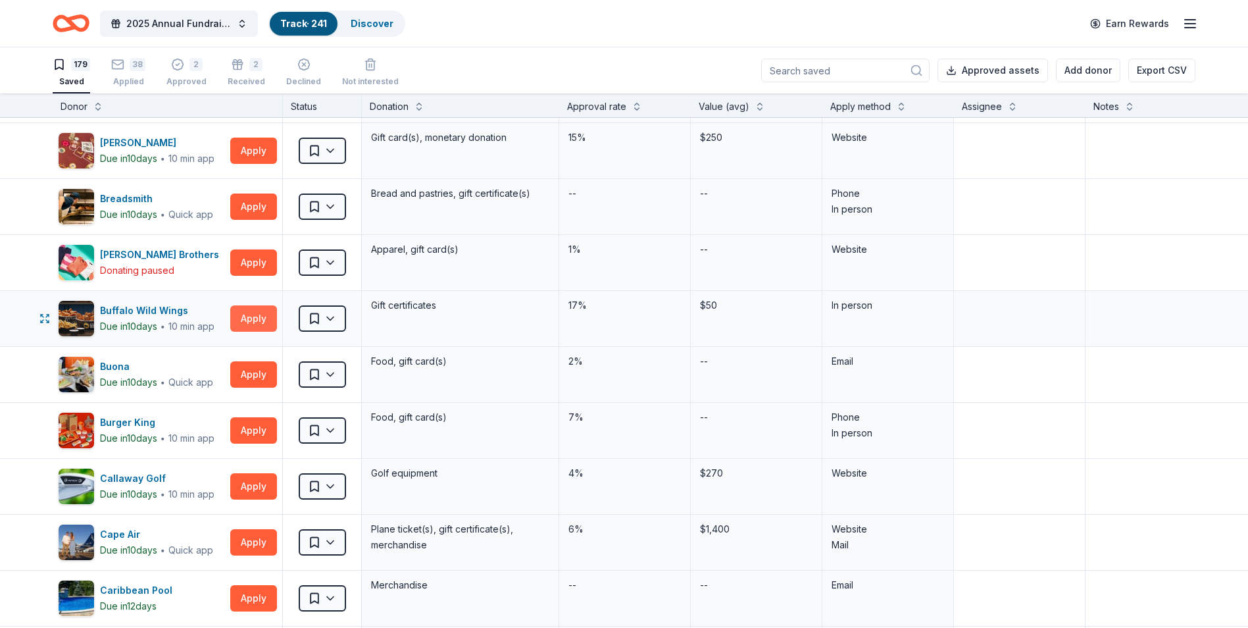
click at [251, 316] on button "Apply" at bounding box center [253, 318] width 47 height 26
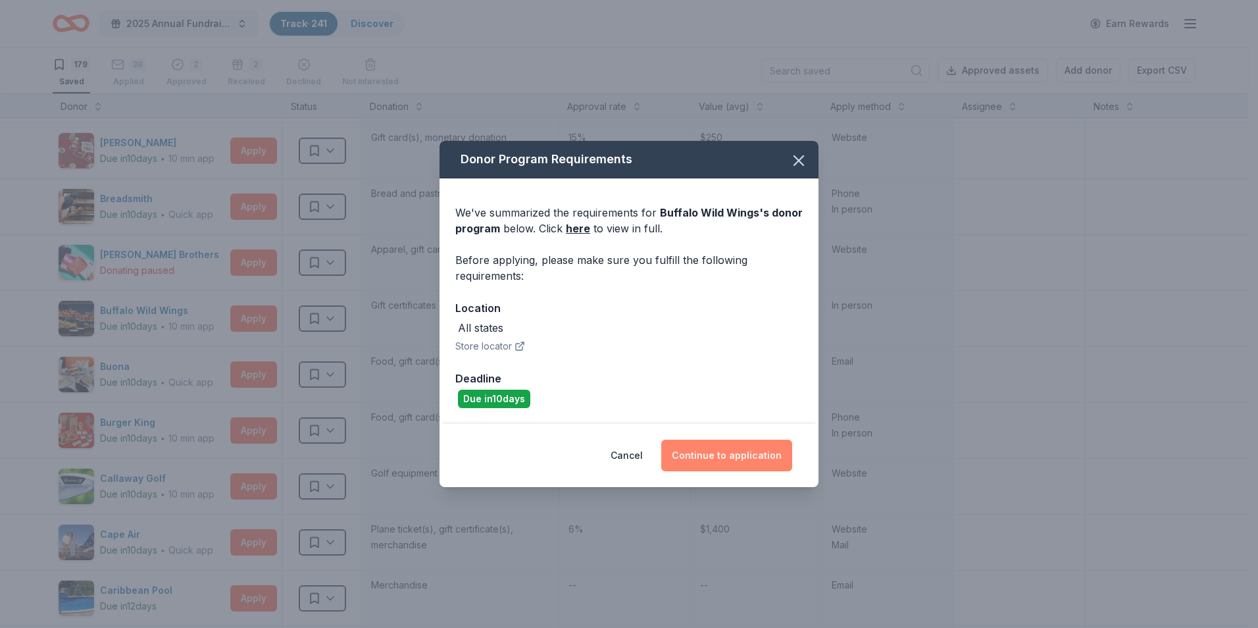
click at [704, 453] on button "Continue to application" at bounding box center [726, 455] width 131 height 32
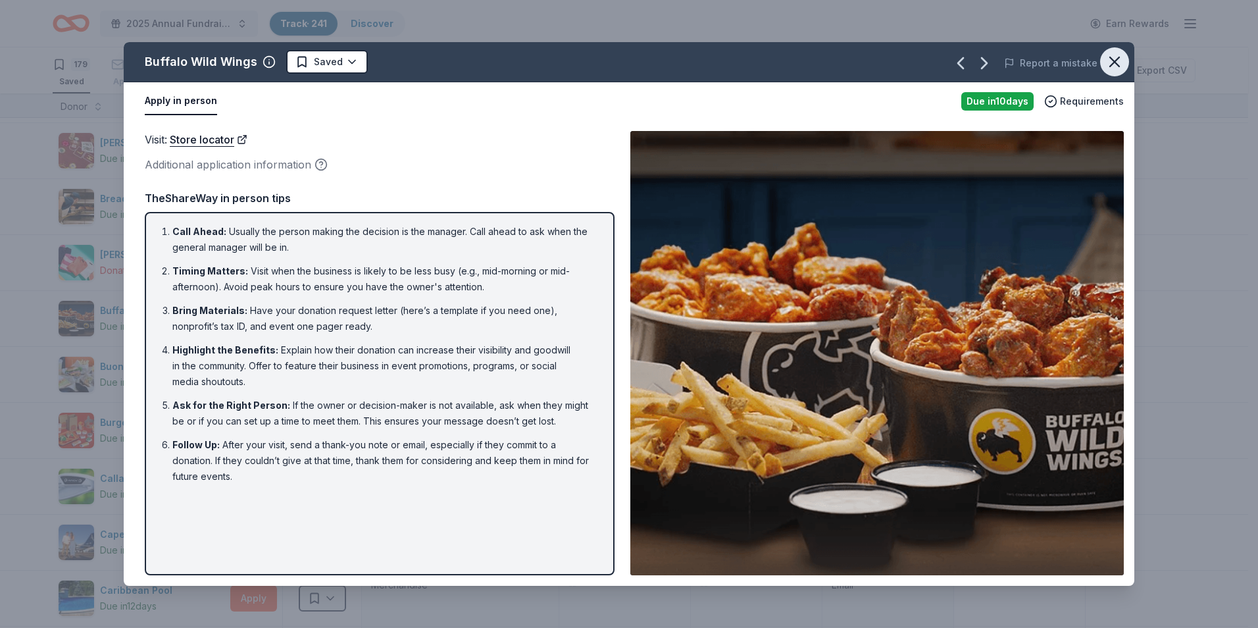
click at [1122, 59] on icon "button" at bounding box center [1114, 62] width 18 height 18
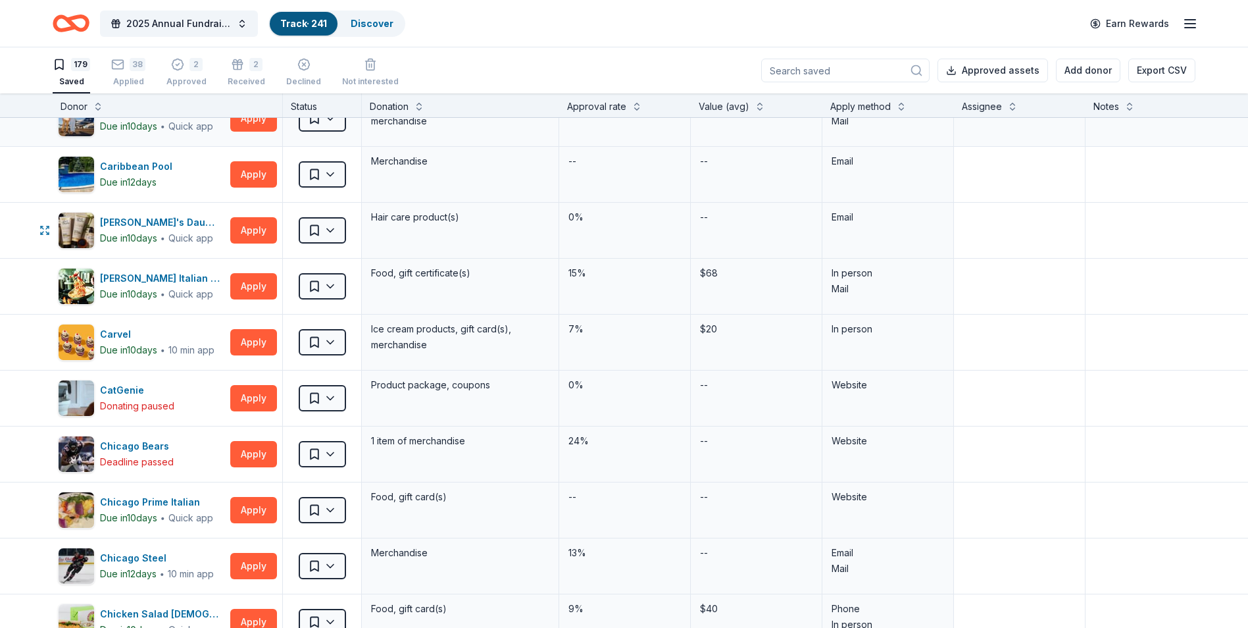
scroll to position [1579, 0]
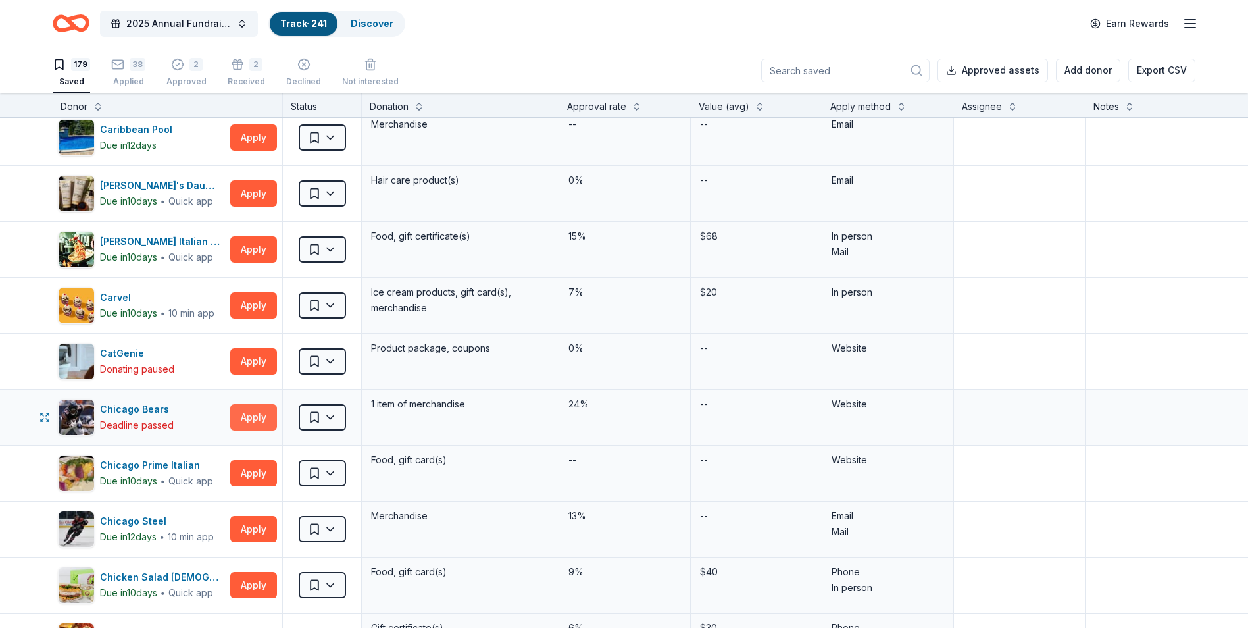
click at [239, 420] on button "Apply" at bounding box center [253, 417] width 47 height 26
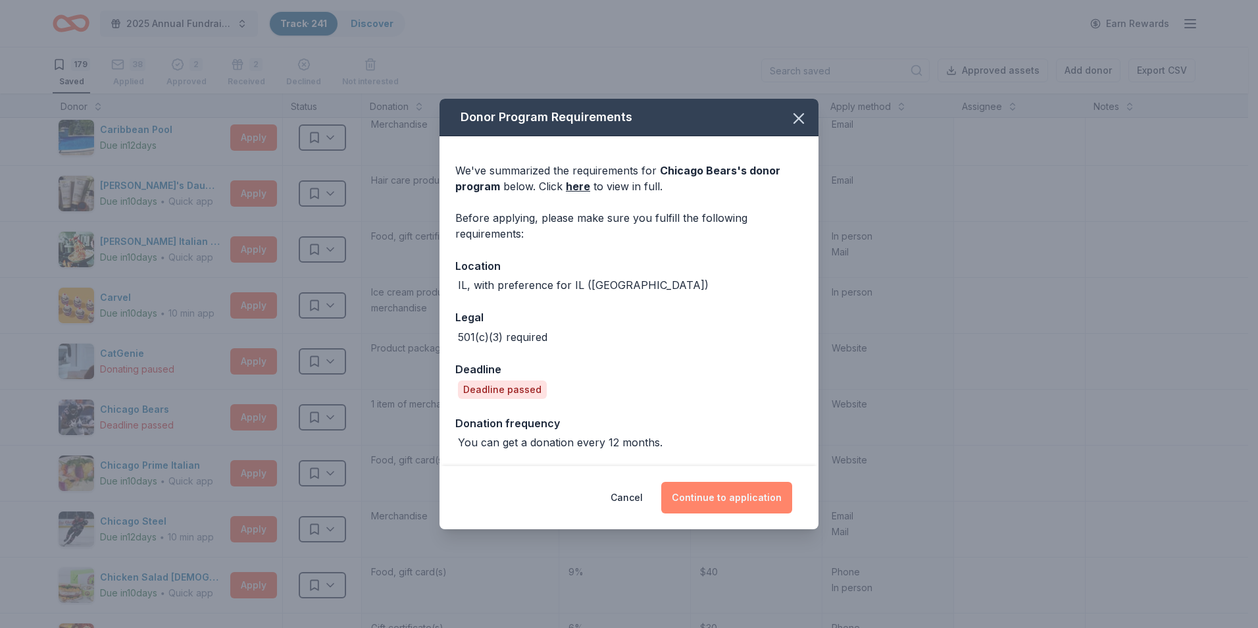
click at [710, 503] on button "Continue to application" at bounding box center [726, 497] width 131 height 32
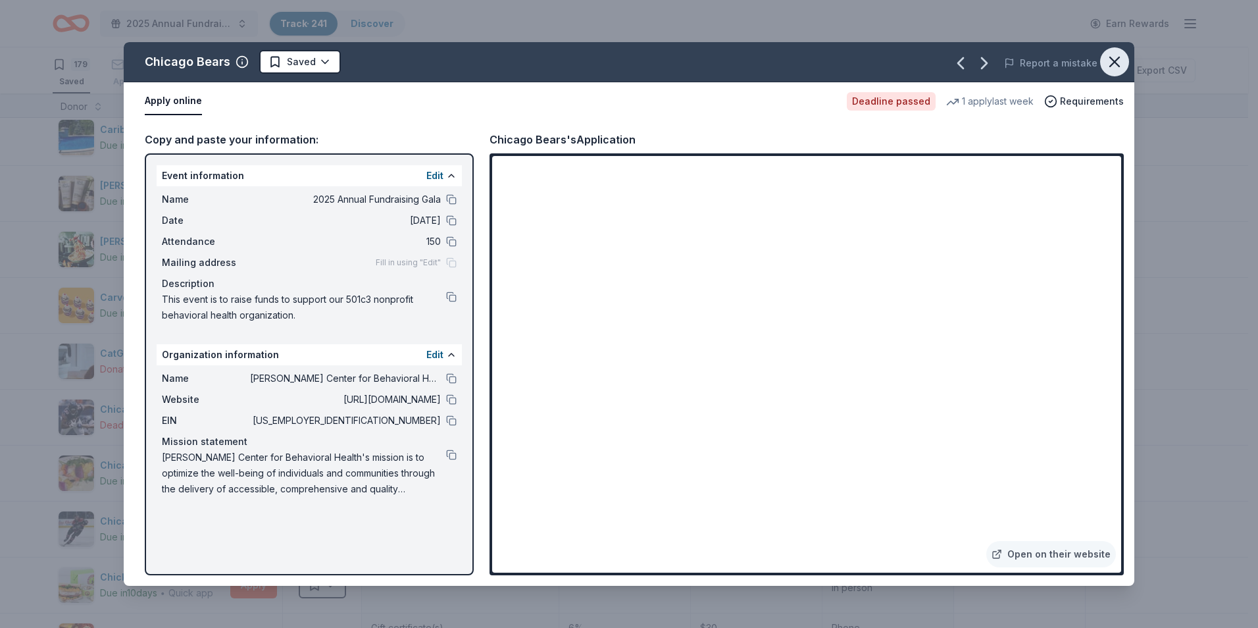
click at [1109, 57] on icon "button" at bounding box center [1114, 62] width 18 height 18
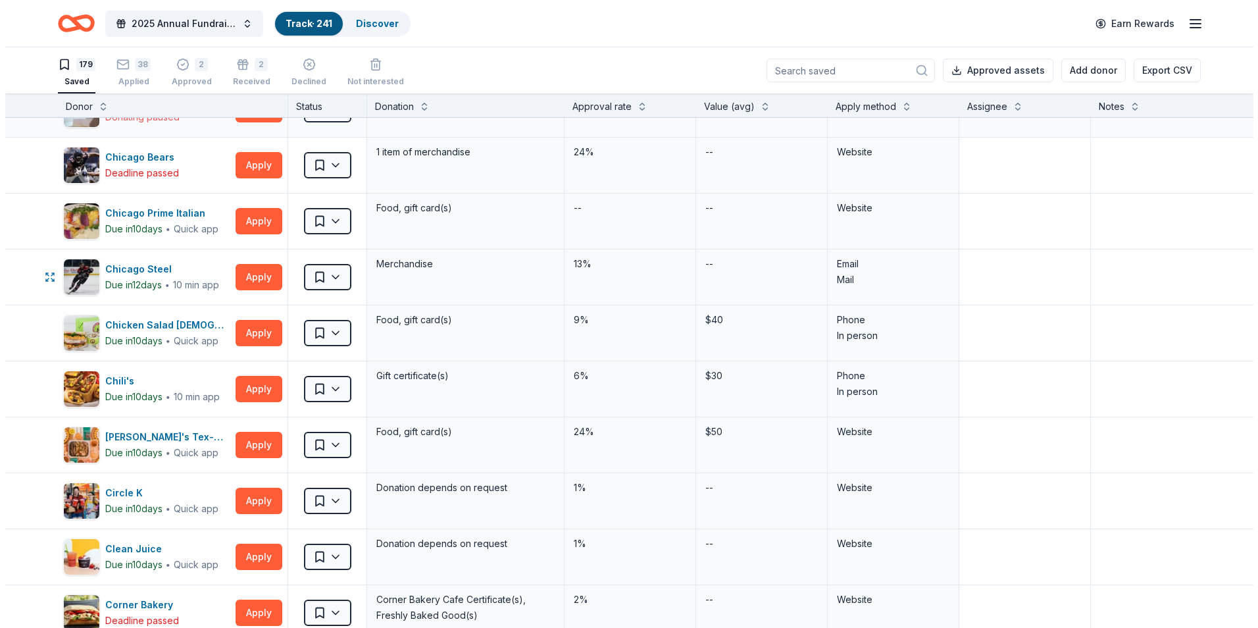
scroll to position [1842, 0]
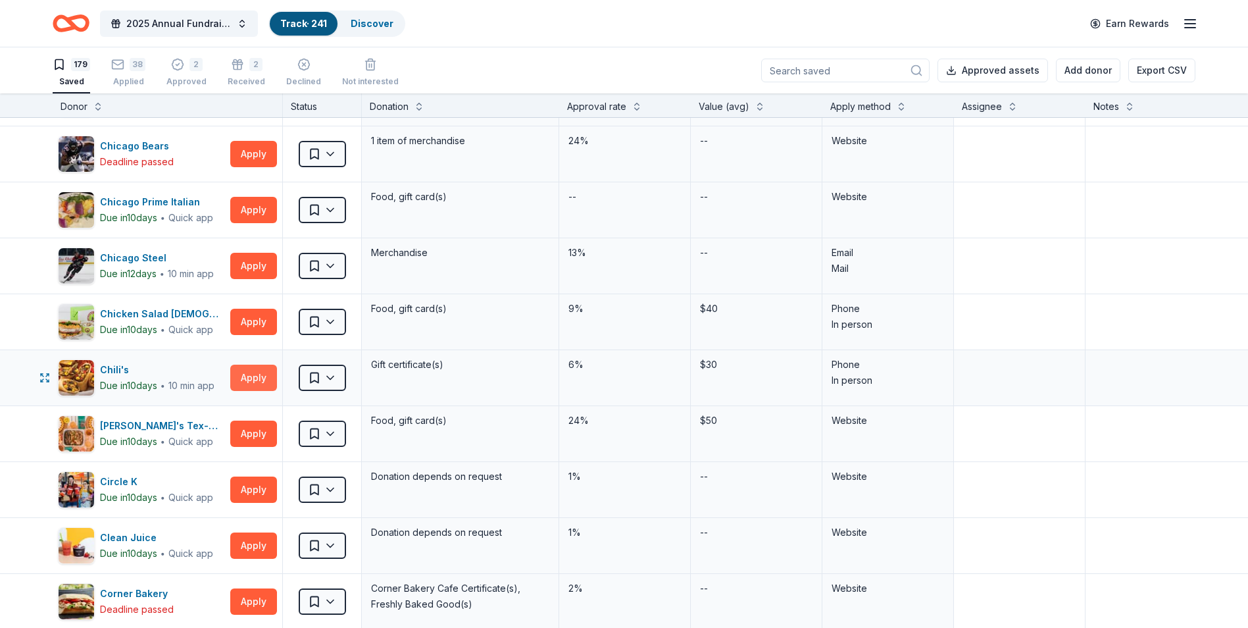
click at [234, 382] on button "Apply" at bounding box center [253, 377] width 47 height 26
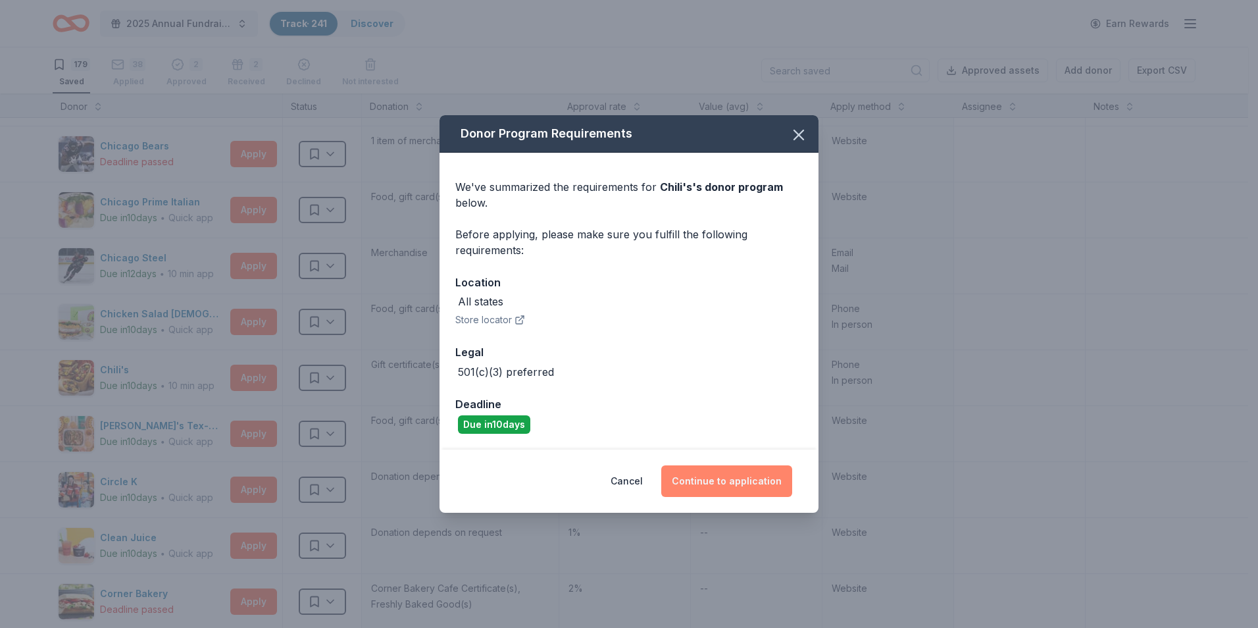
click at [712, 472] on button "Continue to application" at bounding box center [726, 481] width 131 height 32
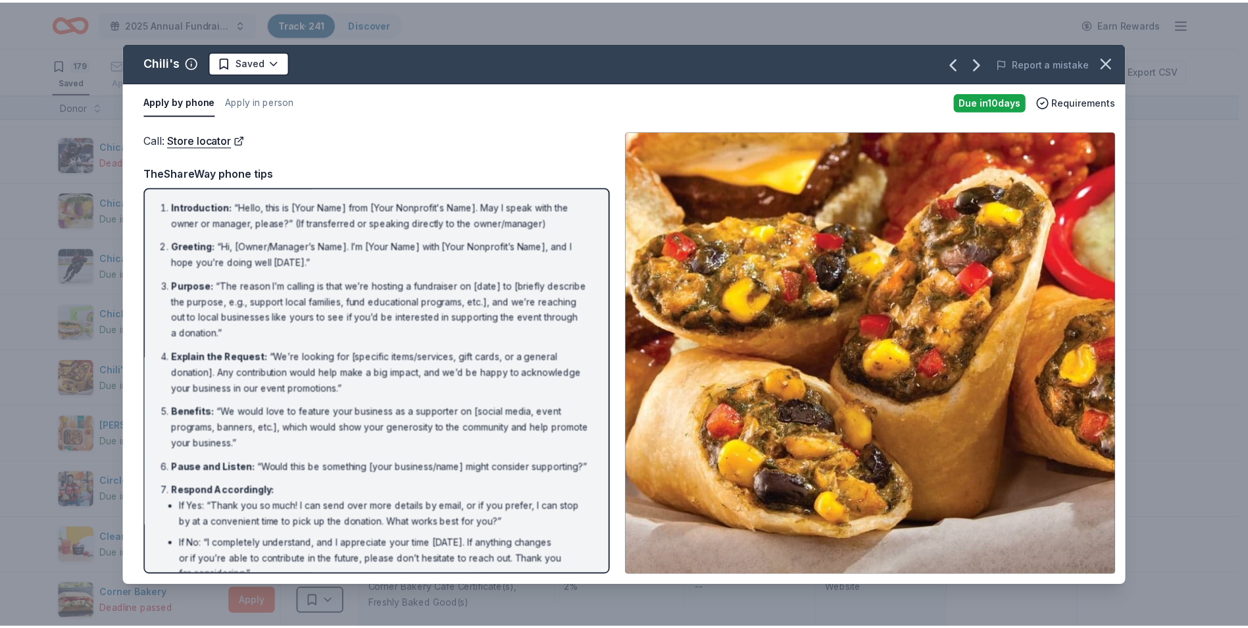
scroll to position [75, 0]
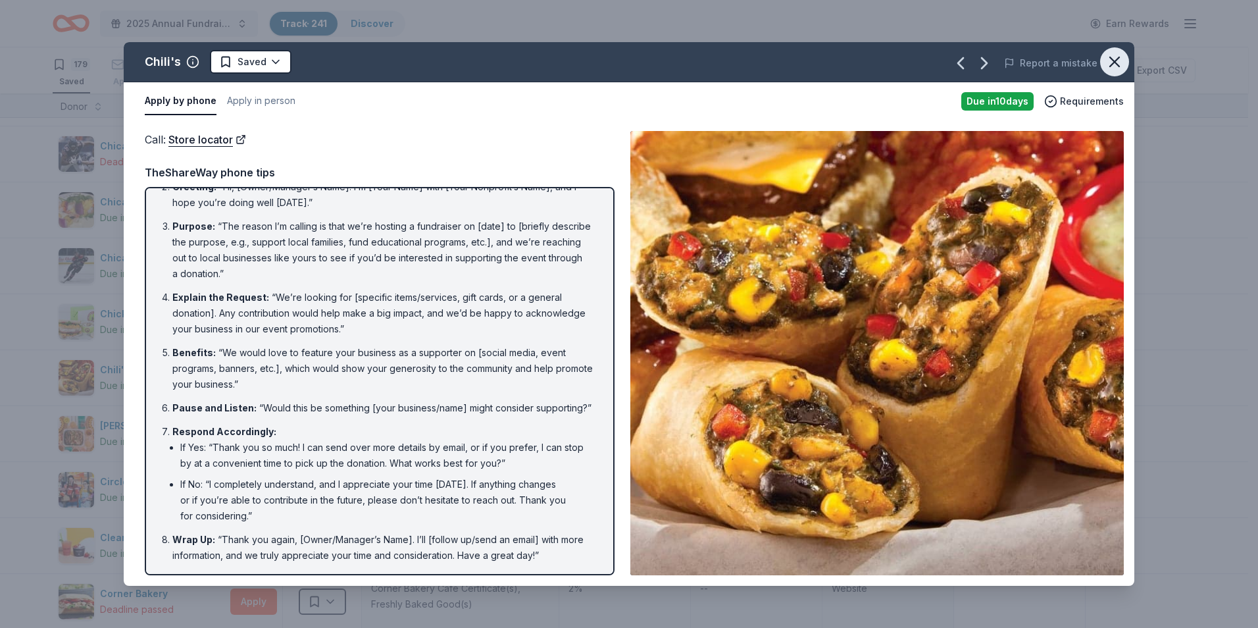
click at [1107, 66] on icon "button" at bounding box center [1114, 62] width 18 height 18
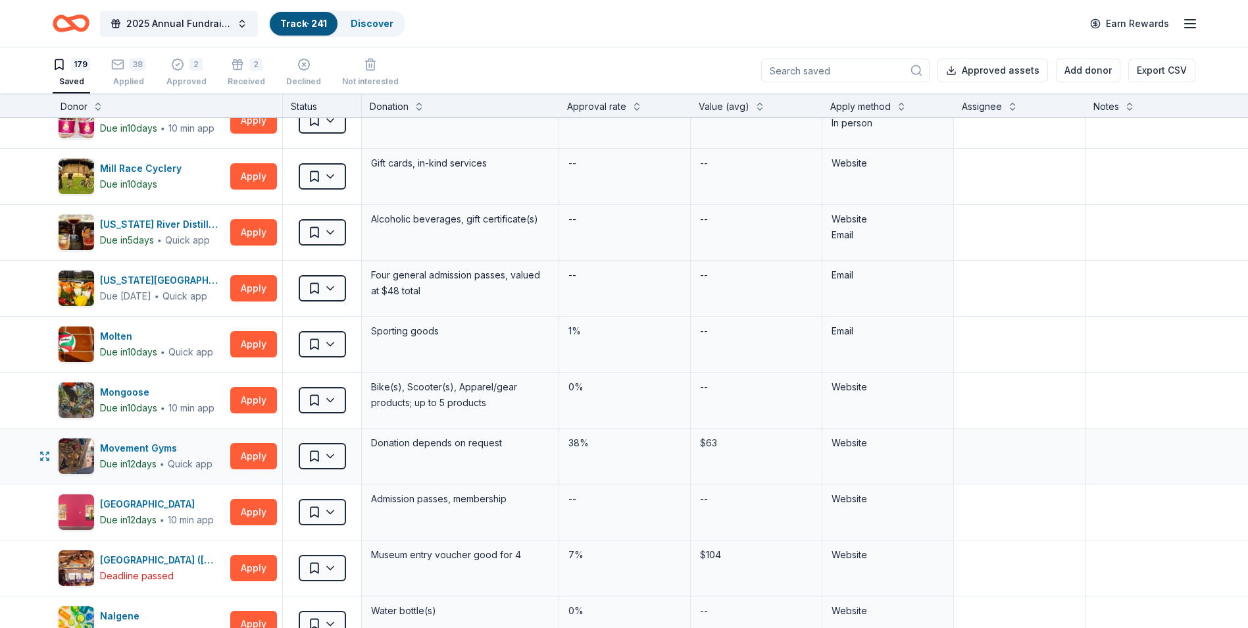
scroll to position [5262, 0]
click at [101, 108] on button at bounding box center [98, 105] width 11 height 13
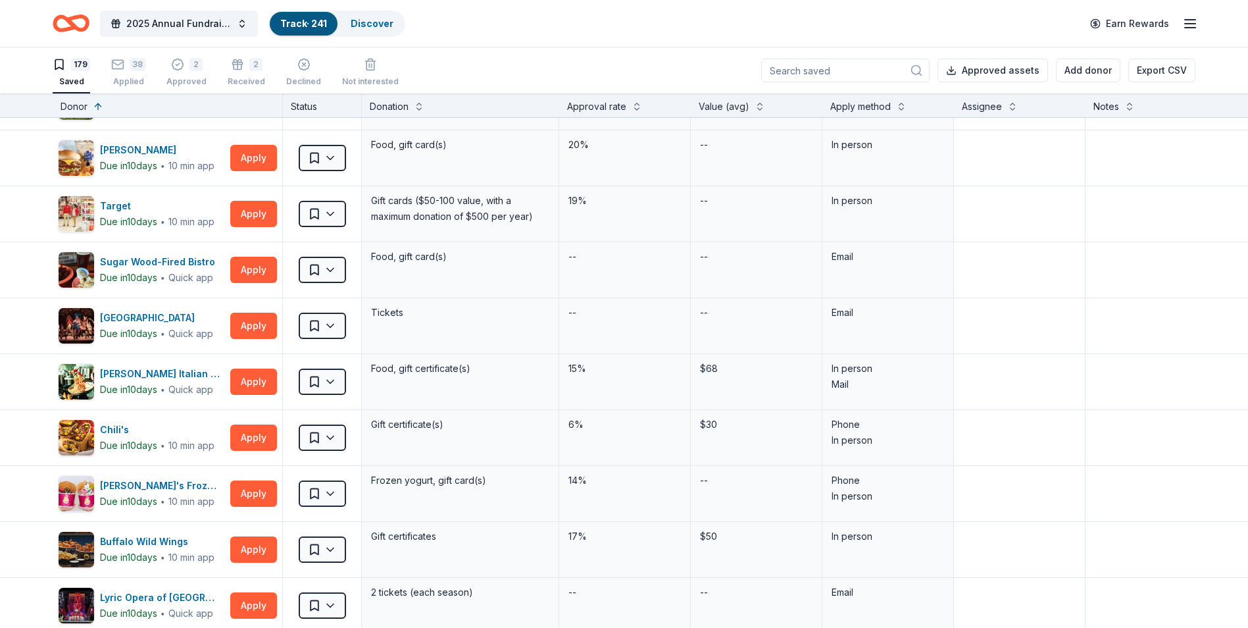
scroll to position [2302, 0]
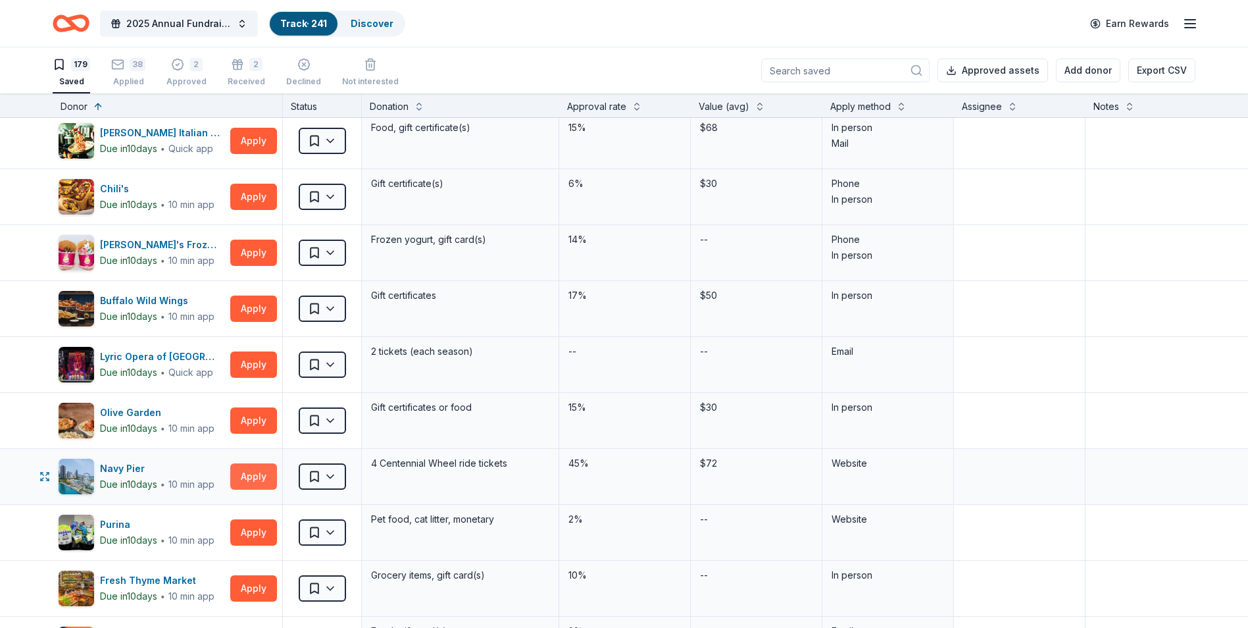
click at [260, 481] on button "Apply" at bounding box center [253, 476] width 47 height 26
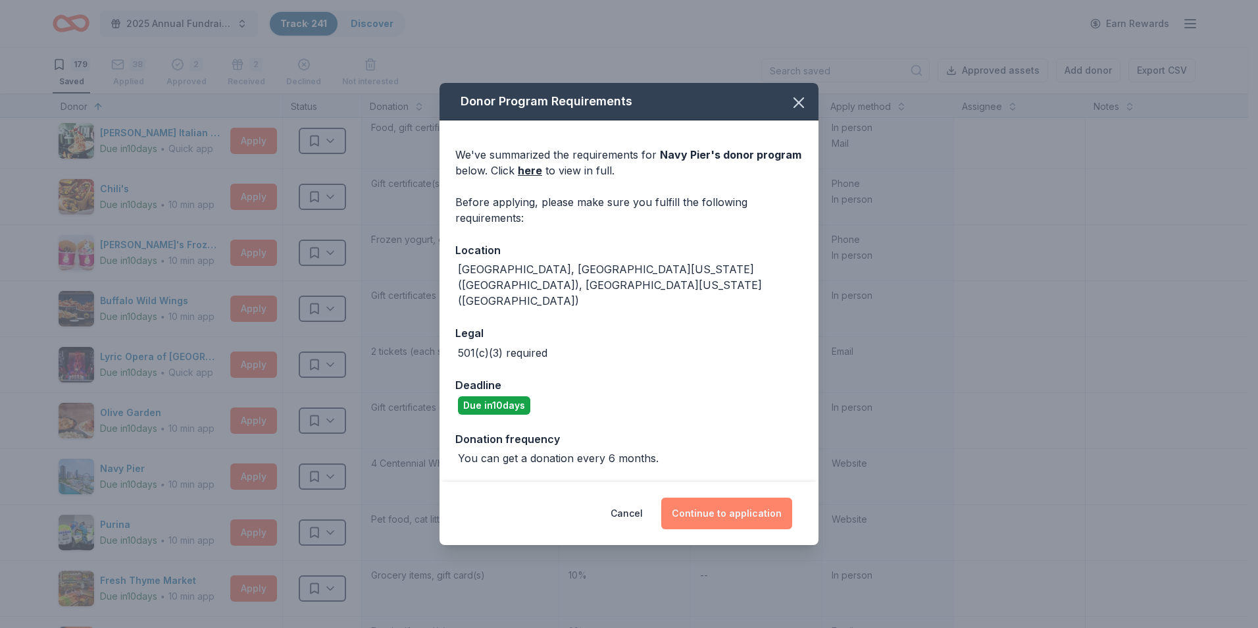
click at [726, 497] on button "Continue to application" at bounding box center [726, 513] width 131 height 32
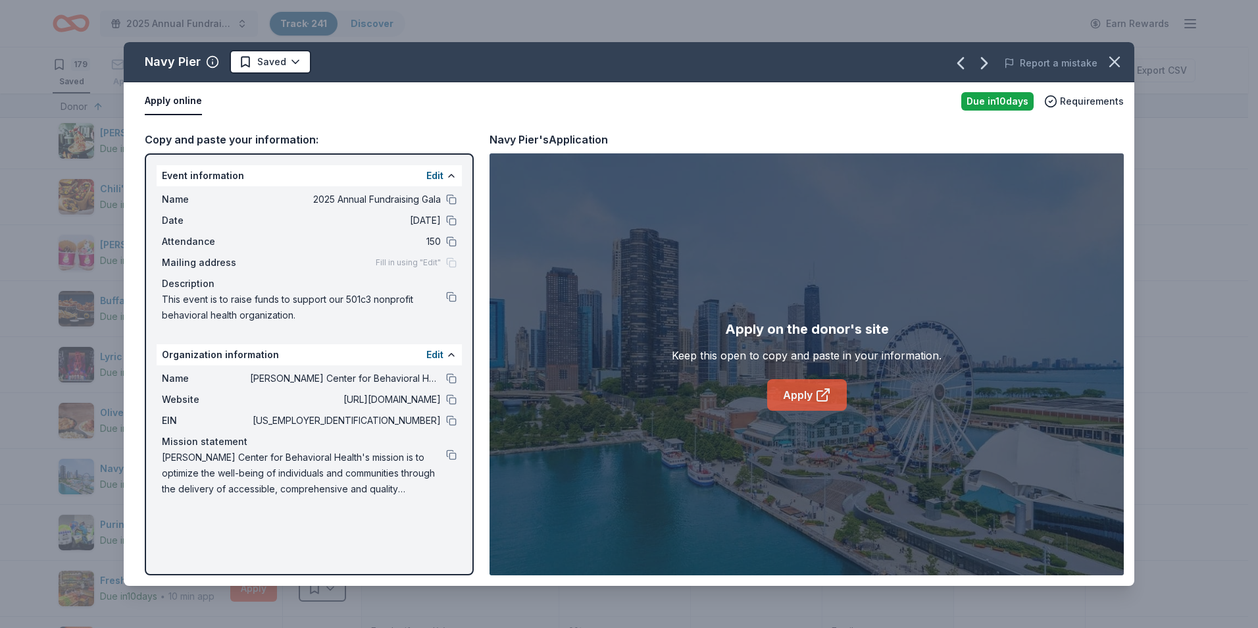
click at [820, 393] on icon at bounding box center [823, 395] width 16 height 16
click at [1110, 67] on icon "button" at bounding box center [1114, 62] width 18 height 18
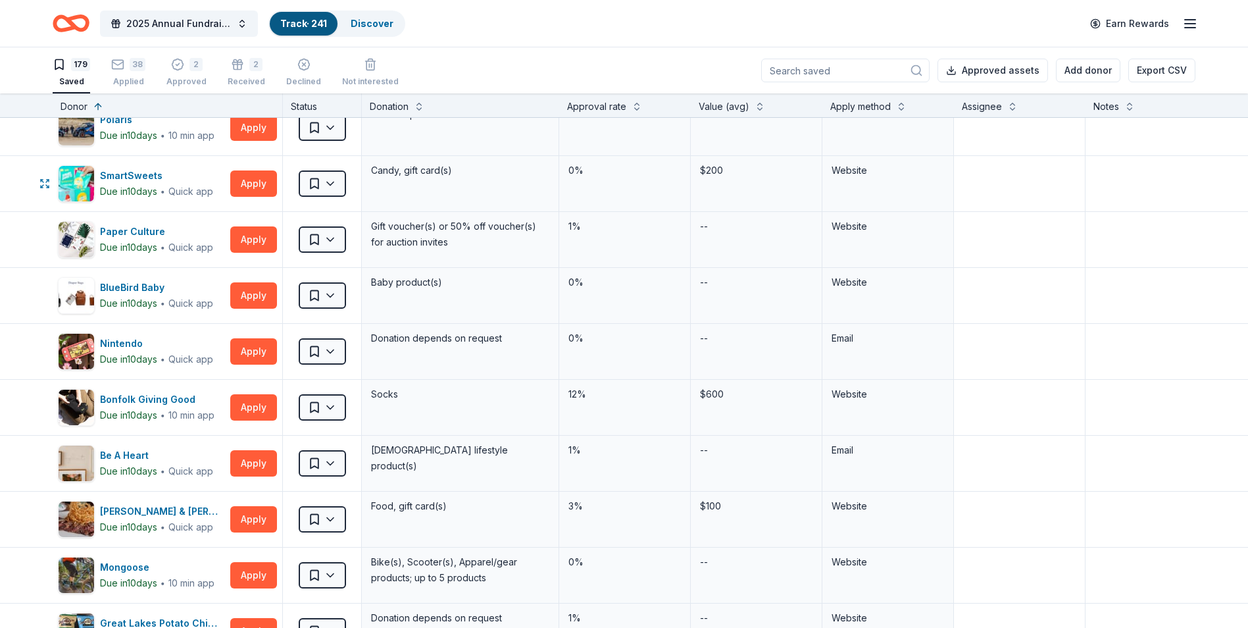
scroll to position [4736, 0]
click at [256, 352] on button "Apply" at bounding box center [253, 350] width 47 height 26
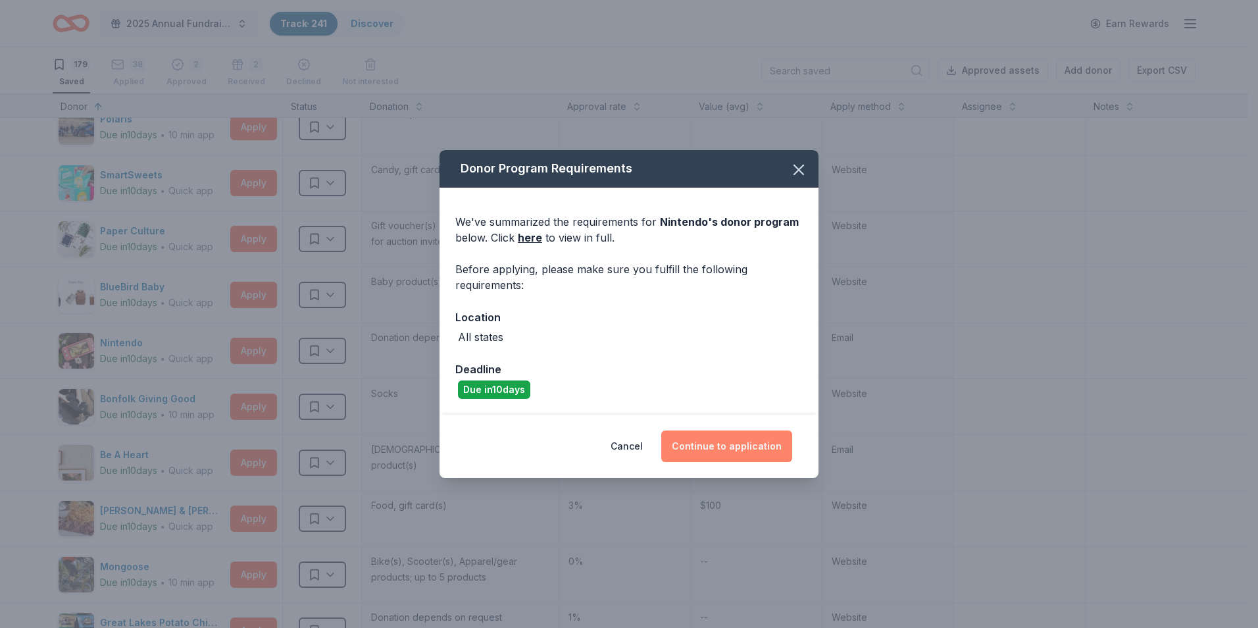
click at [727, 447] on button "Continue to application" at bounding box center [726, 446] width 131 height 32
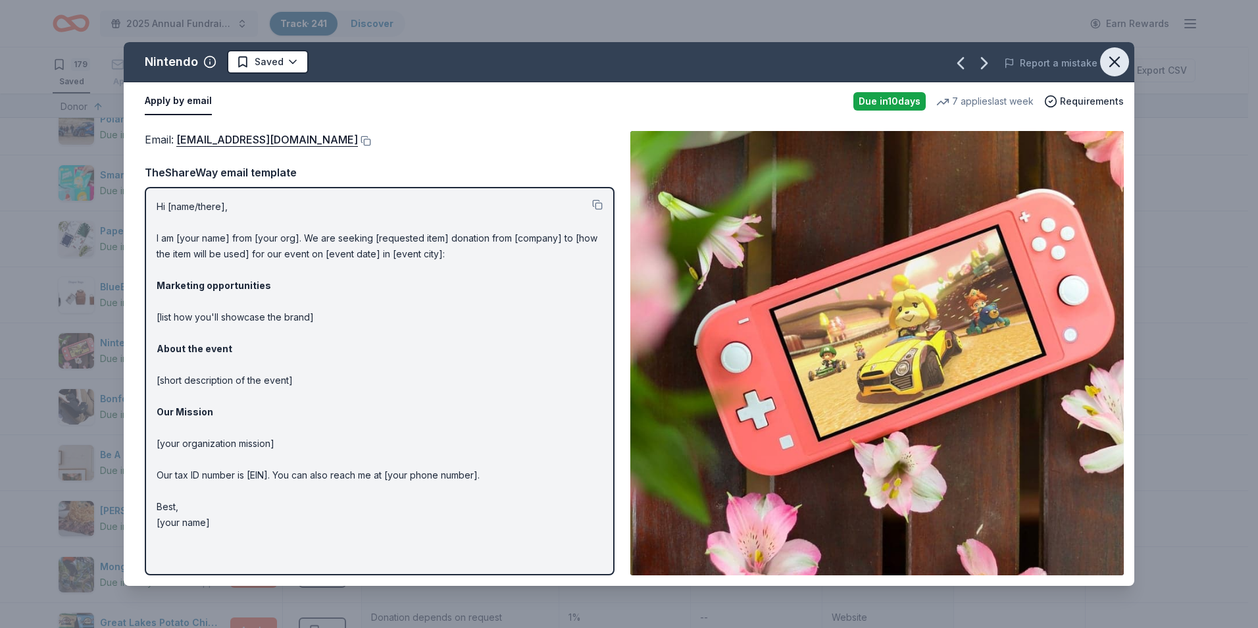
click at [1116, 58] on icon "button" at bounding box center [1114, 62] width 18 height 18
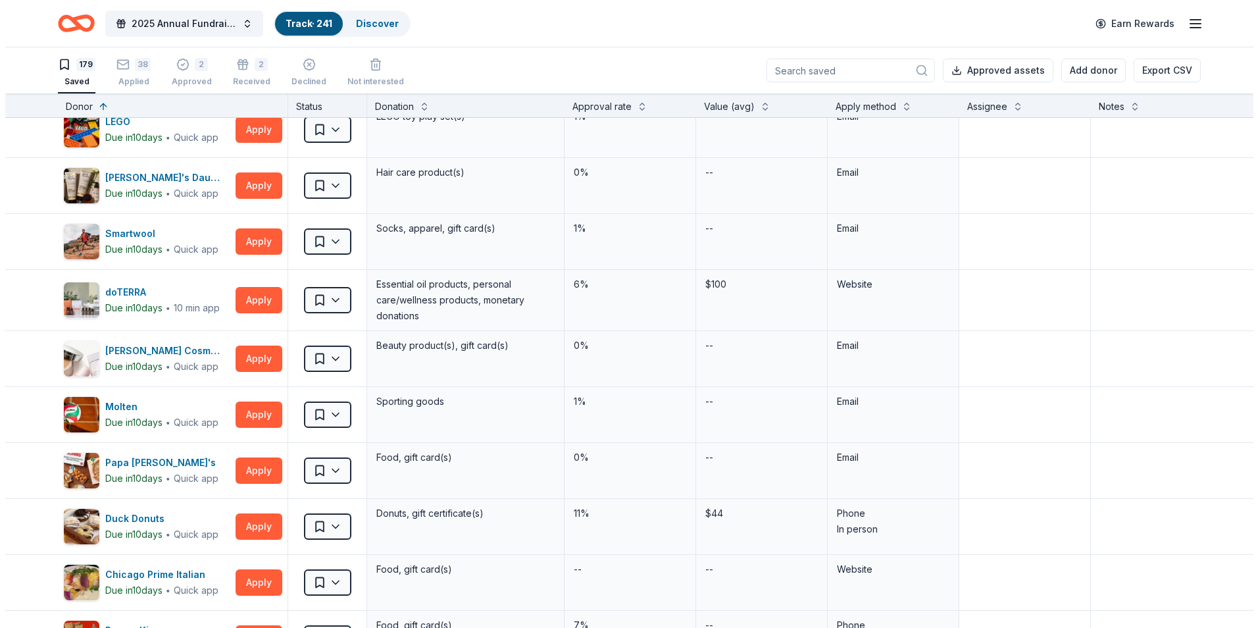
scroll to position [3223, 0]
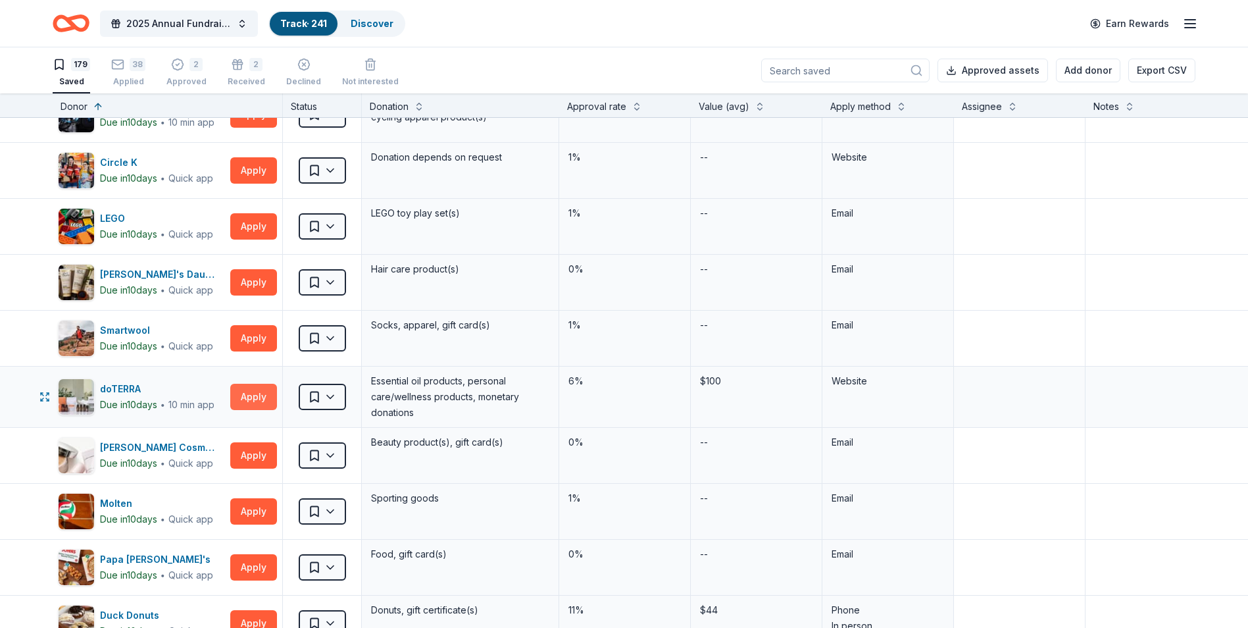
click at [249, 389] on button "Apply" at bounding box center [253, 396] width 47 height 26
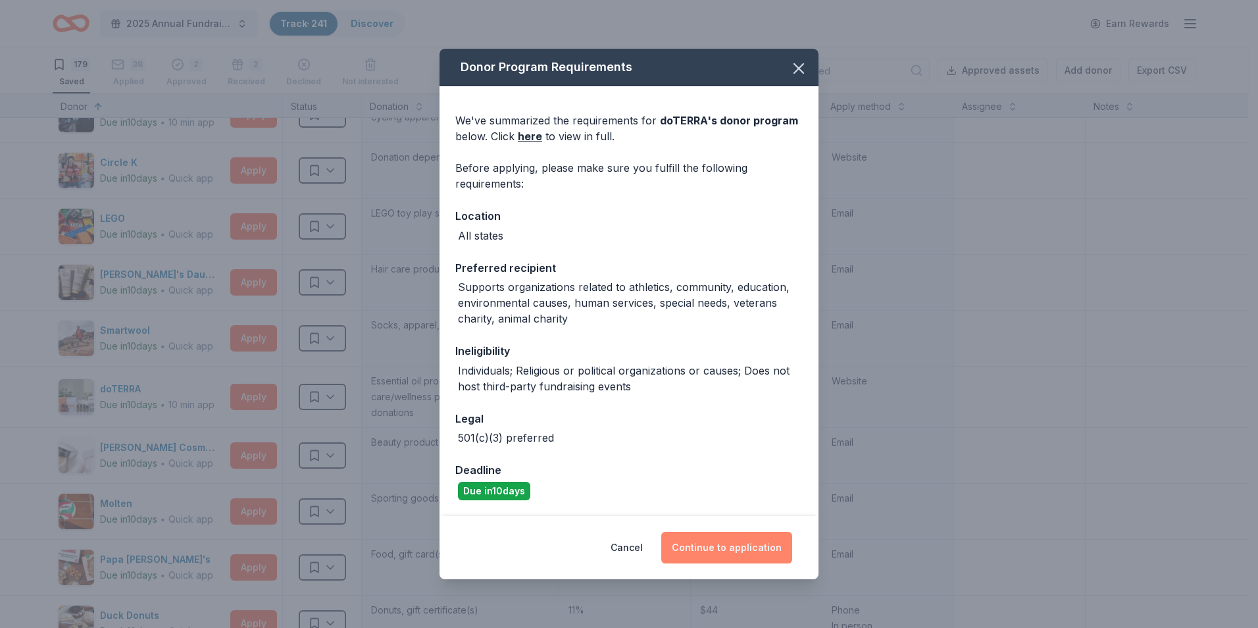
click at [762, 552] on button "Continue to application" at bounding box center [726, 547] width 131 height 32
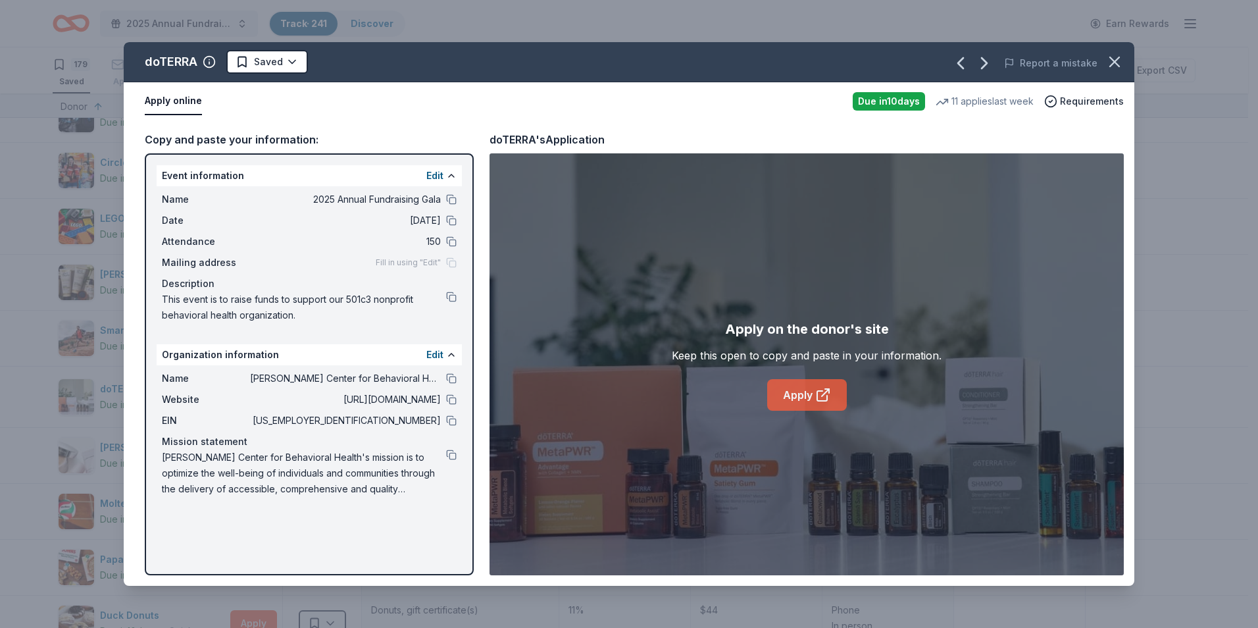
click at [817, 397] on icon at bounding box center [822, 396] width 10 height 10
click at [1108, 64] on icon "button" at bounding box center [1114, 62] width 18 height 18
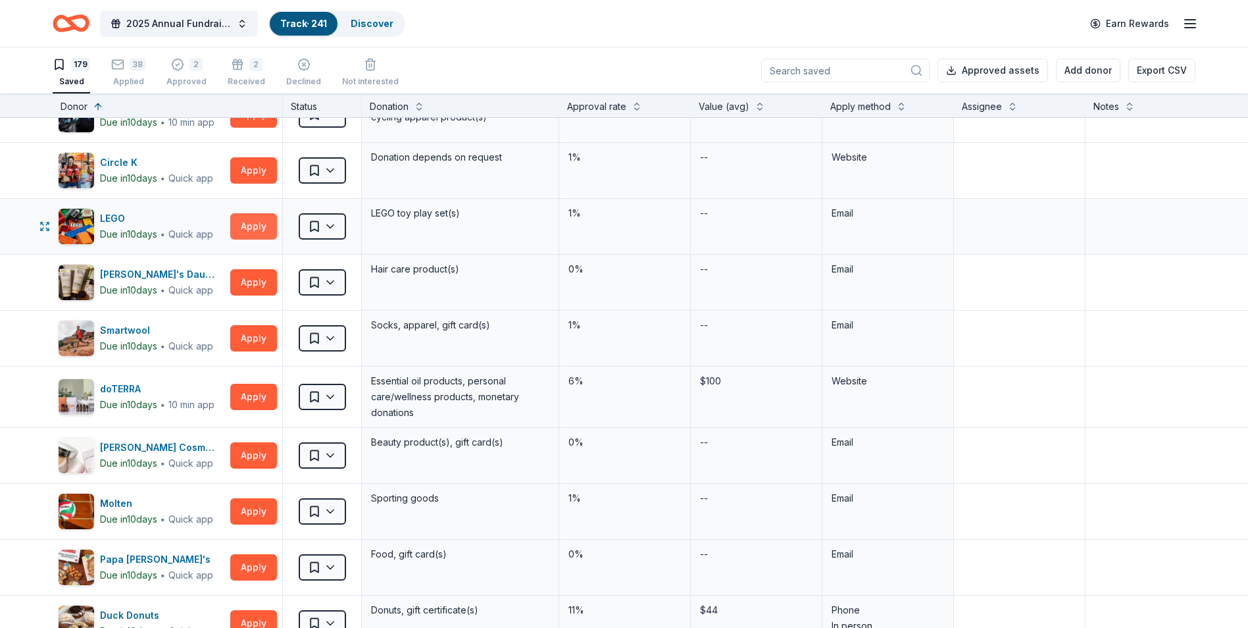
click at [240, 219] on button "Apply" at bounding box center [253, 226] width 47 height 26
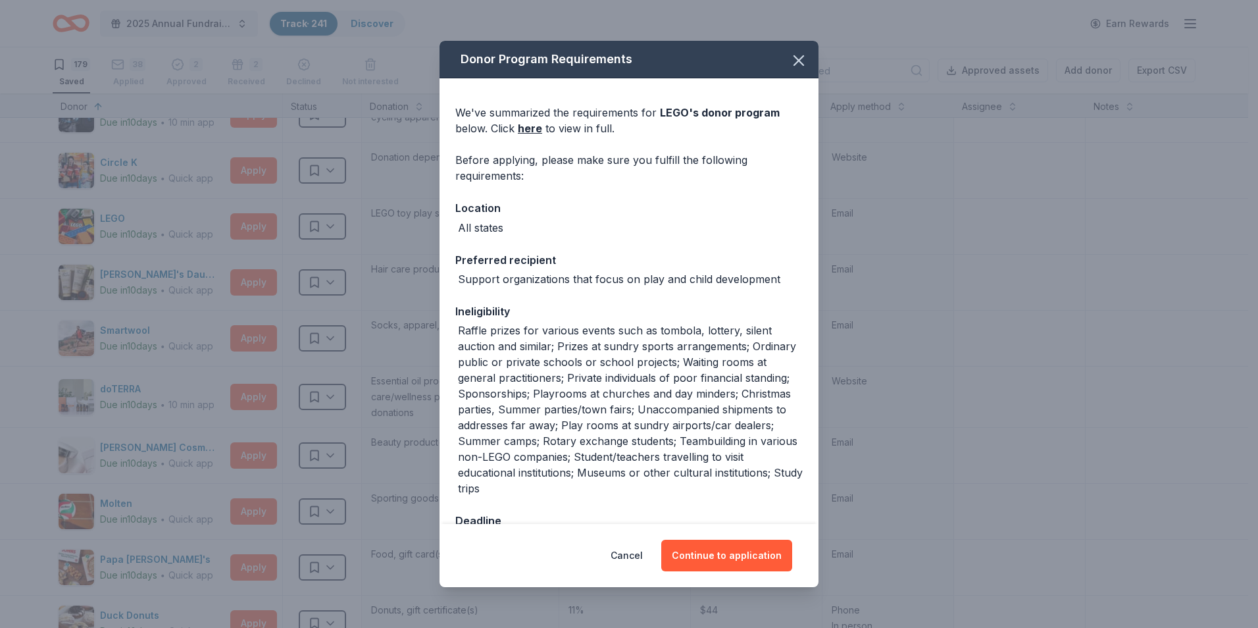
click at [718, 535] on div "Cancel Continue to application" at bounding box center [628, 555] width 379 height 63
click at [724, 555] on button "Continue to application" at bounding box center [726, 555] width 131 height 32
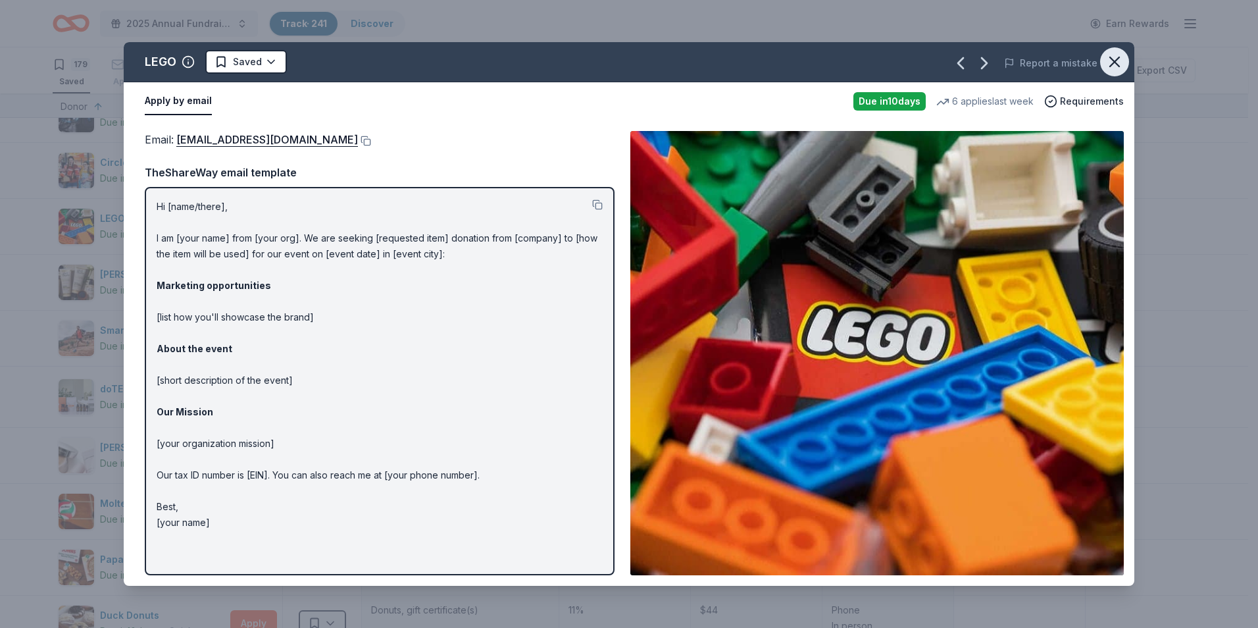
click at [1114, 66] on icon "button" at bounding box center [1114, 62] width 18 height 18
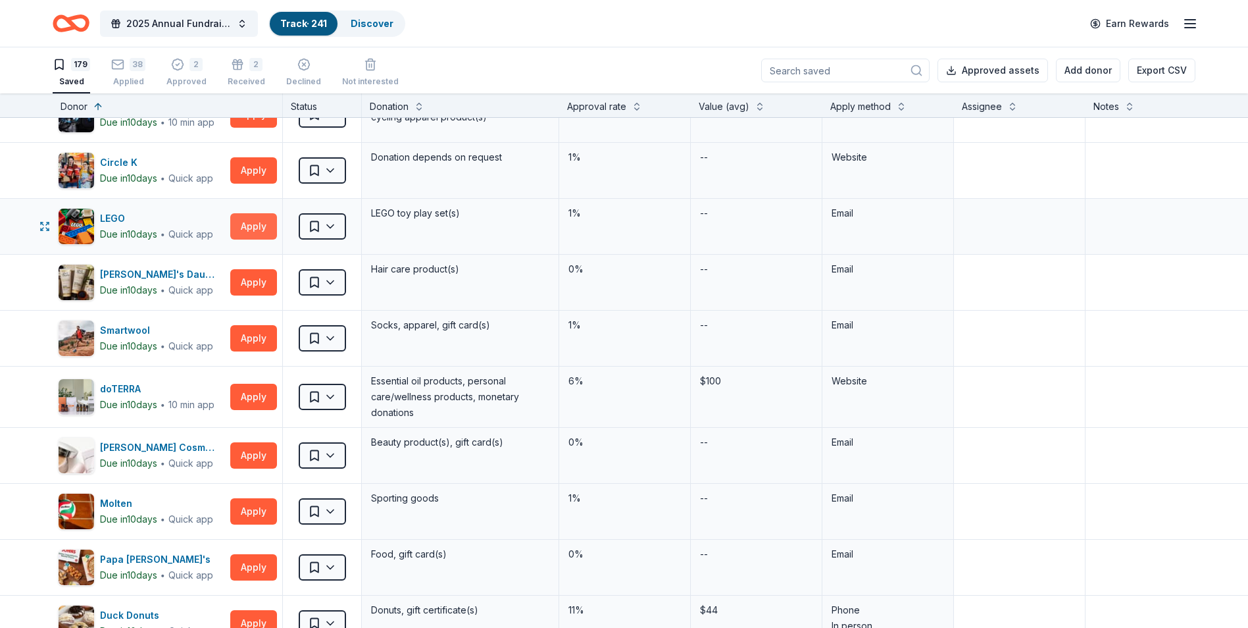
click at [249, 224] on button "Apply" at bounding box center [253, 226] width 47 height 26
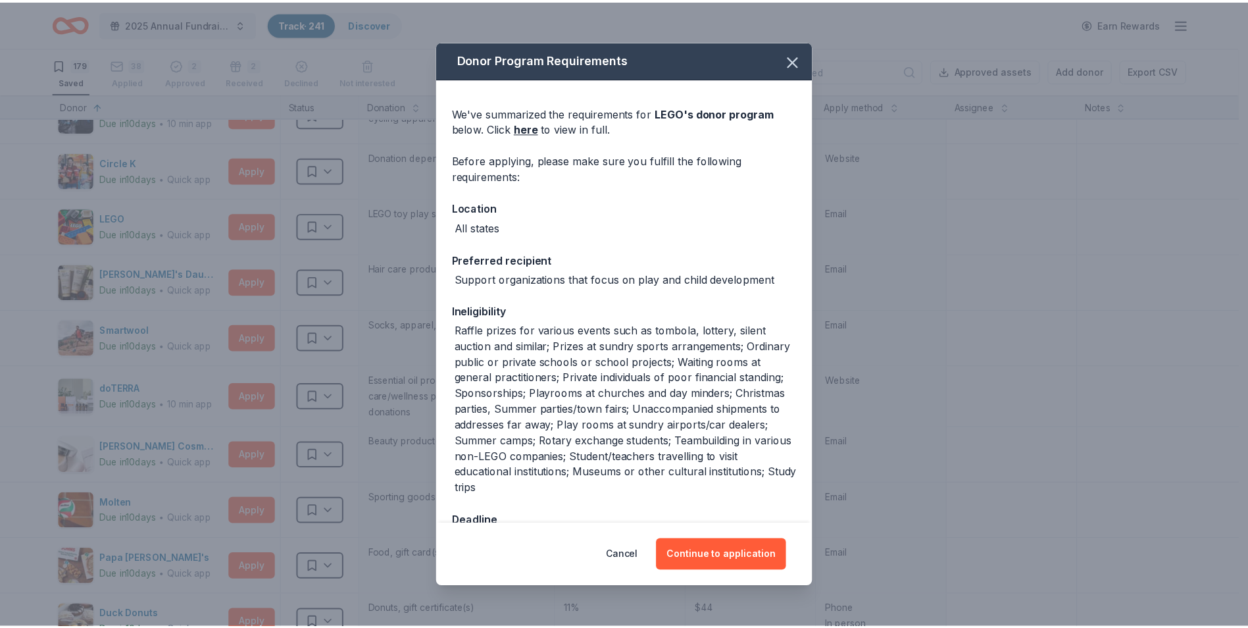
scroll to position [43, 0]
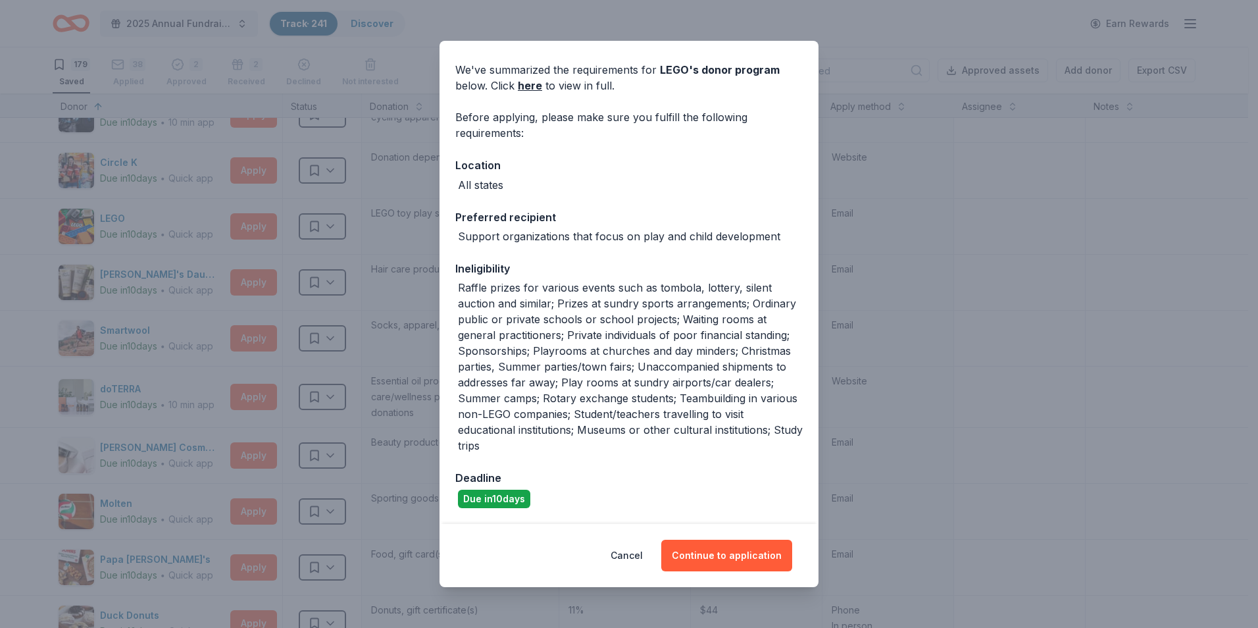
click at [808, 47] on div "We've summarized the requirements for LEGO 's donor program below. Click here t…" at bounding box center [628, 280] width 379 height 488
click at [619, 549] on button "Cancel" at bounding box center [626, 555] width 32 height 32
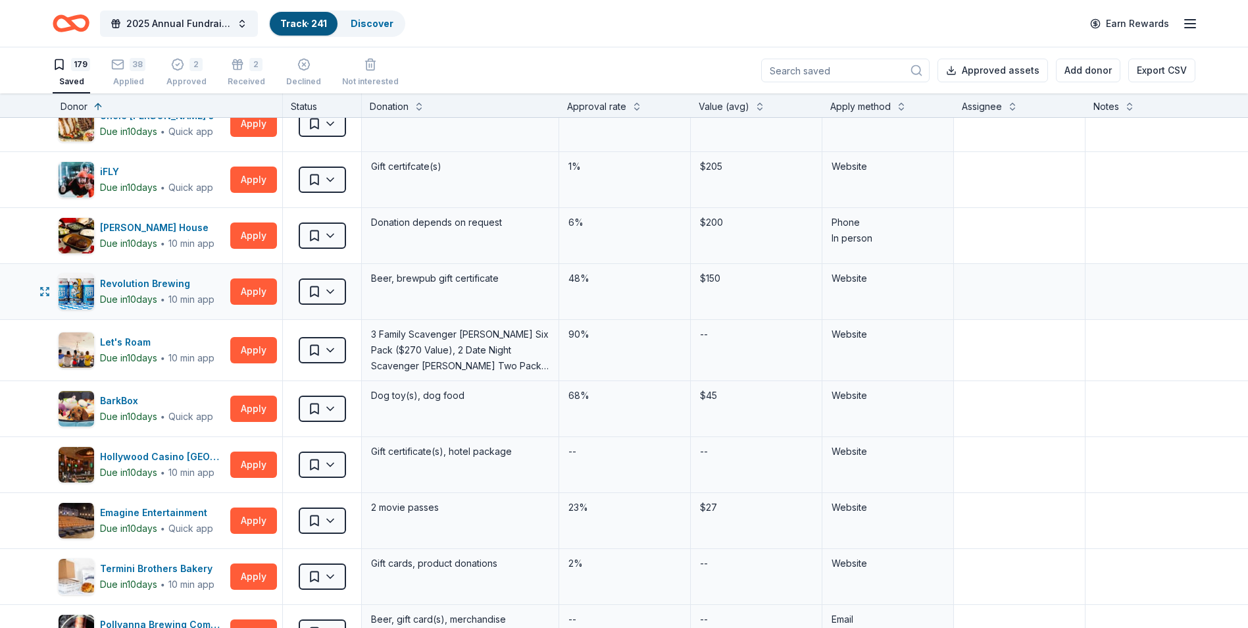
scroll to position [132, 0]
